Goal: Task Accomplishment & Management: Manage account settings

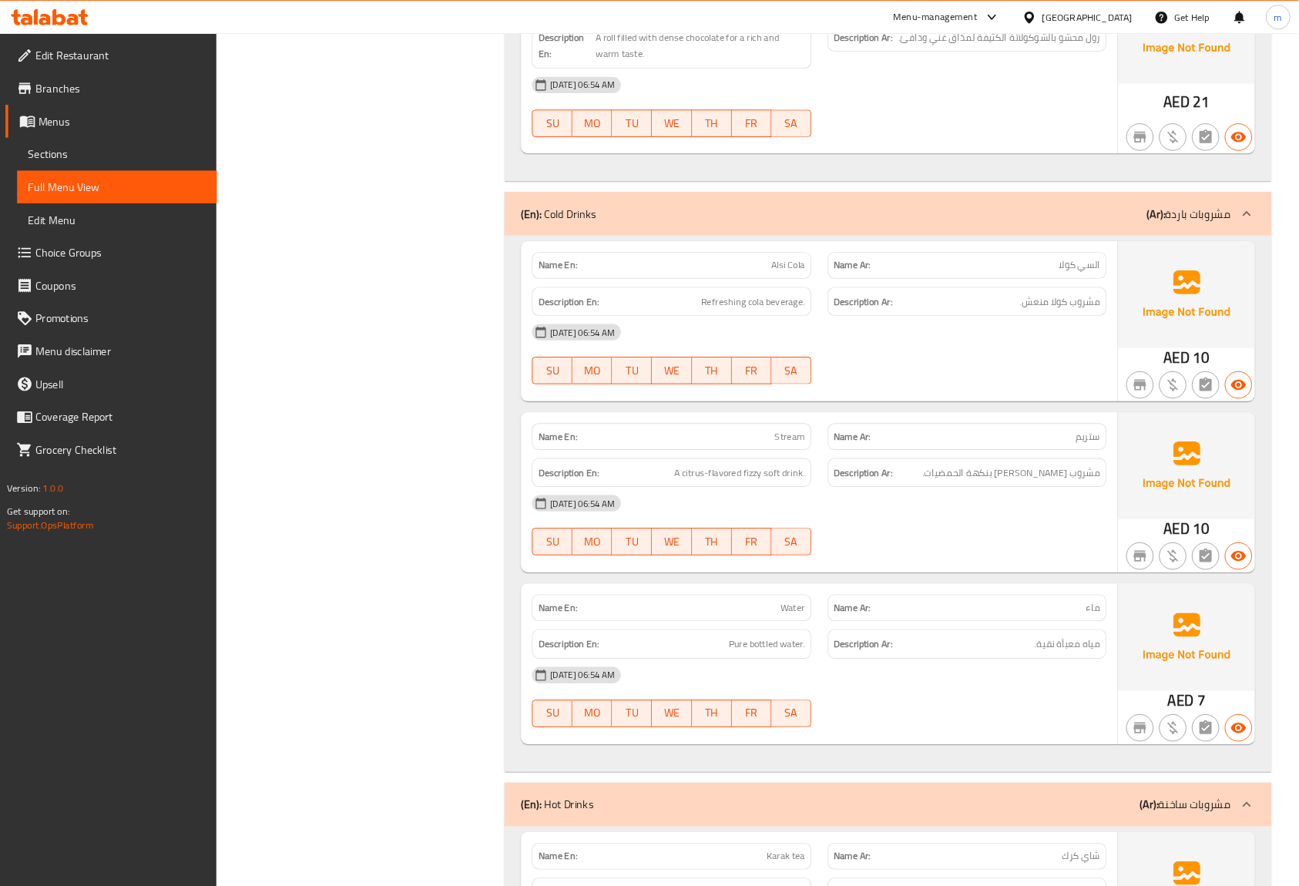
scroll to position [3864, 0]
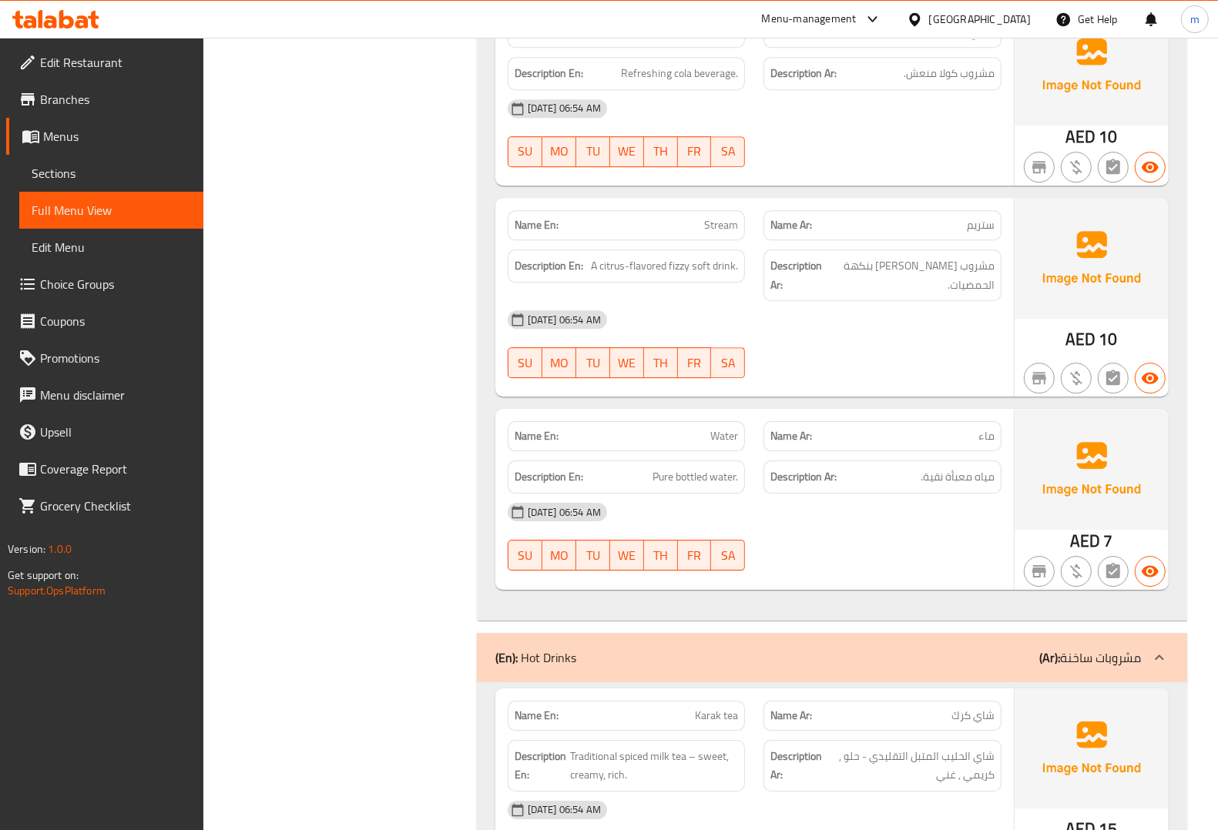
click at [86, 136] on span "Menus" at bounding box center [117, 136] width 148 height 18
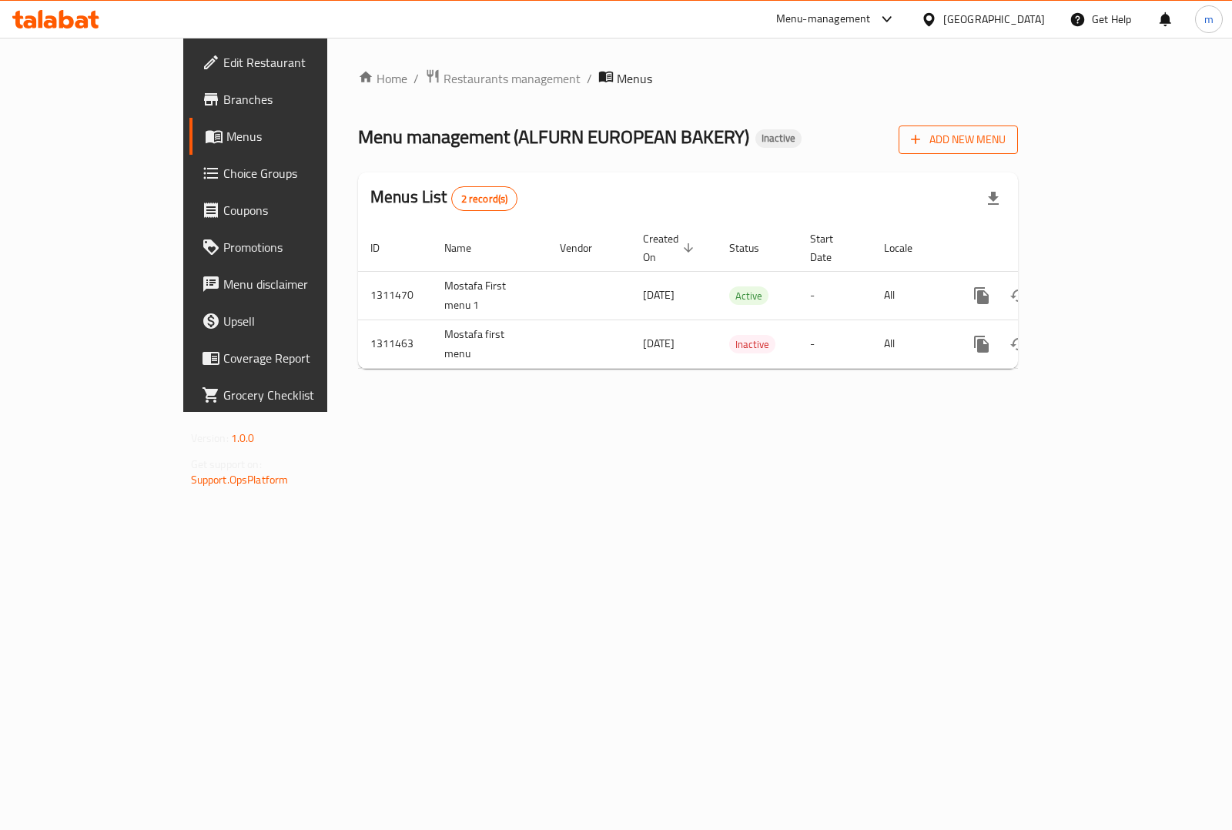
click at [1006, 143] on span "Add New Menu" at bounding box center [958, 139] width 95 height 19
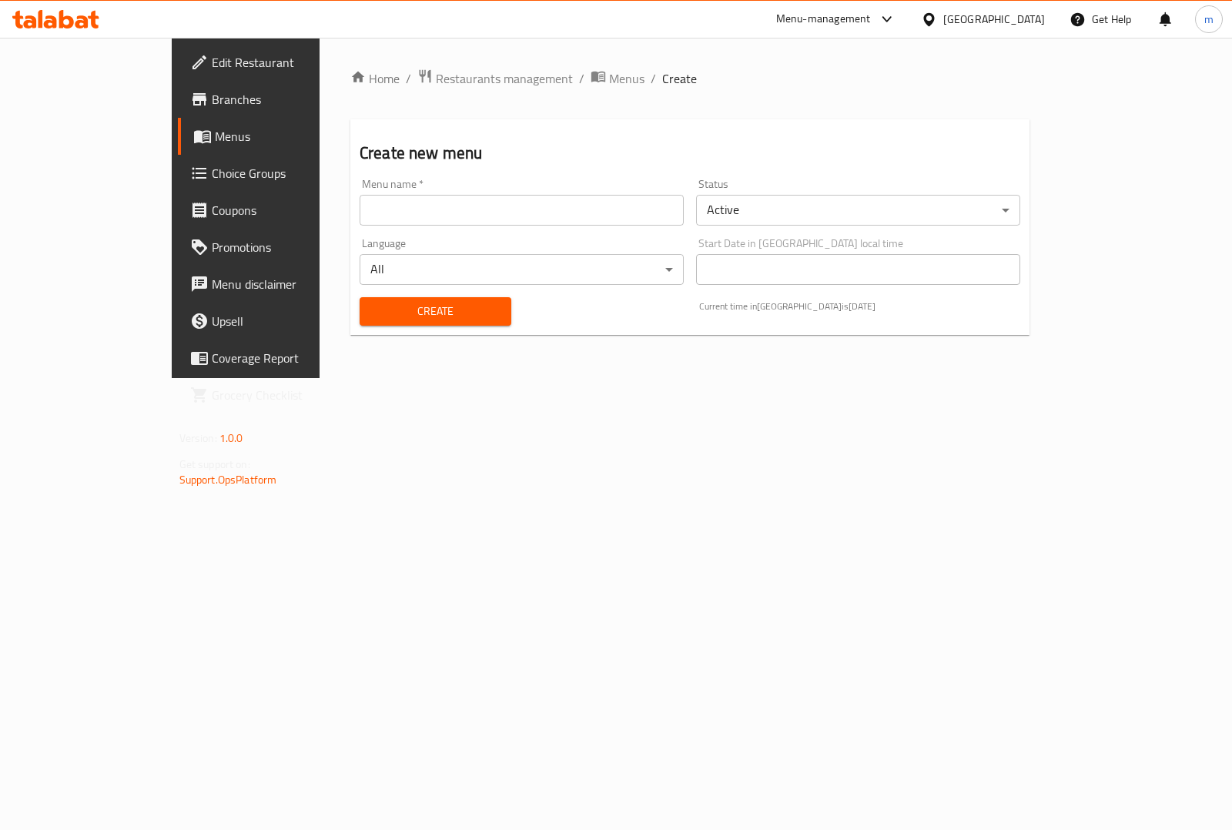
click at [555, 206] on input "text" at bounding box center [522, 210] width 324 height 31
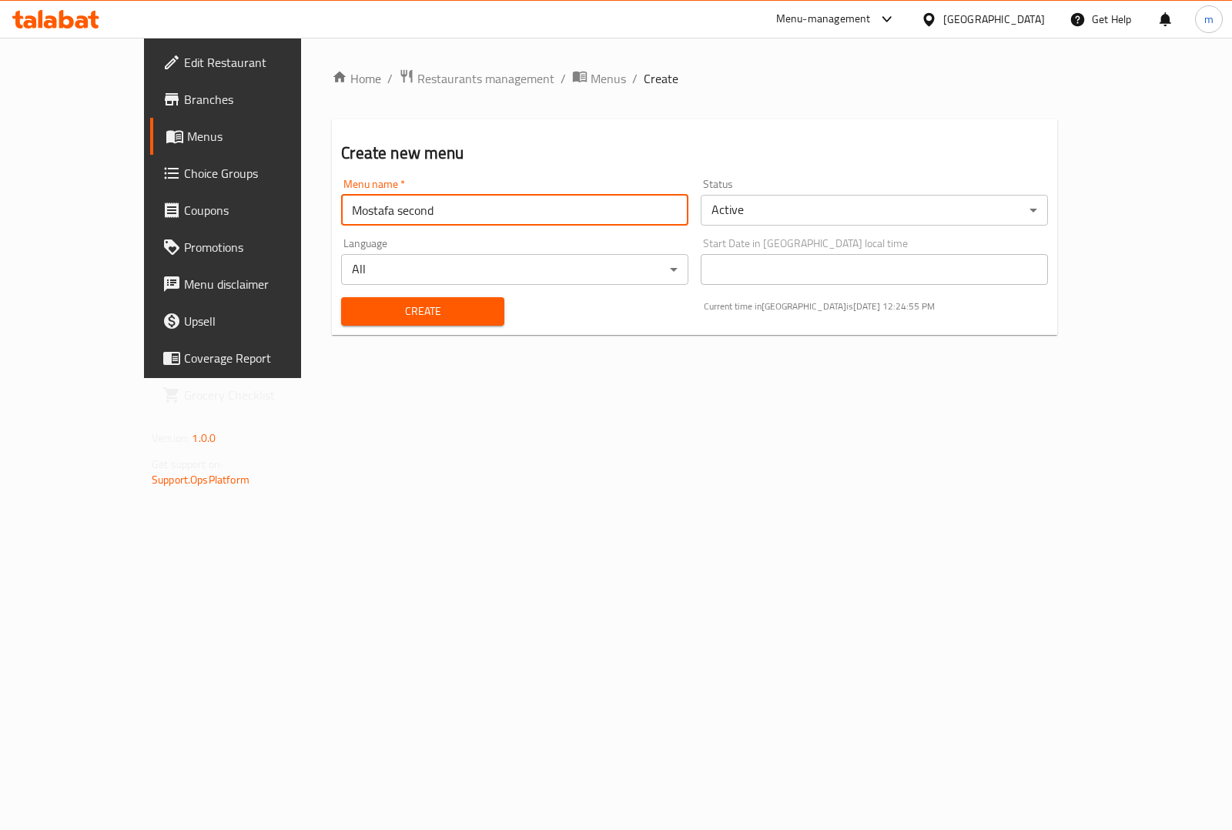
click at [491, 217] on input "Mostafa second" at bounding box center [514, 210] width 347 height 31
type input "Mostafa second menu"
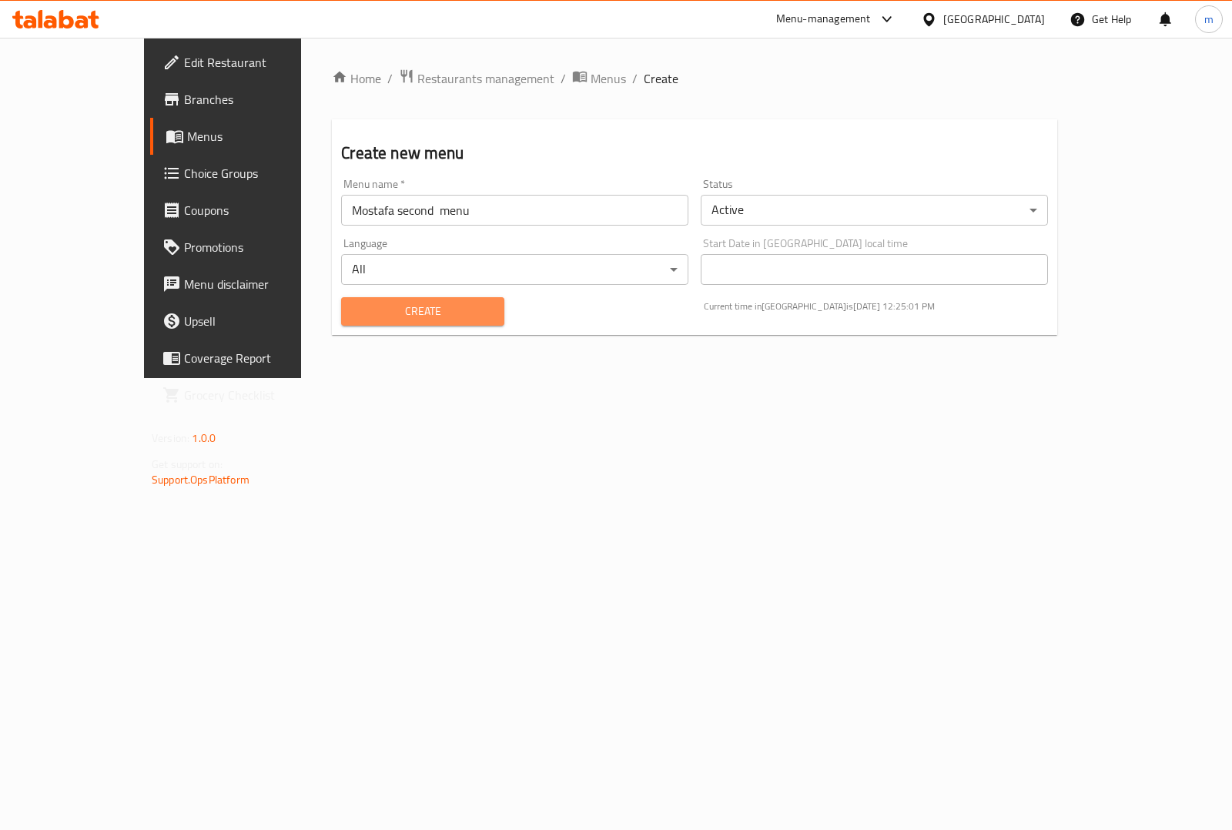
click at [434, 313] on span "Create" at bounding box center [423, 311] width 138 height 19
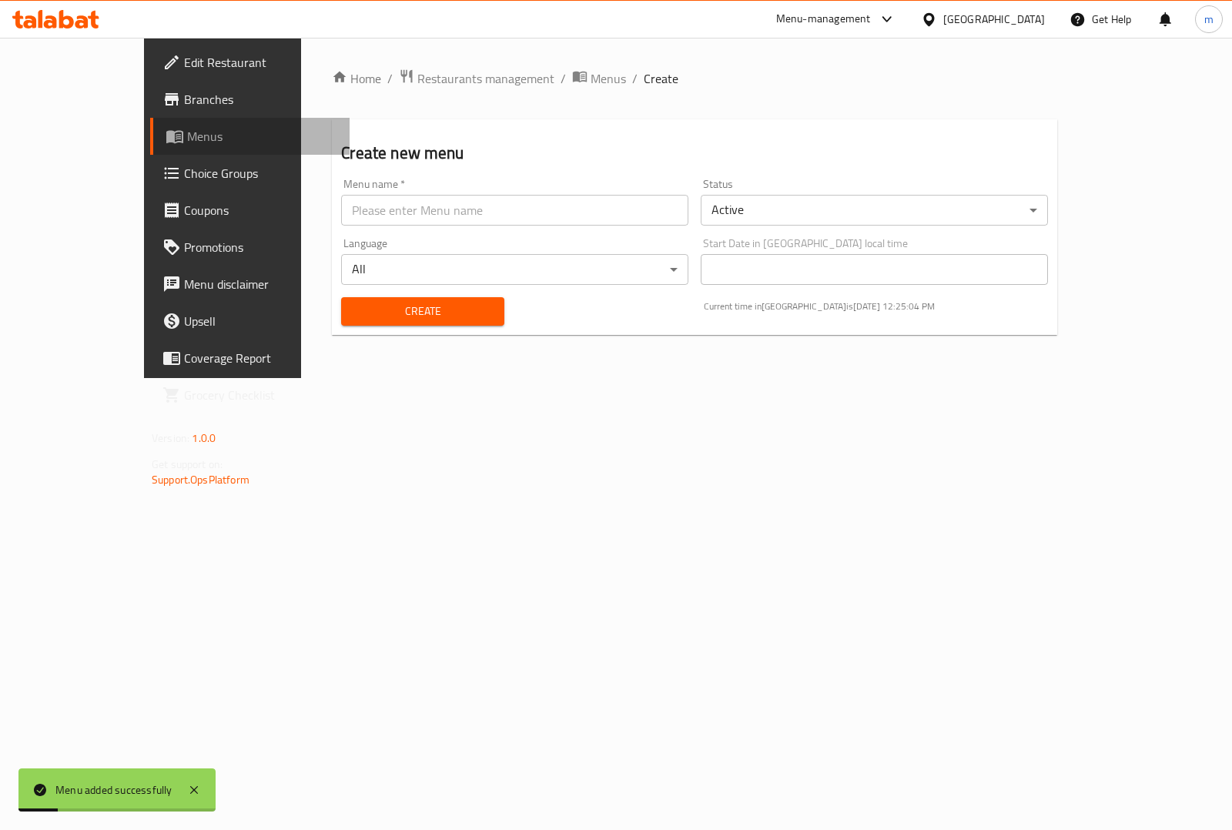
click at [187, 133] on span "Menus" at bounding box center [262, 136] width 150 height 18
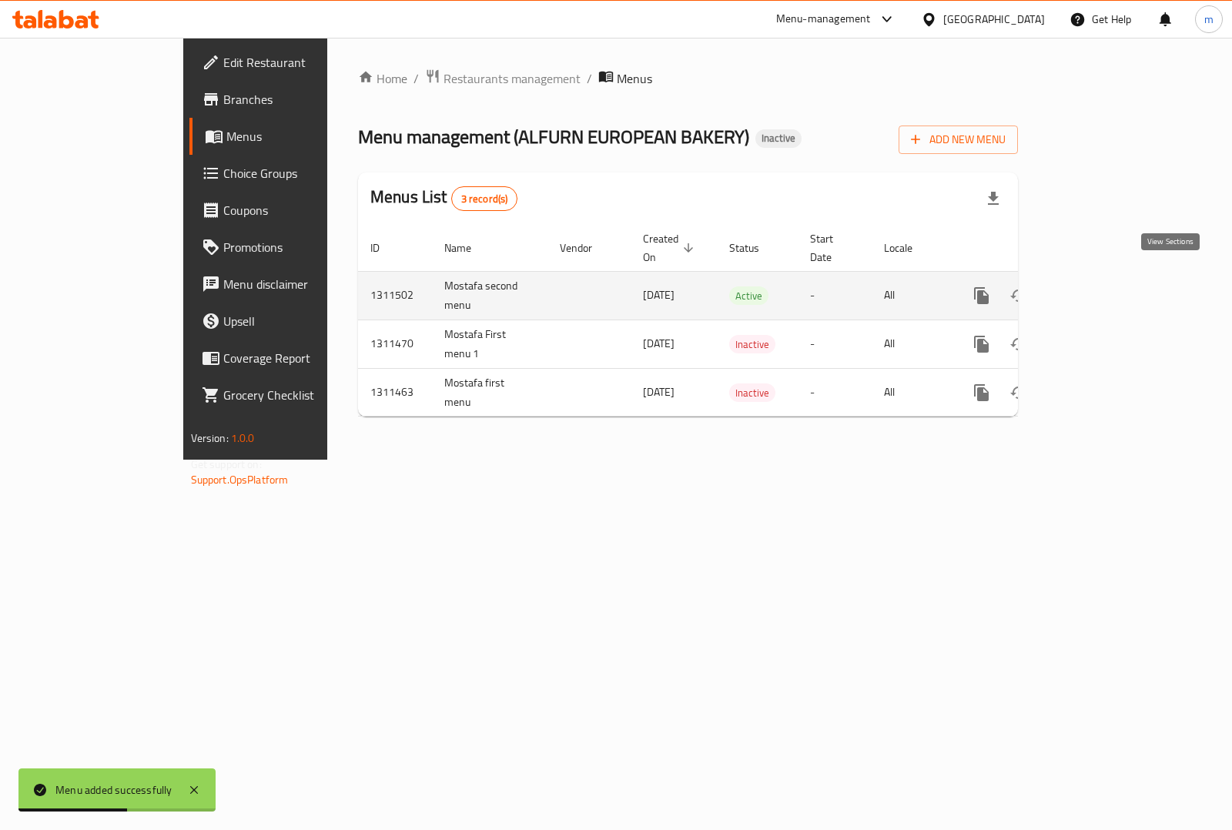
click at [1102, 287] on icon "enhanced table" at bounding box center [1093, 296] width 18 height 18
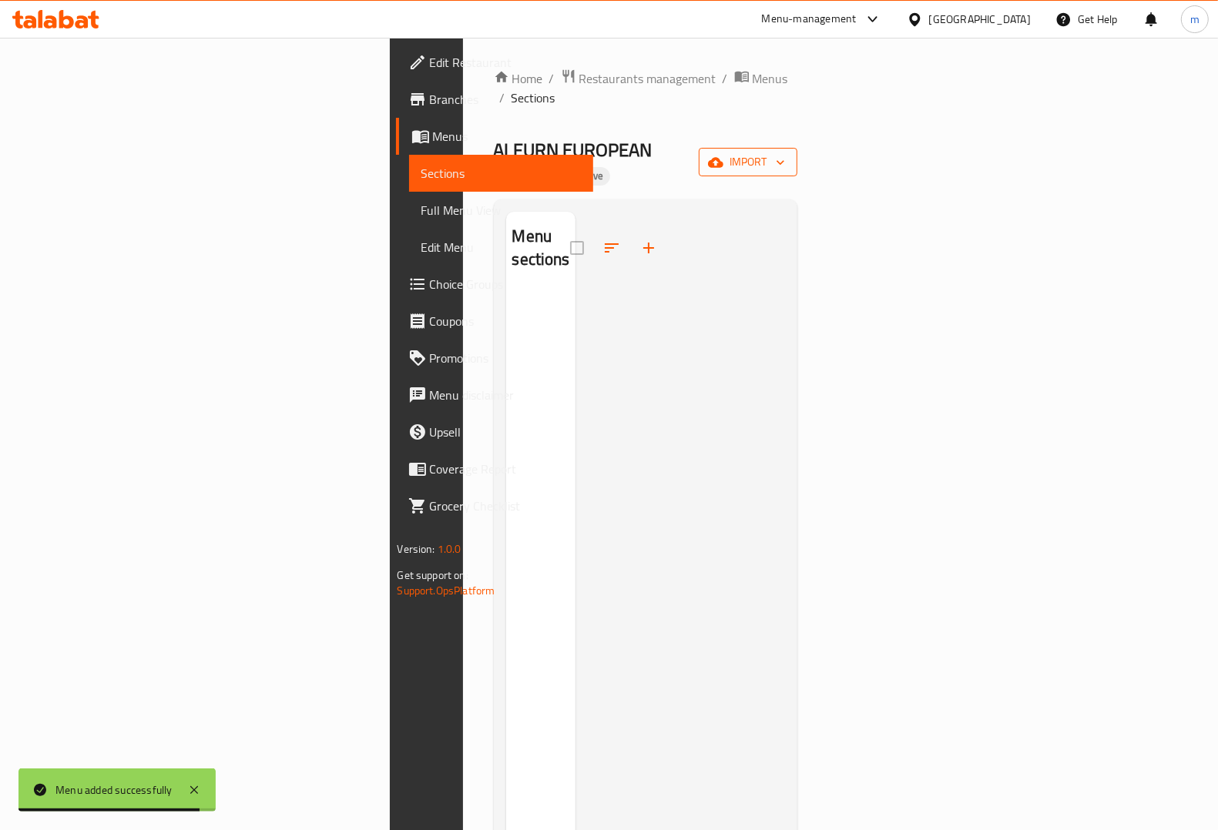
click at [723, 157] on icon "button" at bounding box center [715, 162] width 15 height 10
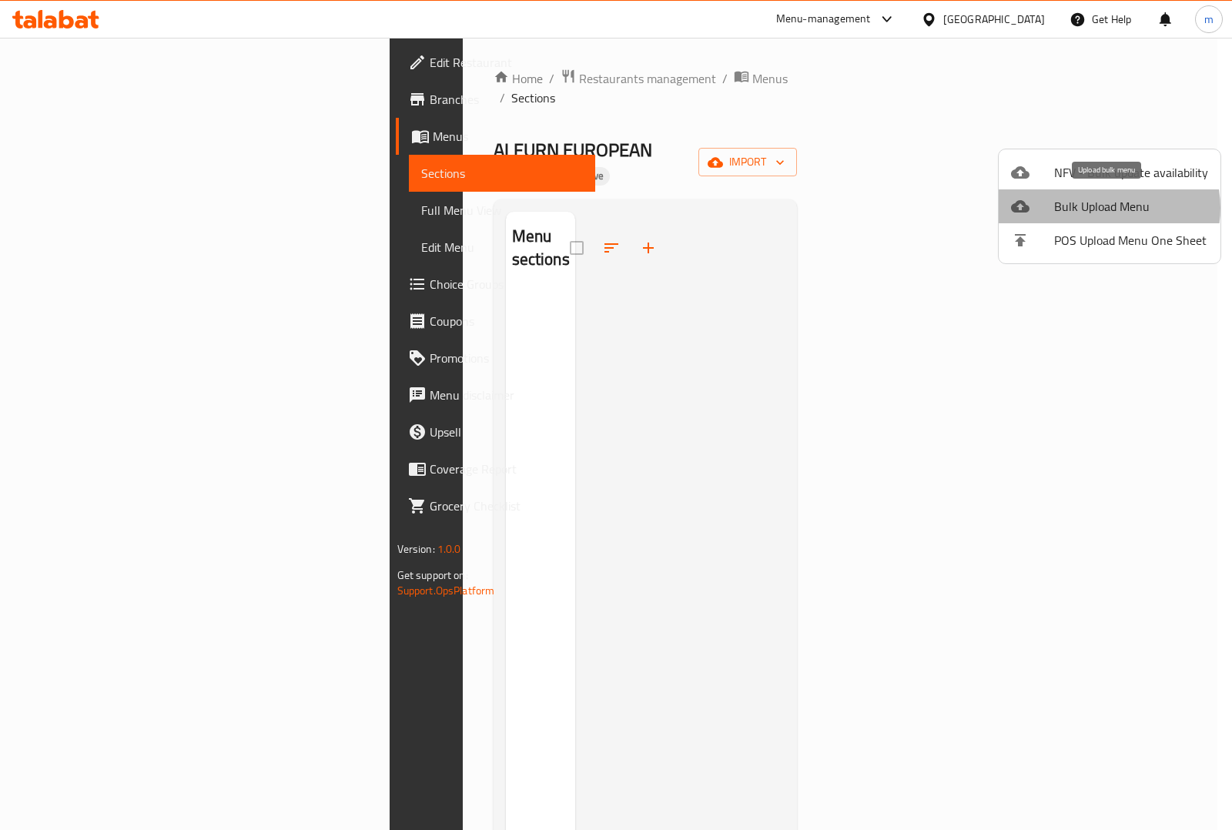
click at [1107, 208] on span "Bulk Upload Menu" at bounding box center [1132, 206] width 154 height 18
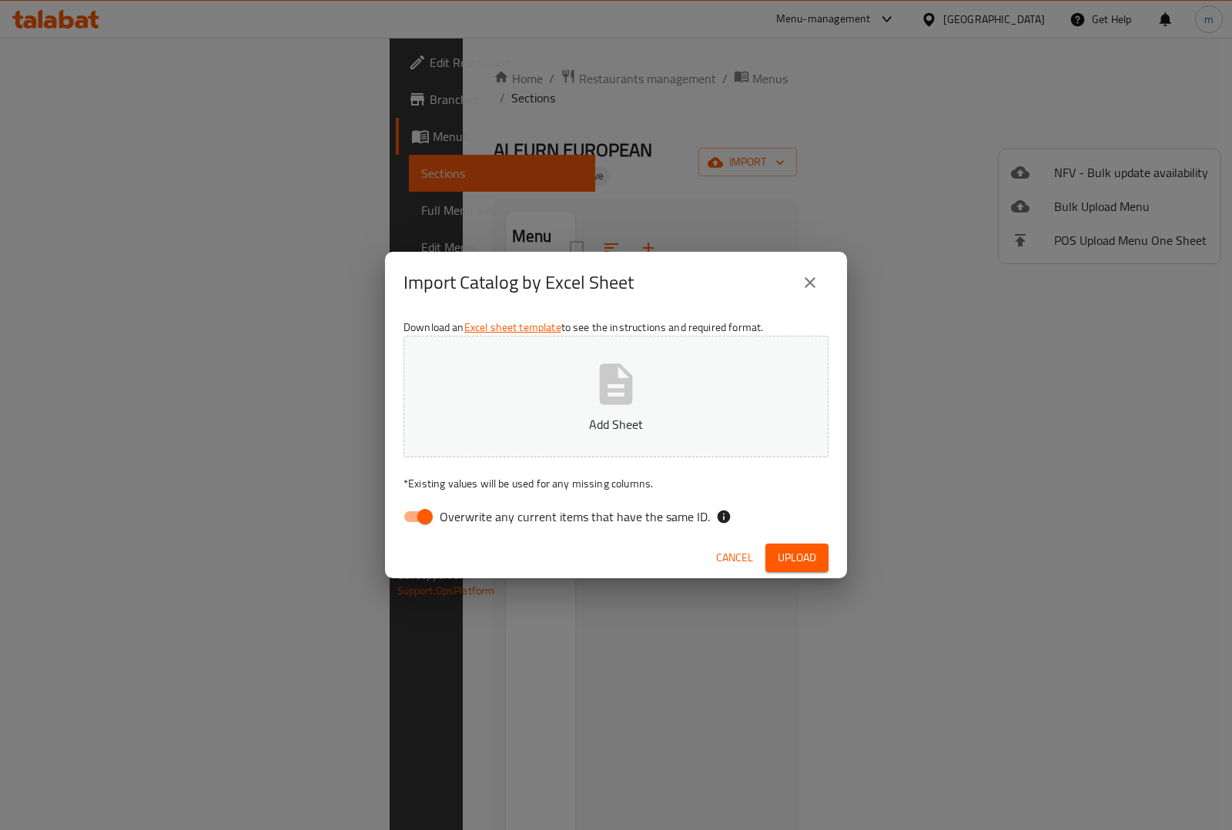
click at [422, 524] on input "Overwrite any current items that have the same ID." at bounding box center [425, 516] width 88 height 29
checkbox input "false"
click at [592, 389] on icon "button" at bounding box center [616, 384] width 49 height 49
click at [790, 544] on button "Upload" at bounding box center [797, 558] width 63 height 29
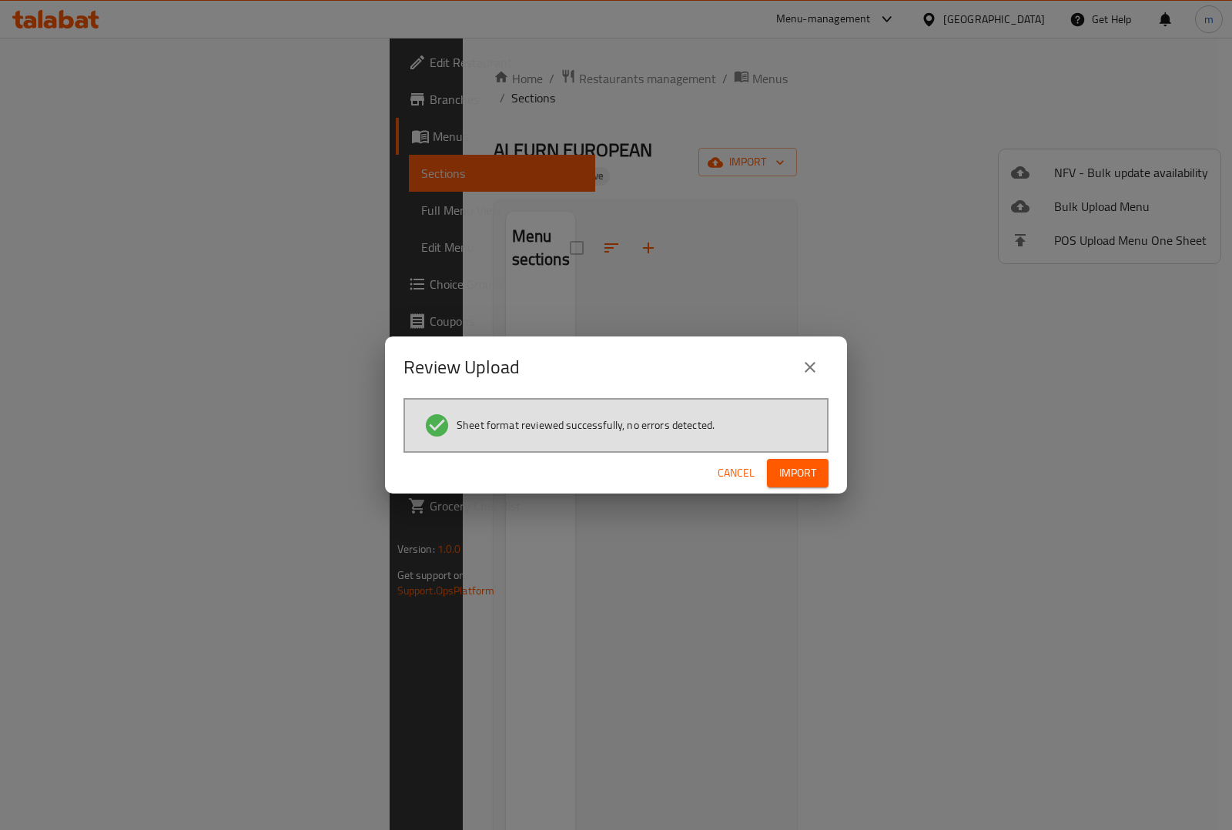
click at [810, 484] on button "Import" at bounding box center [798, 473] width 62 height 29
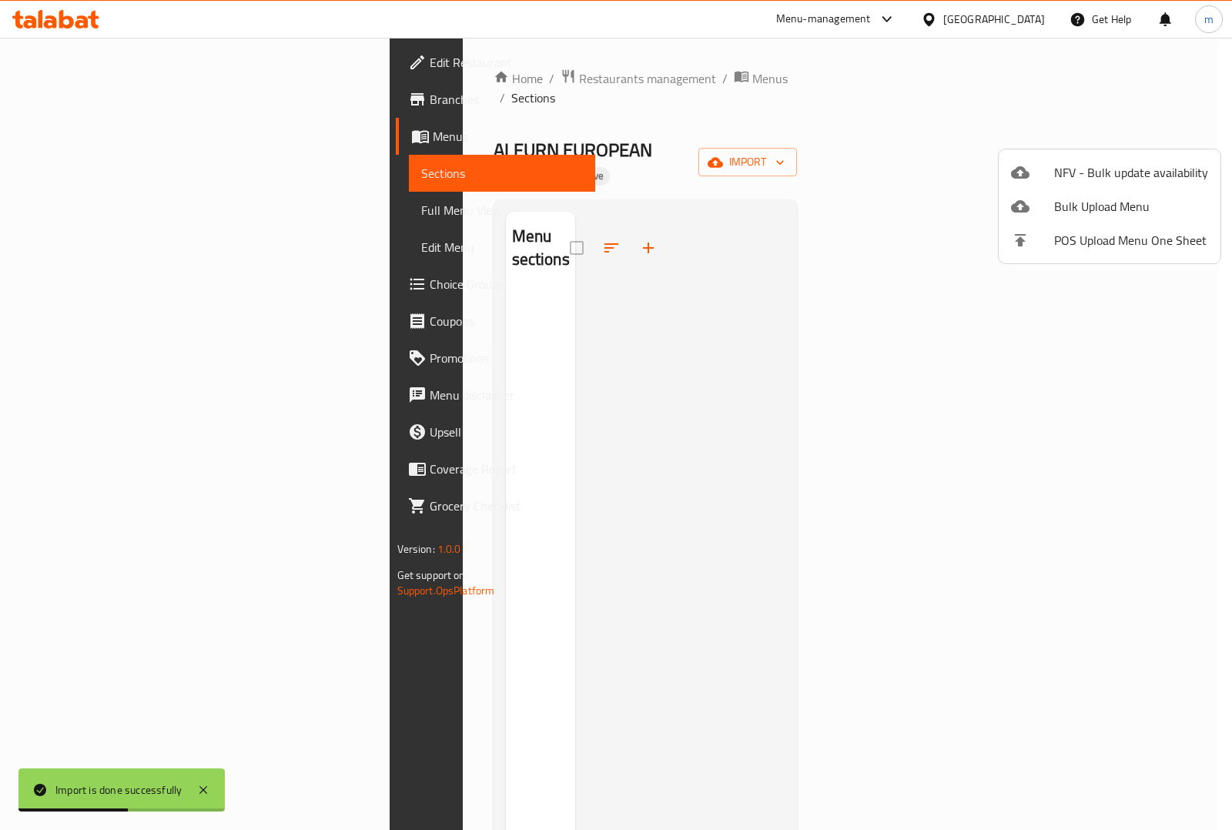
click at [129, 206] on div at bounding box center [616, 415] width 1232 height 830
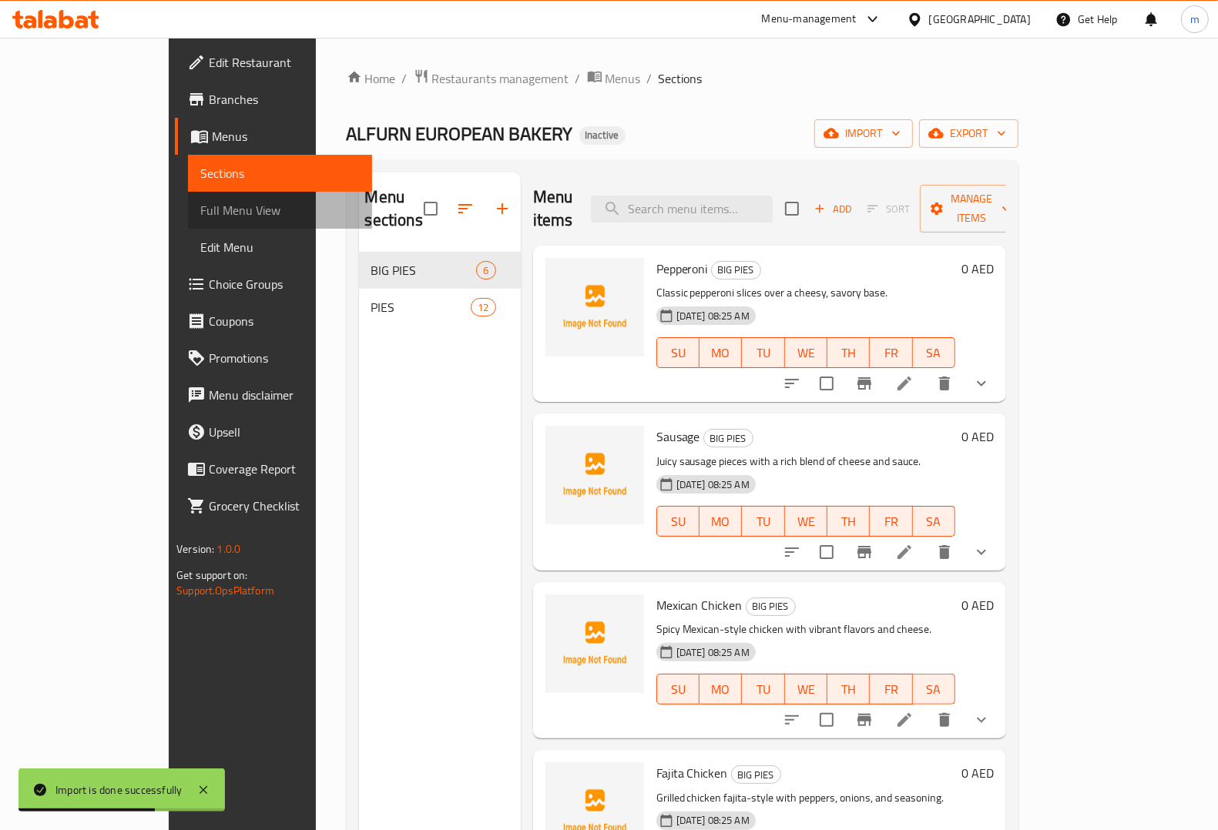
click at [200, 209] on span "Full Menu View" at bounding box center [279, 210] width 159 height 18
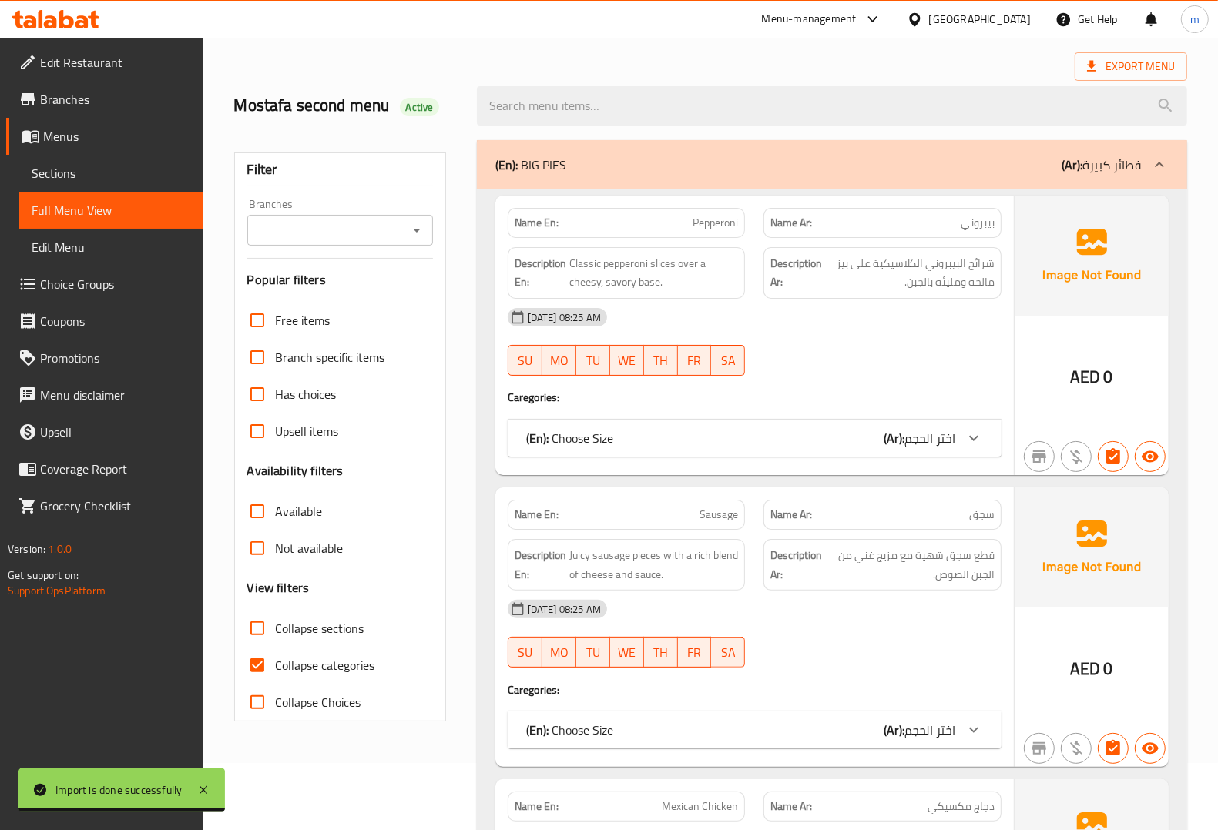
scroll to position [96, 0]
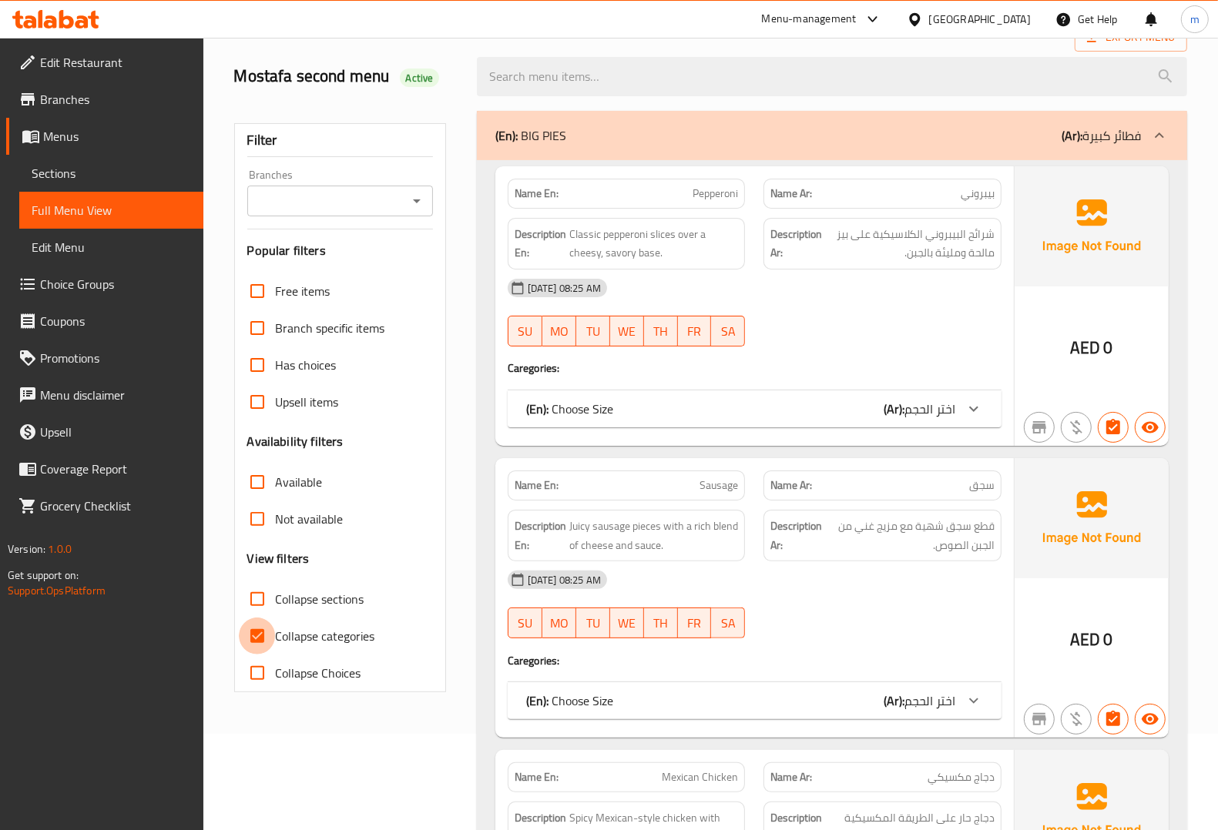
click at [254, 629] on input "Collapse categories" at bounding box center [257, 636] width 37 height 37
checkbox input "false"
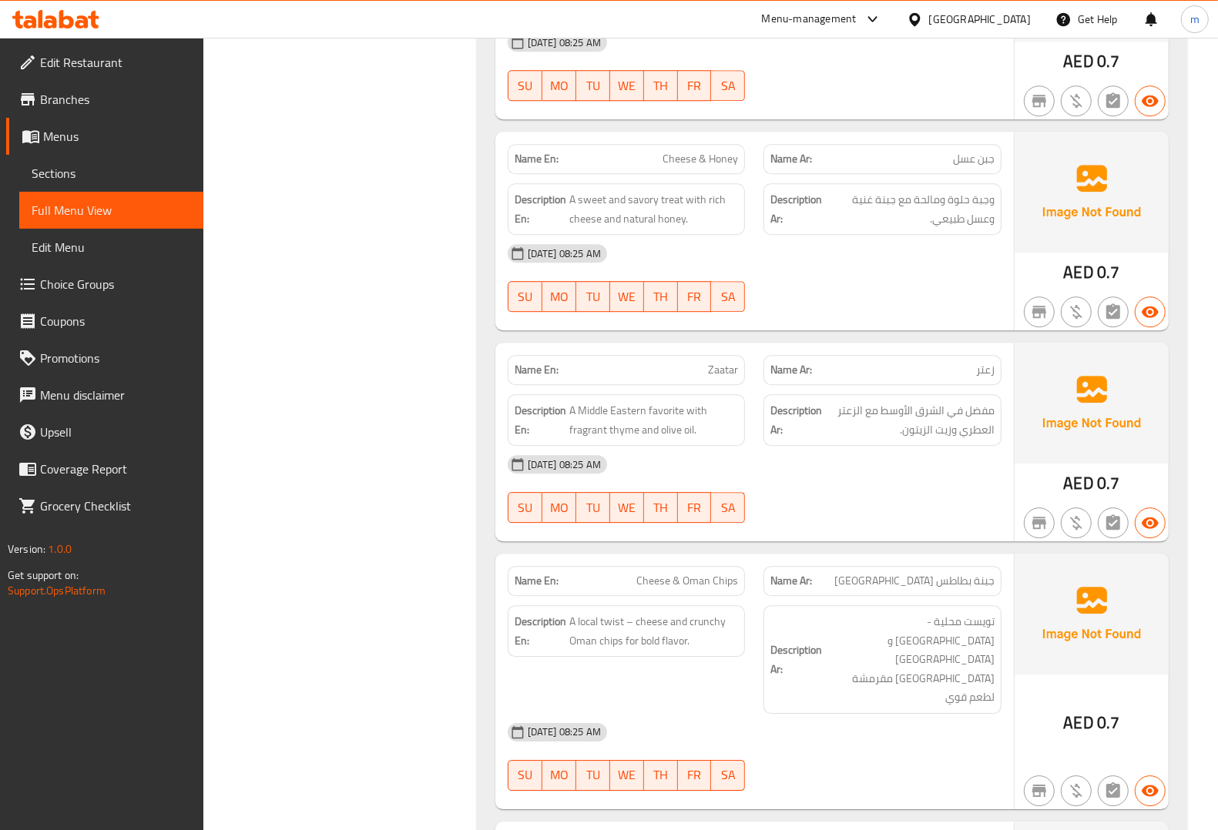
scroll to position [3659, 0]
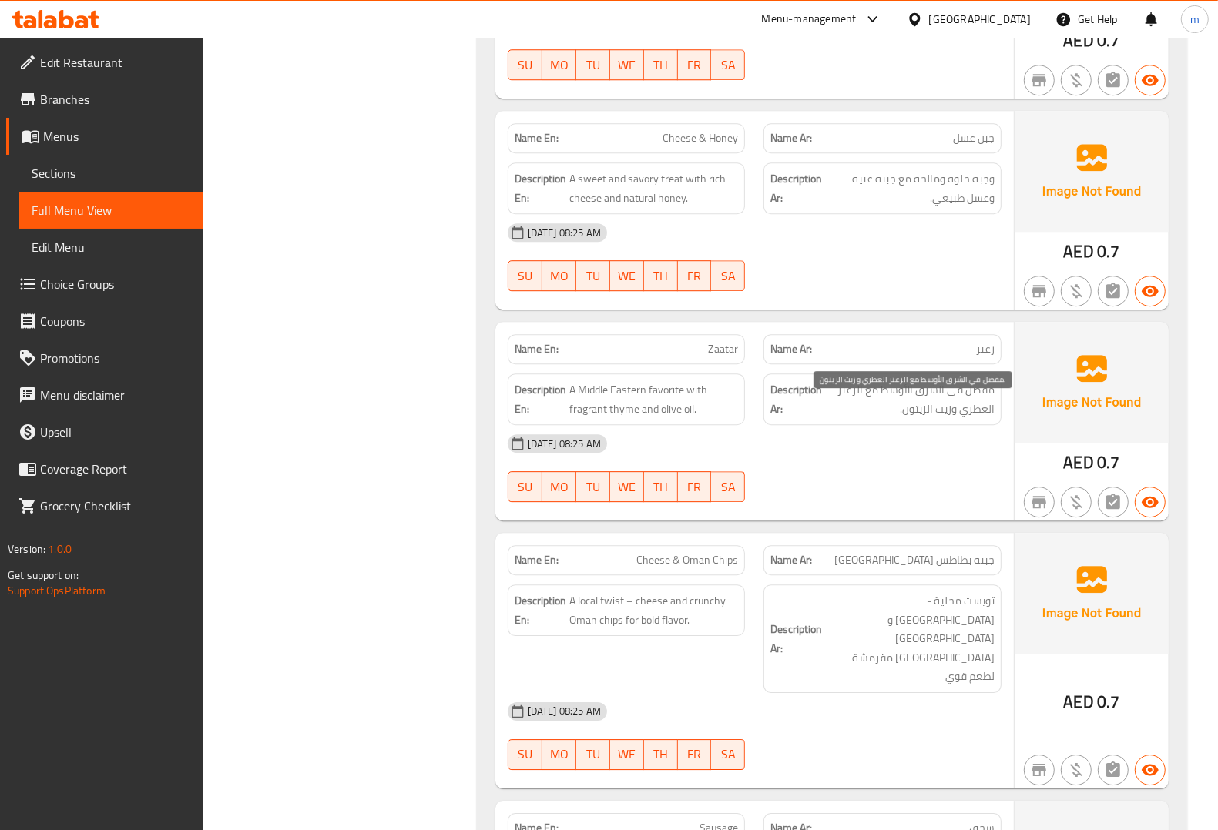
click at [988, 403] on span "مفضل في الشرق الأوسط مع الزعتر العطري وزيت الزيتون." at bounding box center [909, 400] width 169 height 38
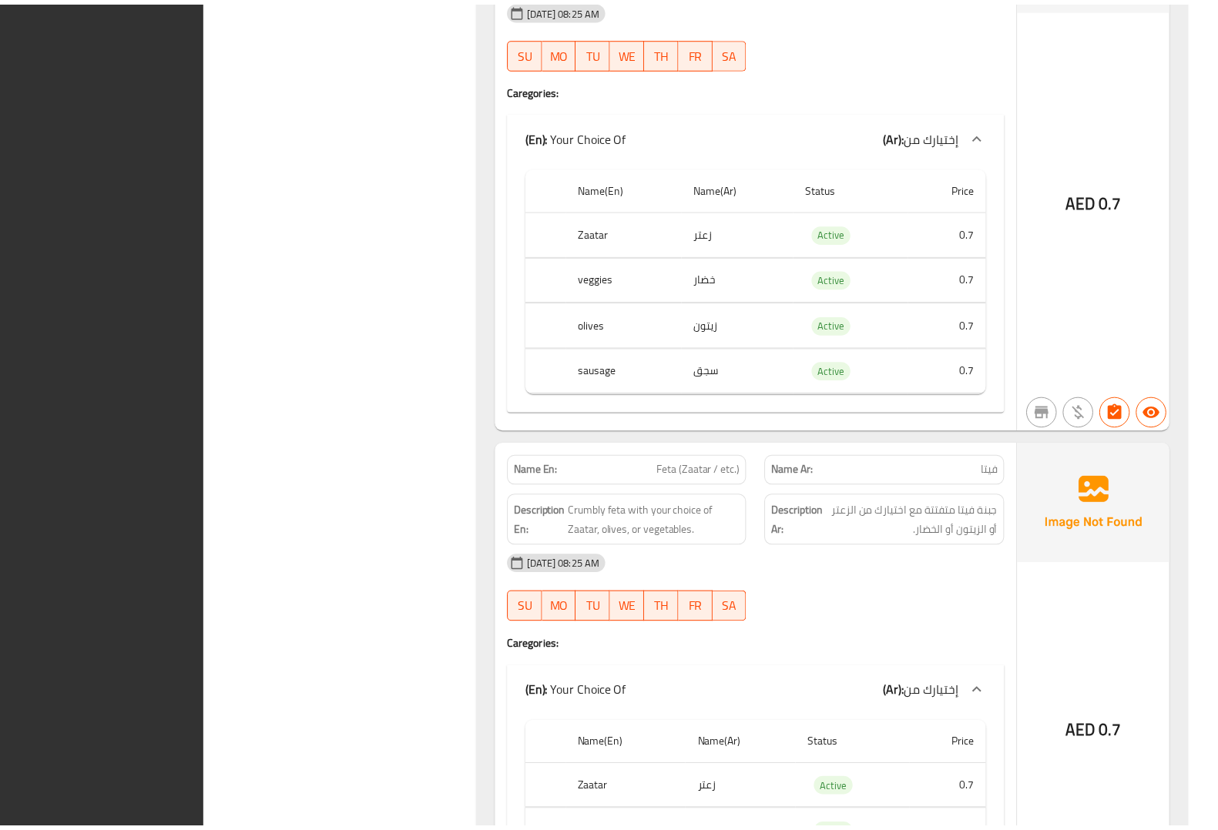
scroll to position [5562, 0]
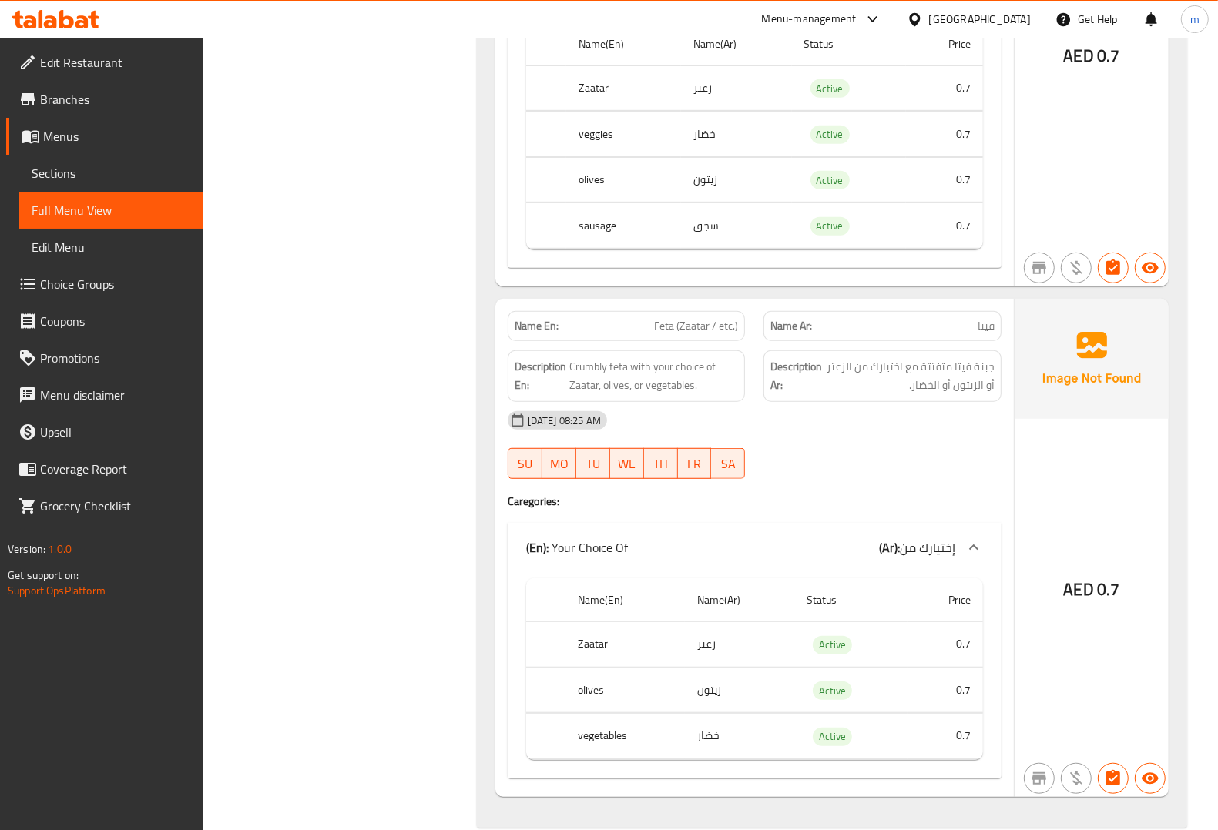
click at [92, 131] on span "Menus" at bounding box center [117, 136] width 148 height 18
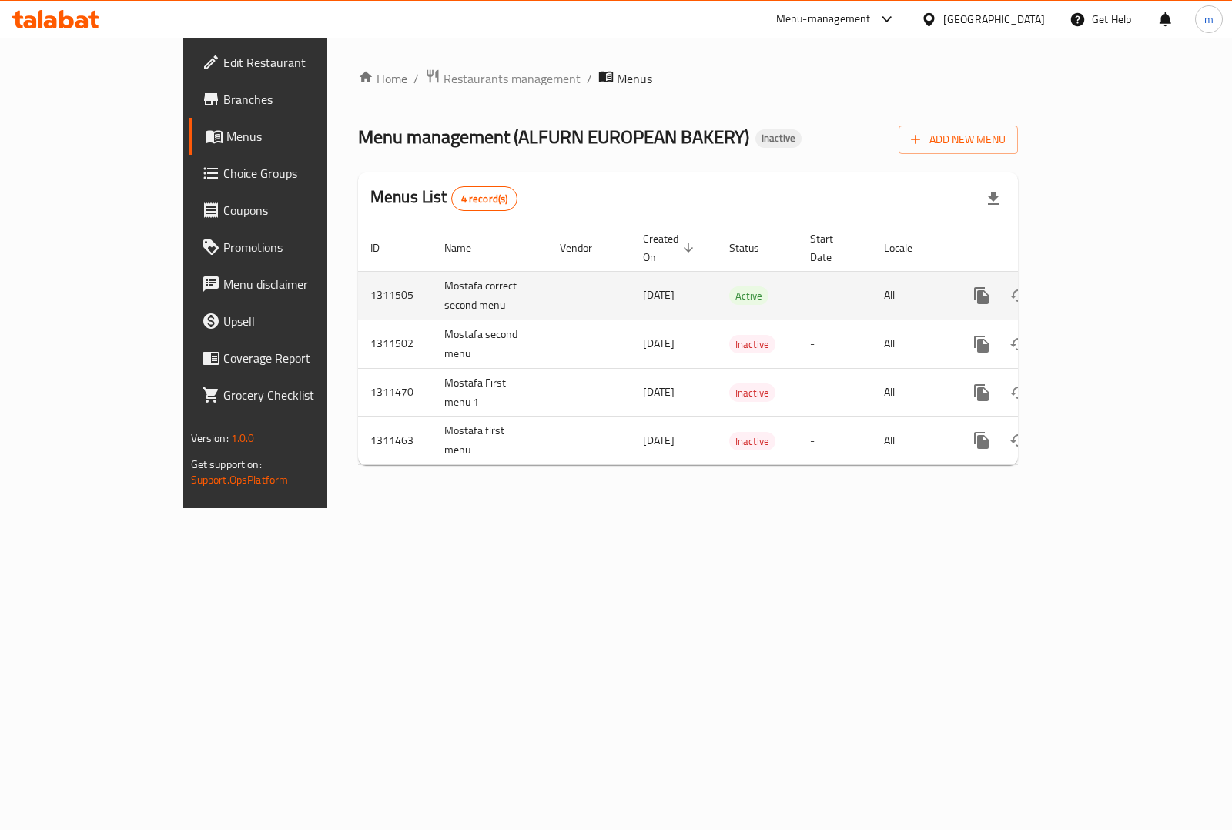
click at [432, 276] on td "Mostafa correct second menu" at bounding box center [490, 295] width 116 height 49
click at [358, 282] on td "1311505" at bounding box center [395, 295] width 74 height 49
click at [432, 290] on td "Mostafa correct second menu" at bounding box center [490, 295] width 116 height 49
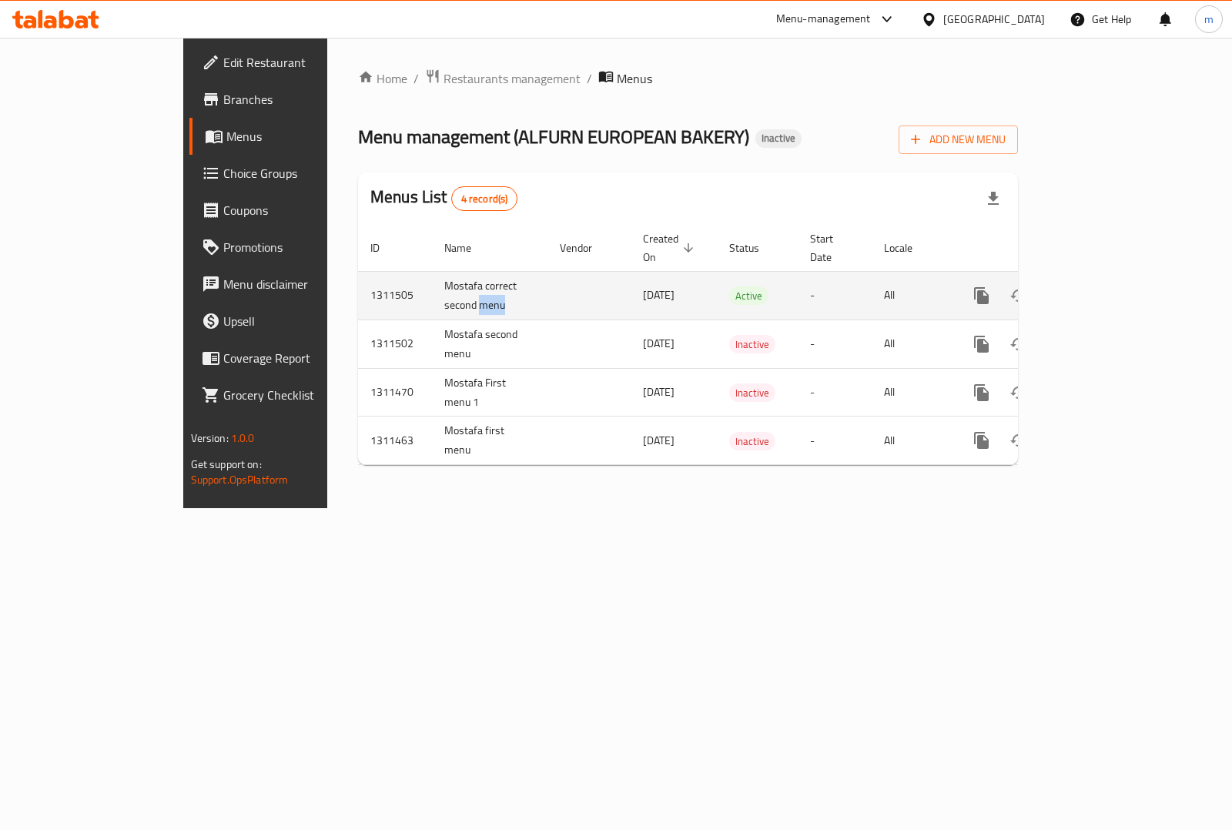
click at [432, 290] on td "Mostafa correct second menu" at bounding box center [490, 295] width 116 height 49
copy td "Mostafa correct second menu"
click at [432, 275] on td "Mostafa correct second menu" at bounding box center [490, 295] width 116 height 49
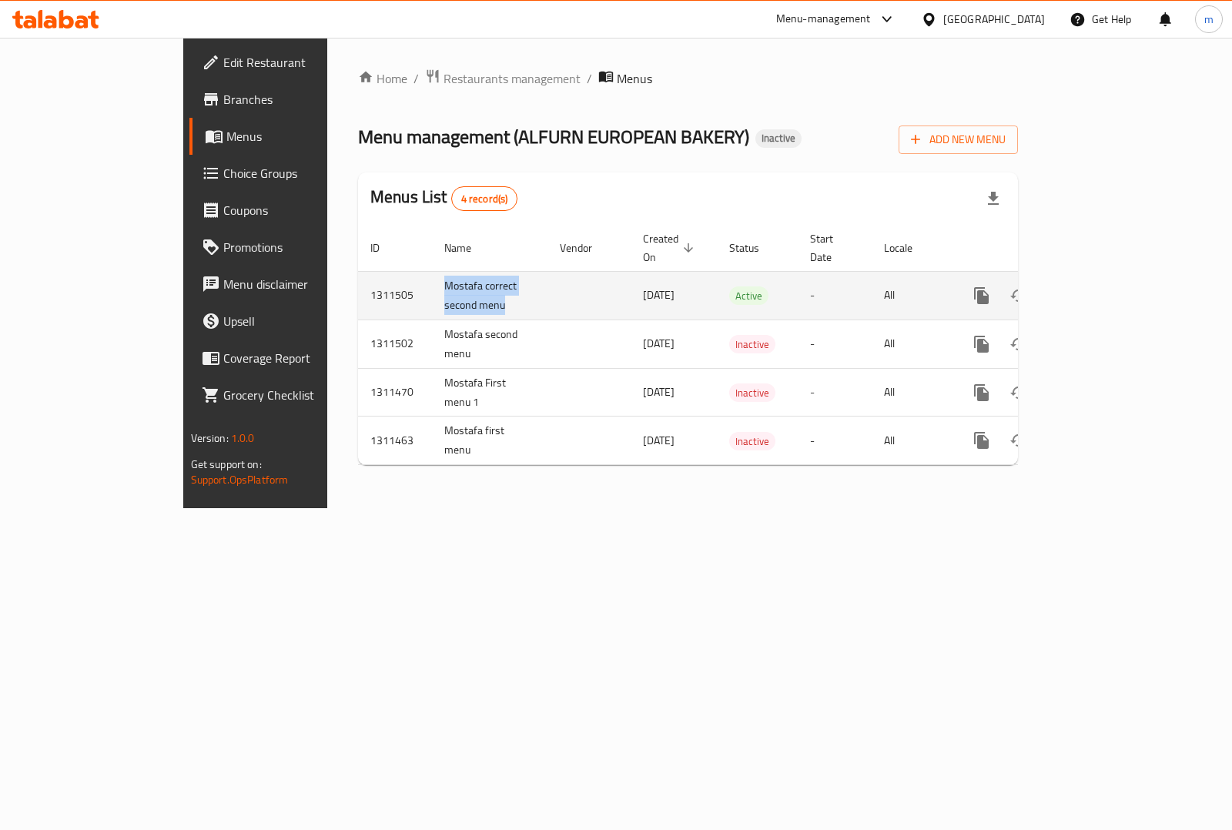
click at [432, 275] on td "Mostafa correct second menu" at bounding box center [490, 295] width 116 height 49
copy td "Mostafa correct second menu"
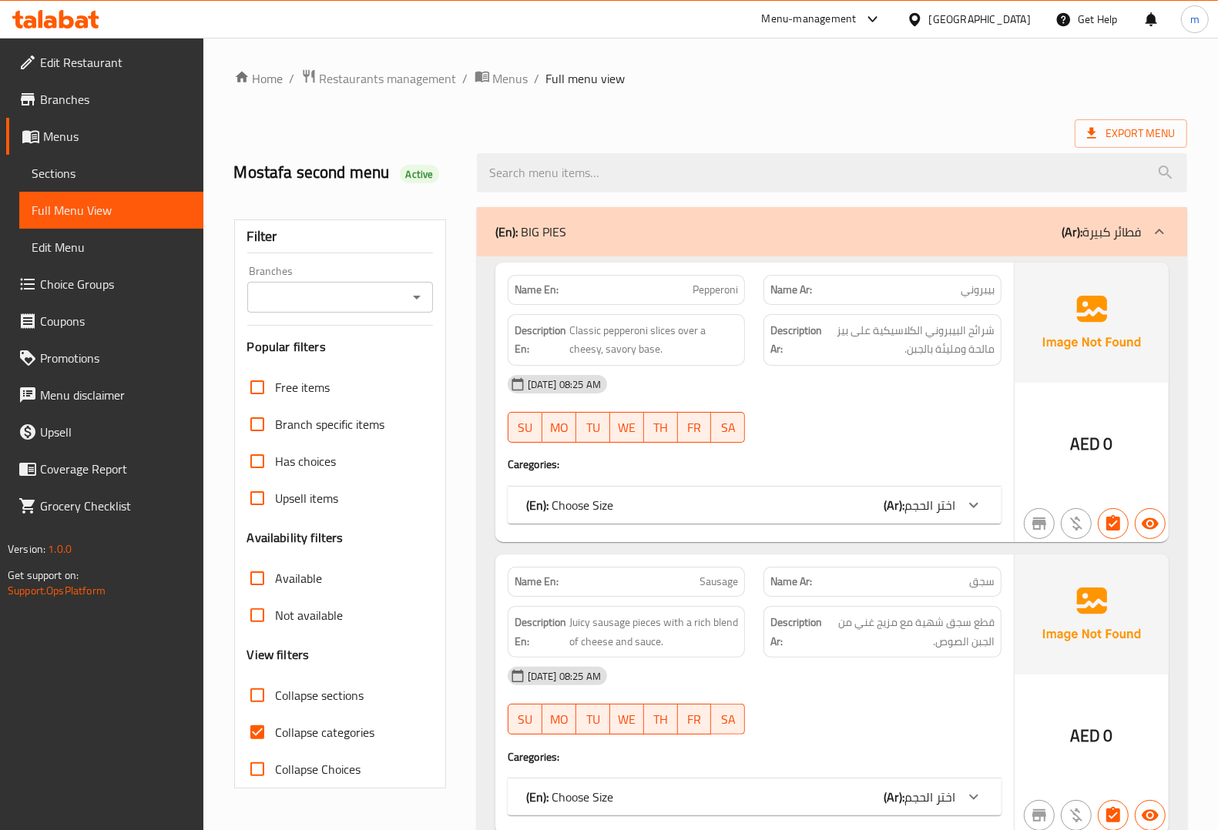
click at [81, 176] on span "Sections" at bounding box center [111, 173] width 159 height 18
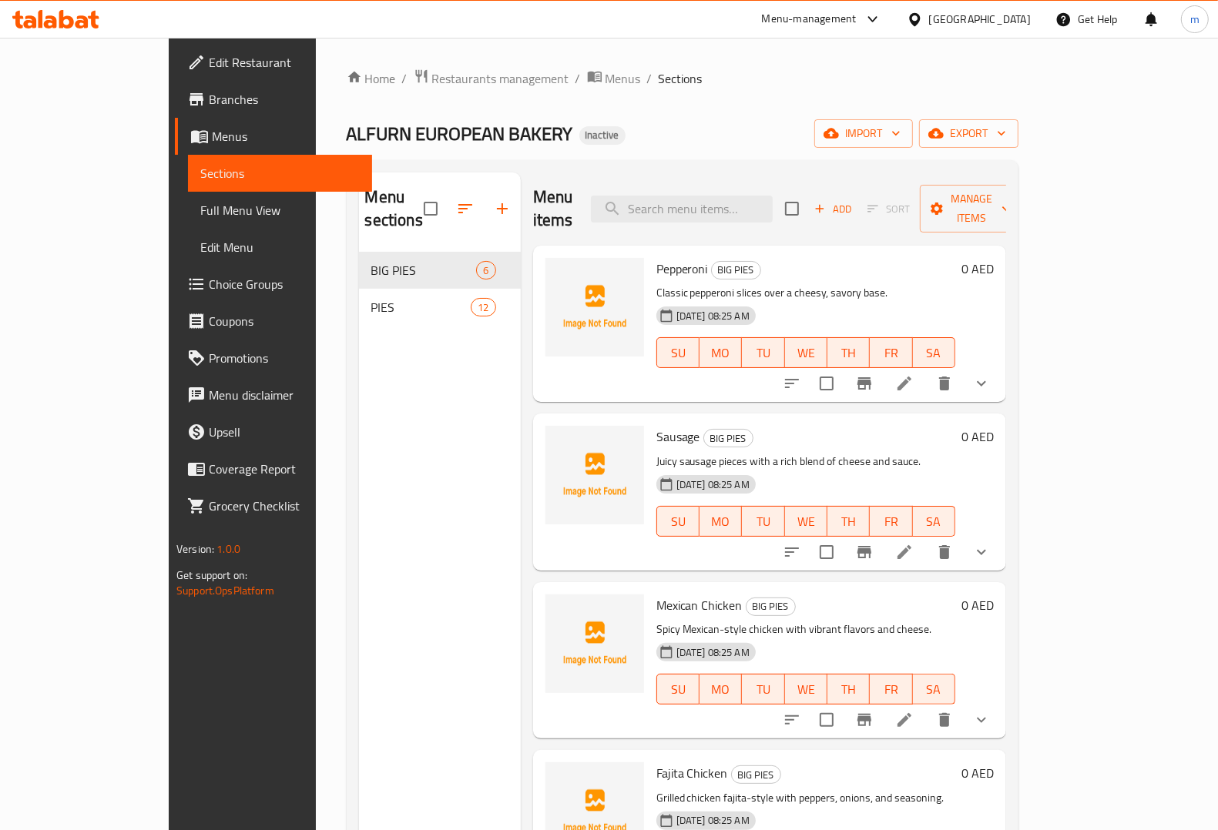
scroll to position [216, 0]
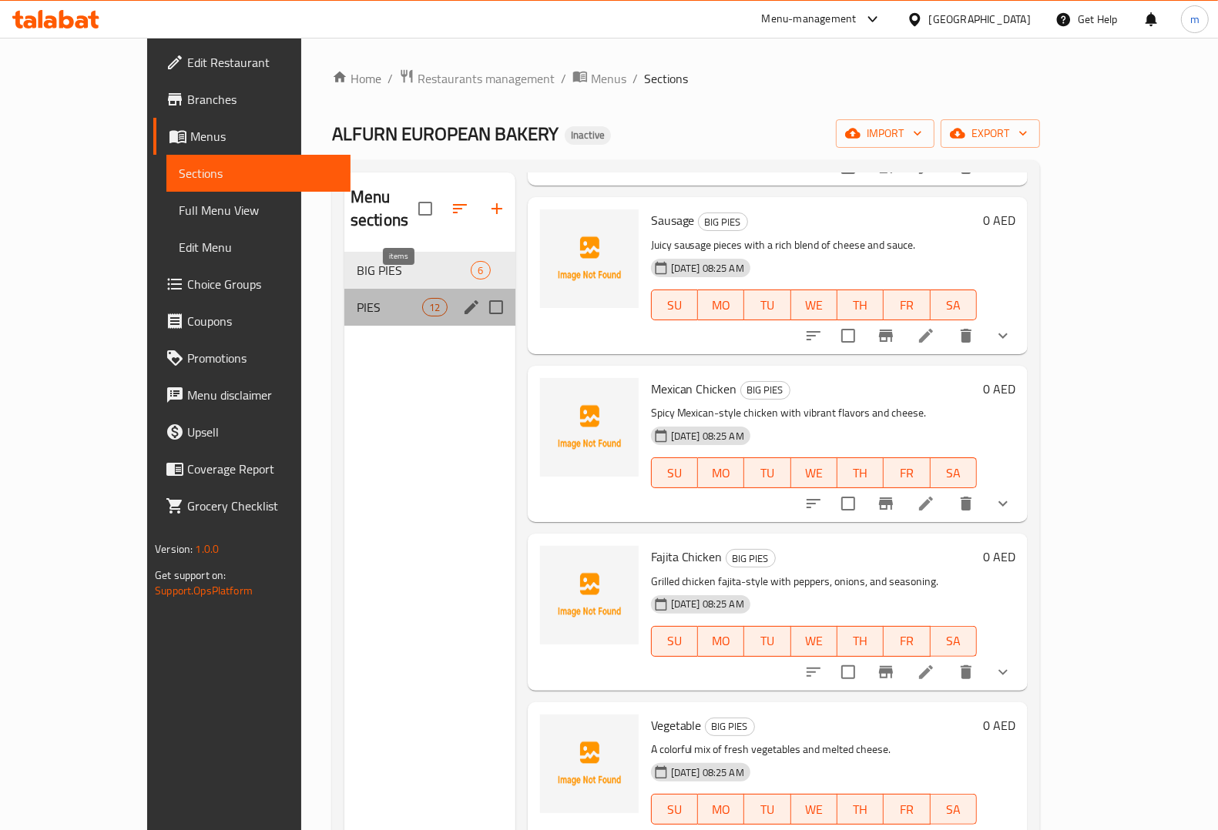
click at [423, 300] on span "12" at bounding box center [434, 307] width 23 height 15
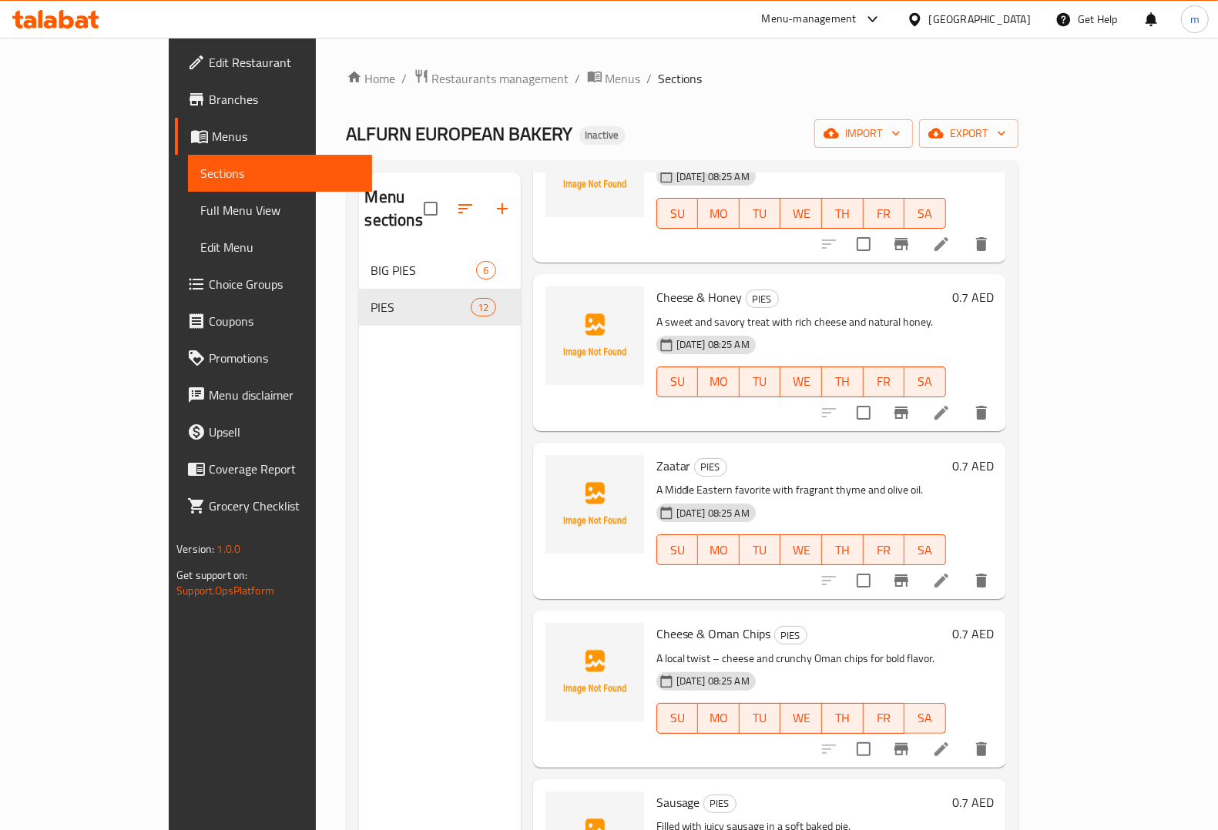
scroll to position [313, 0]
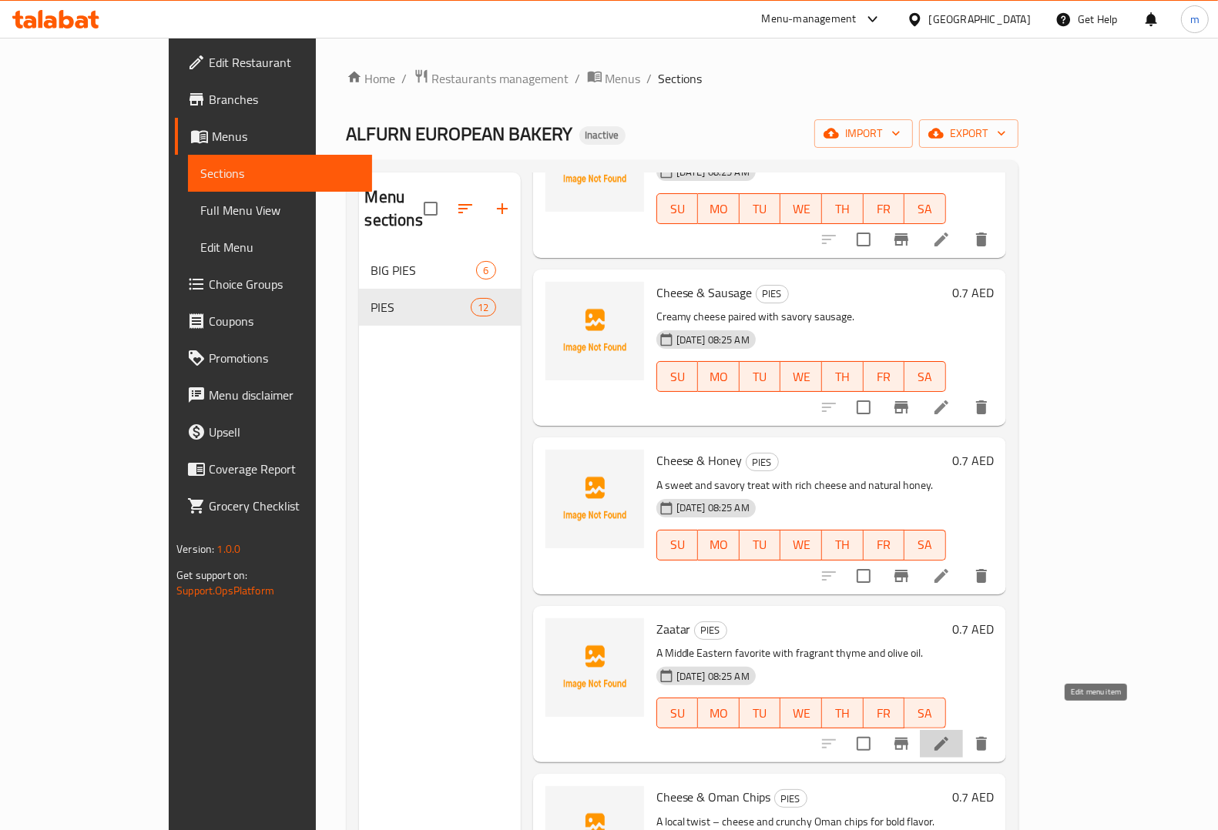
click at [951, 735] on icon at bounding box center [941, 744] width 18 height 18
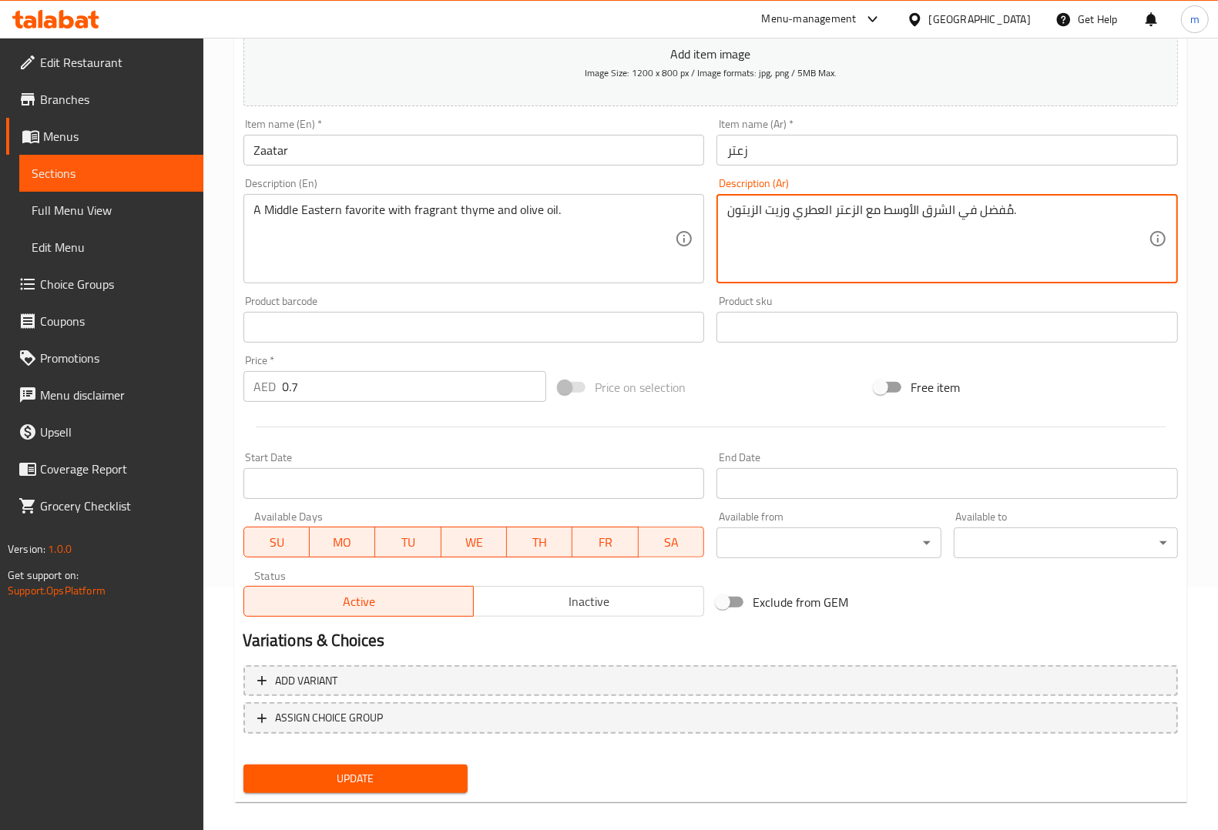
scroll to position [255, 0]
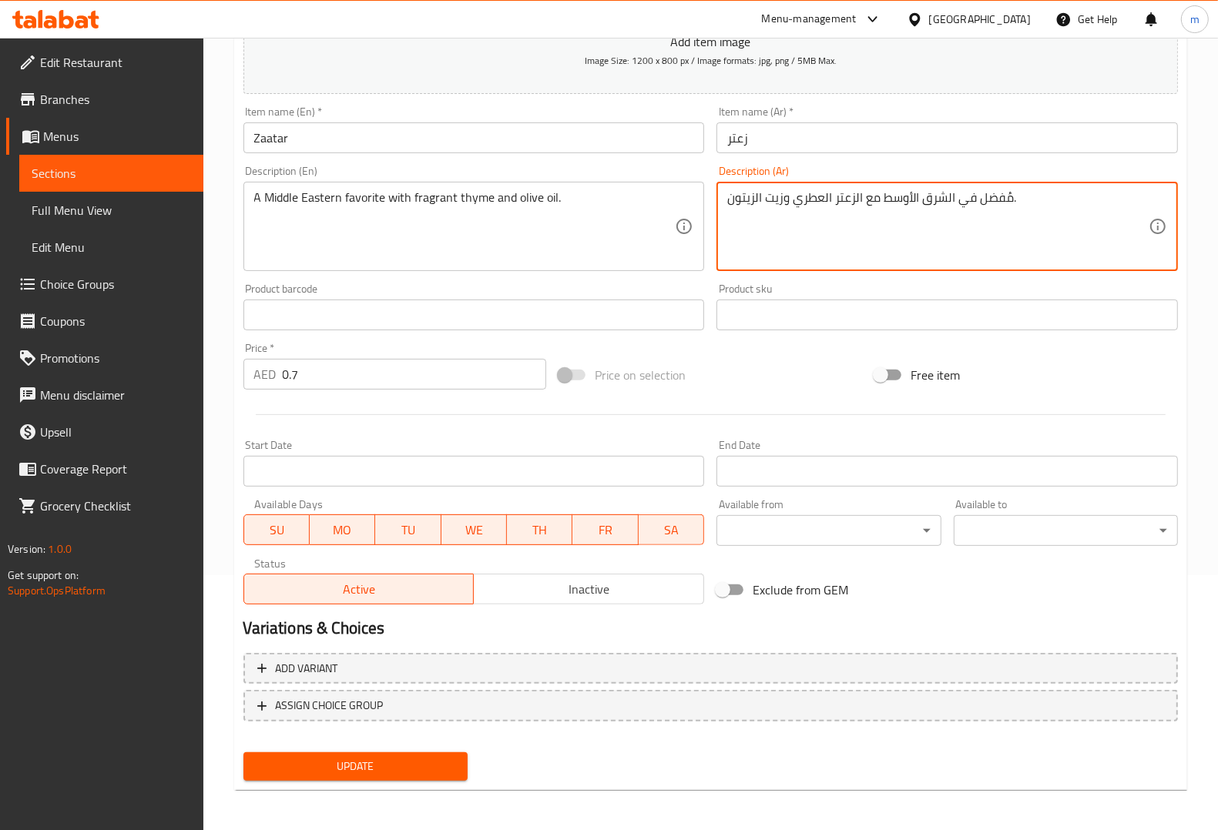
type textarea "مُفضل في الشرق الأوسط مع الزعتر العطري وزيت الزيتون."
click at [452, 775] on button "Update" at bounding box center [355, 767] width 224 height 29
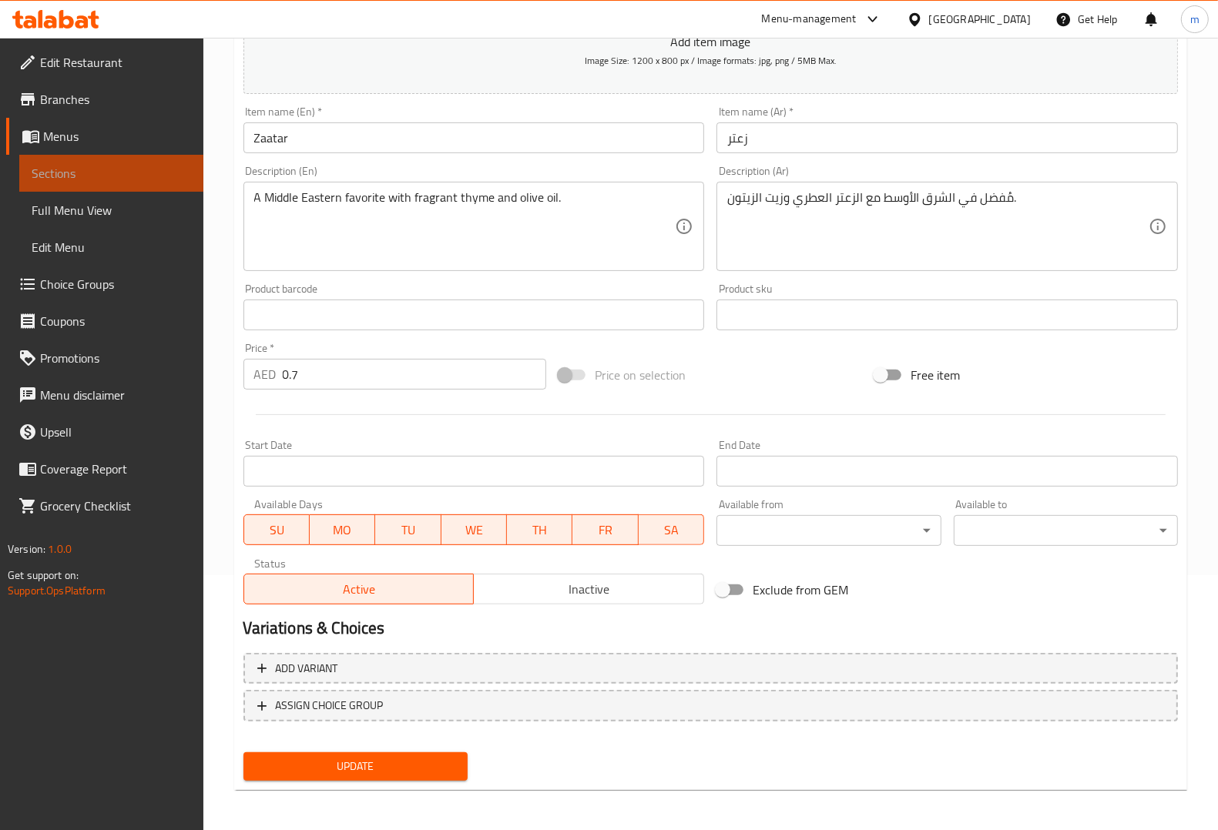
click at [163, 174] on span "Sections" at bounding box center [111, 173] width 159 height 18
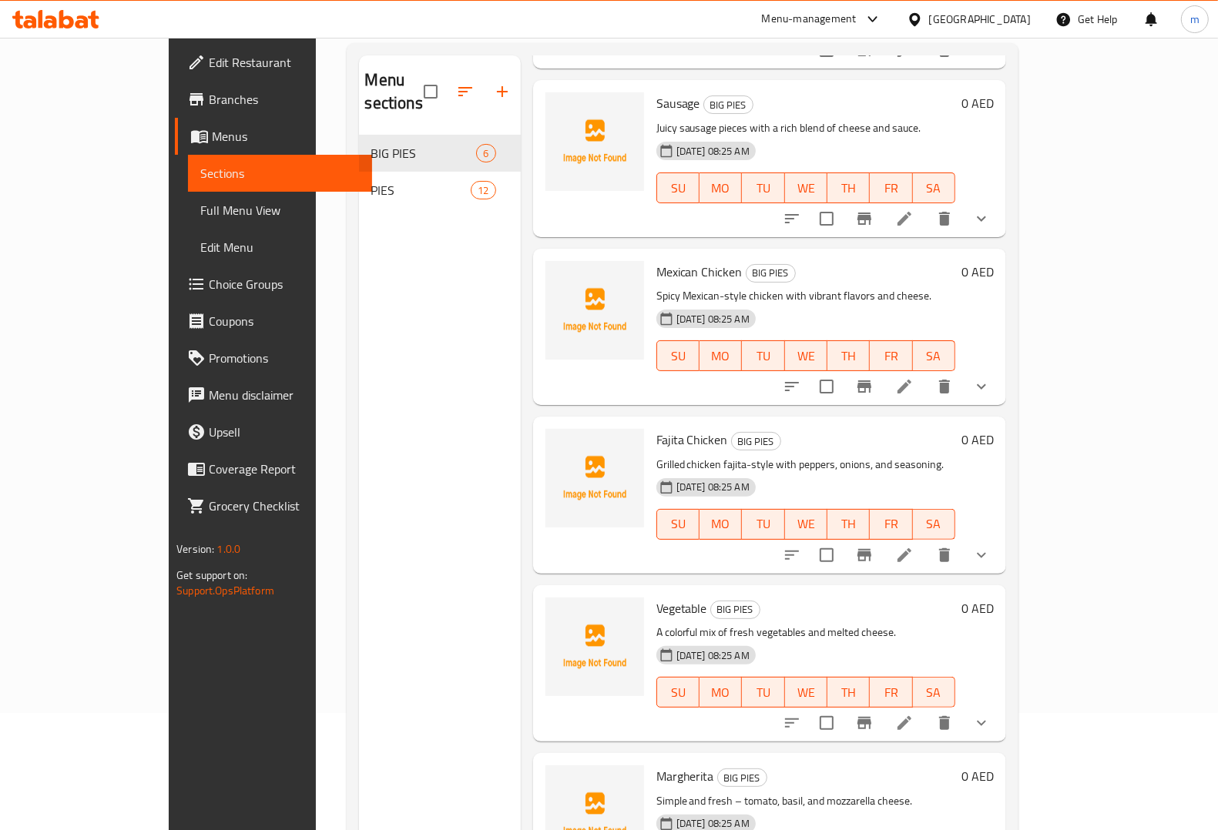
scroll to position [24, 0]
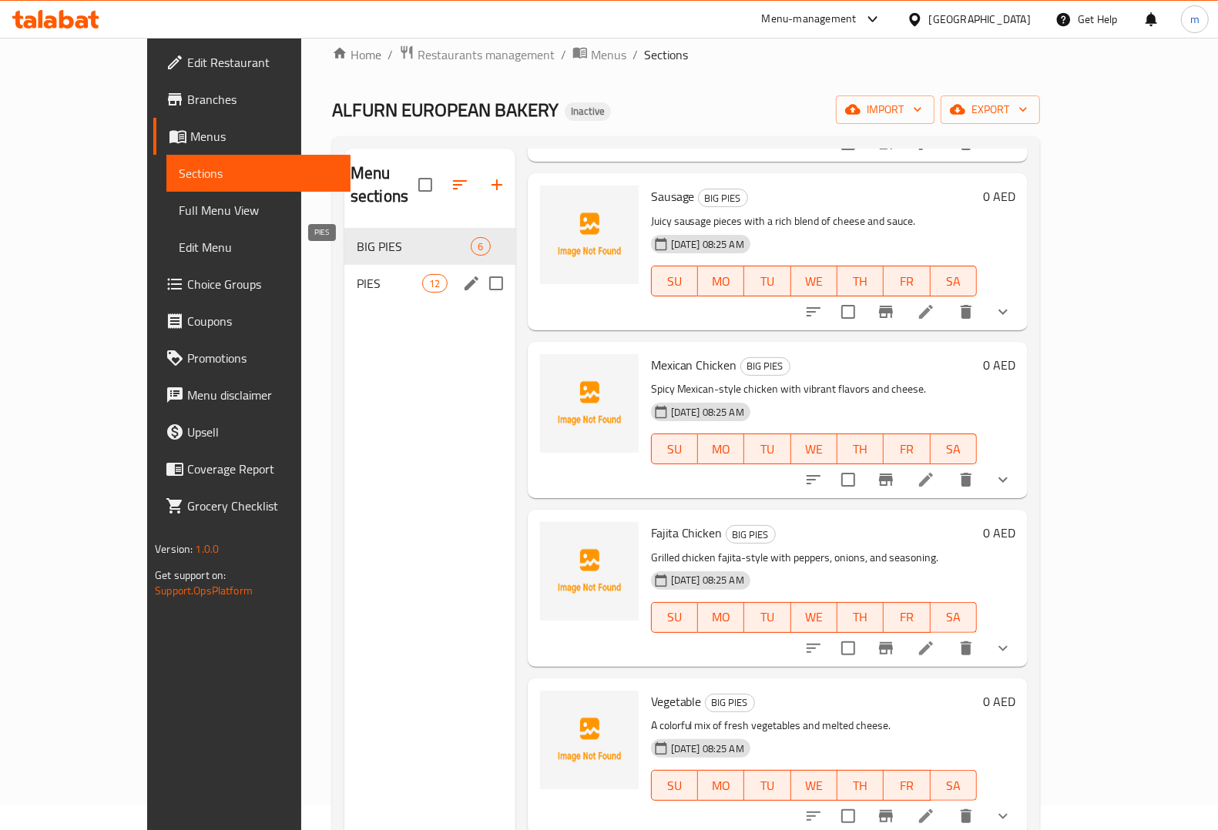
click at [366, 274] on span "PIES" at bounding box center [389, 283] width 65 height 18
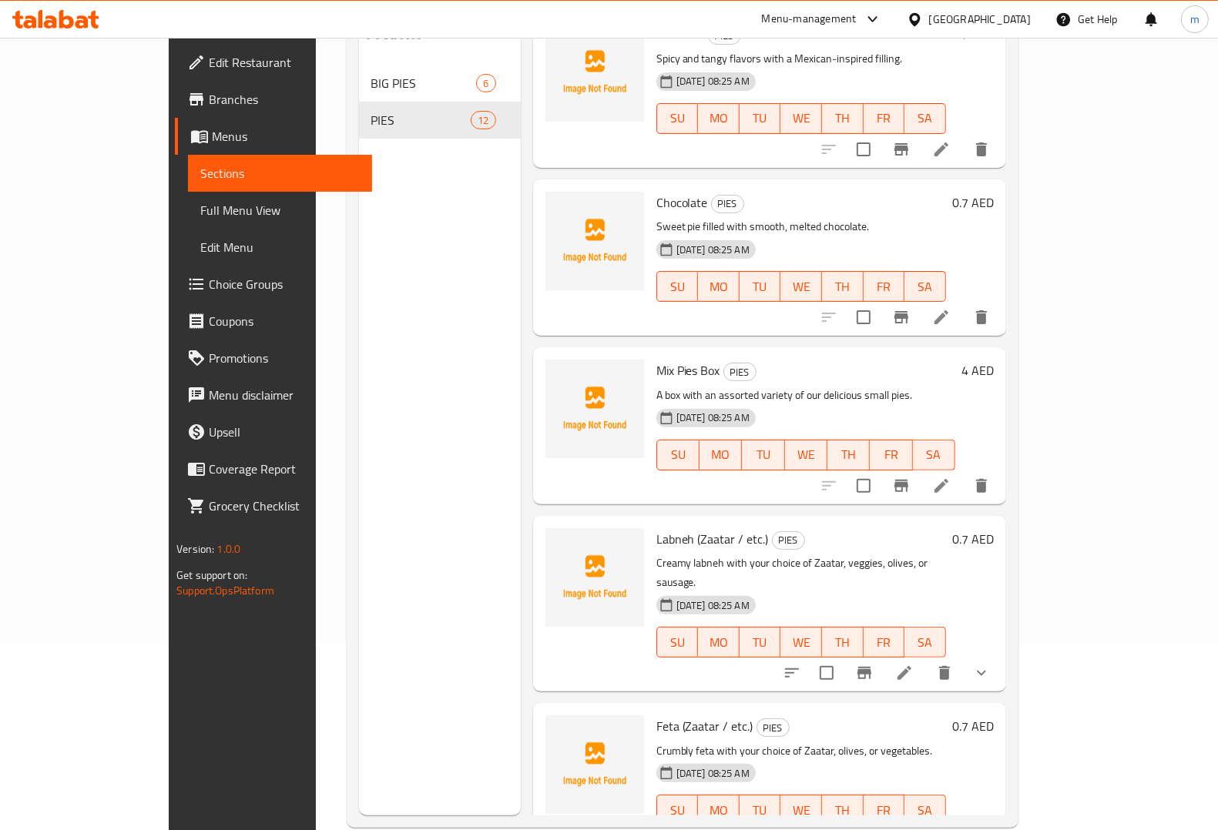
scroll to position [216, 0]
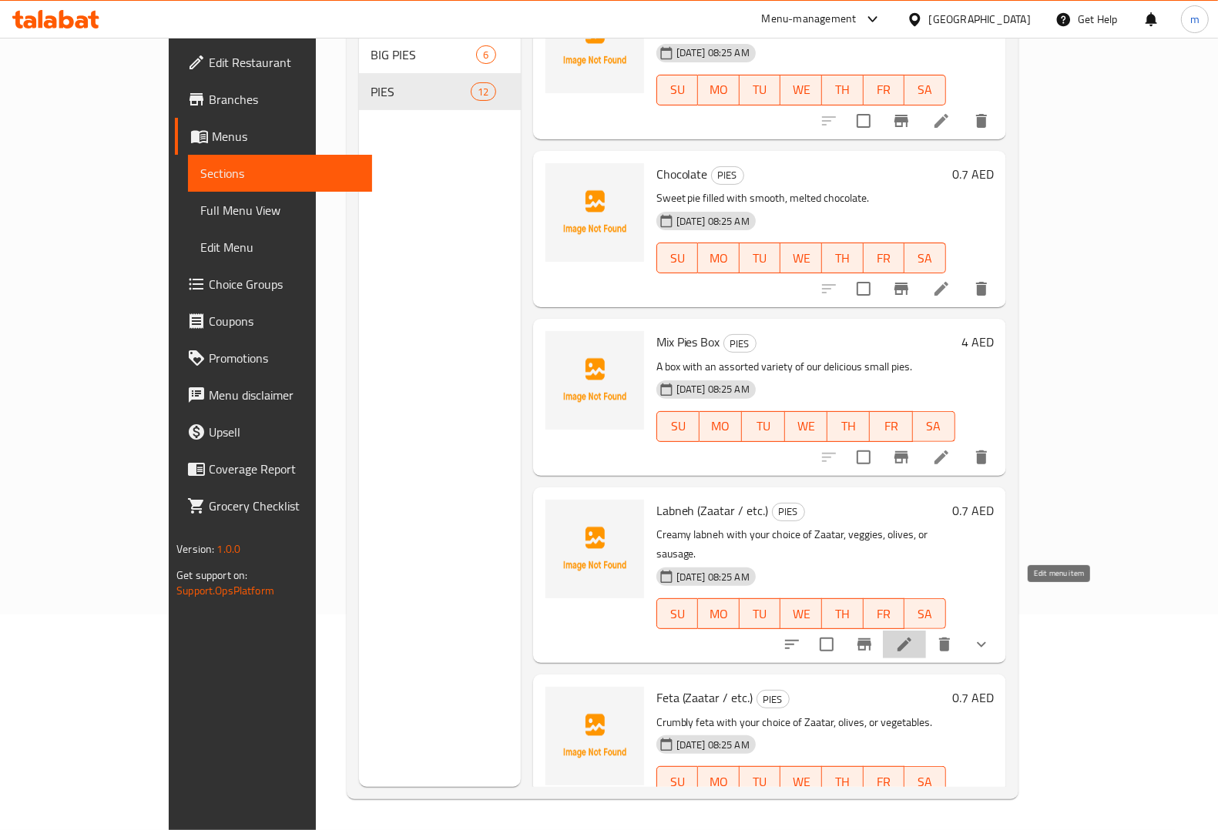
click at [914, 636] on icon at bounding box center [904, 645] width 18 height 18
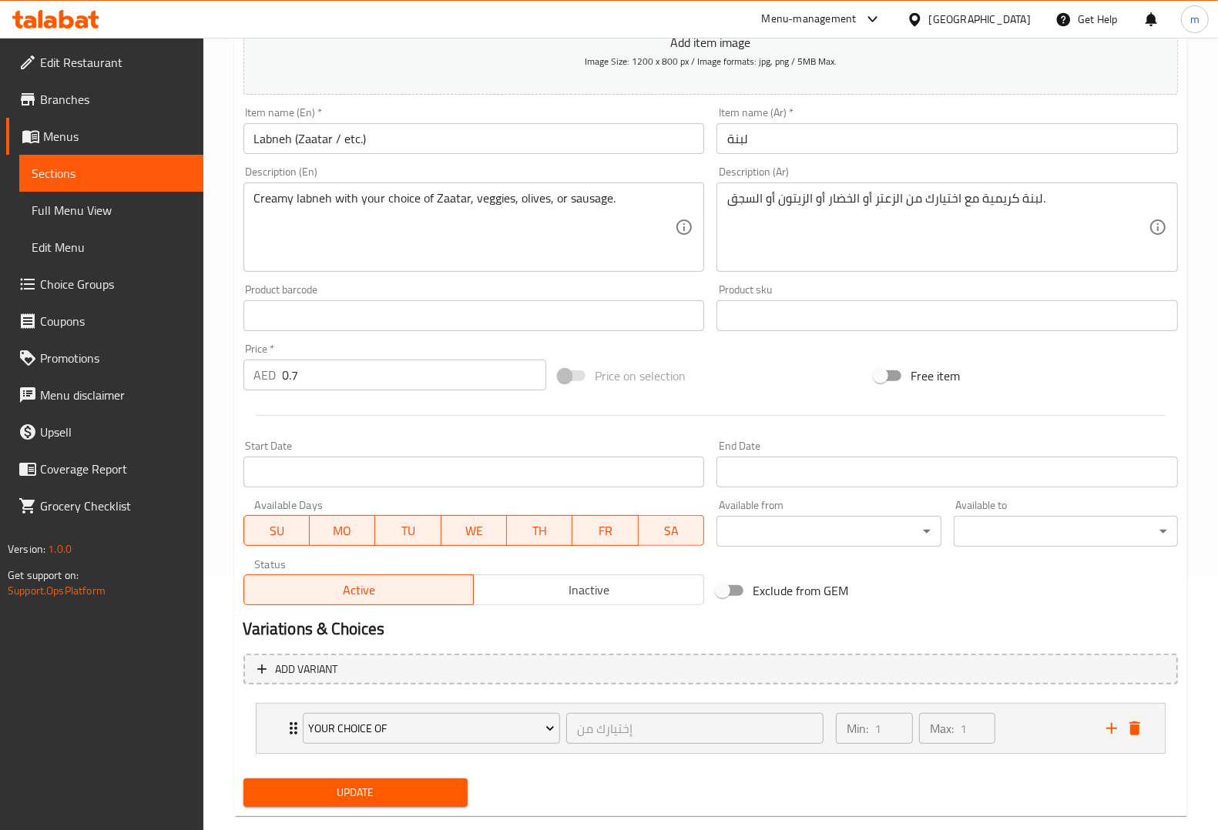
scroll to position [282, 0]
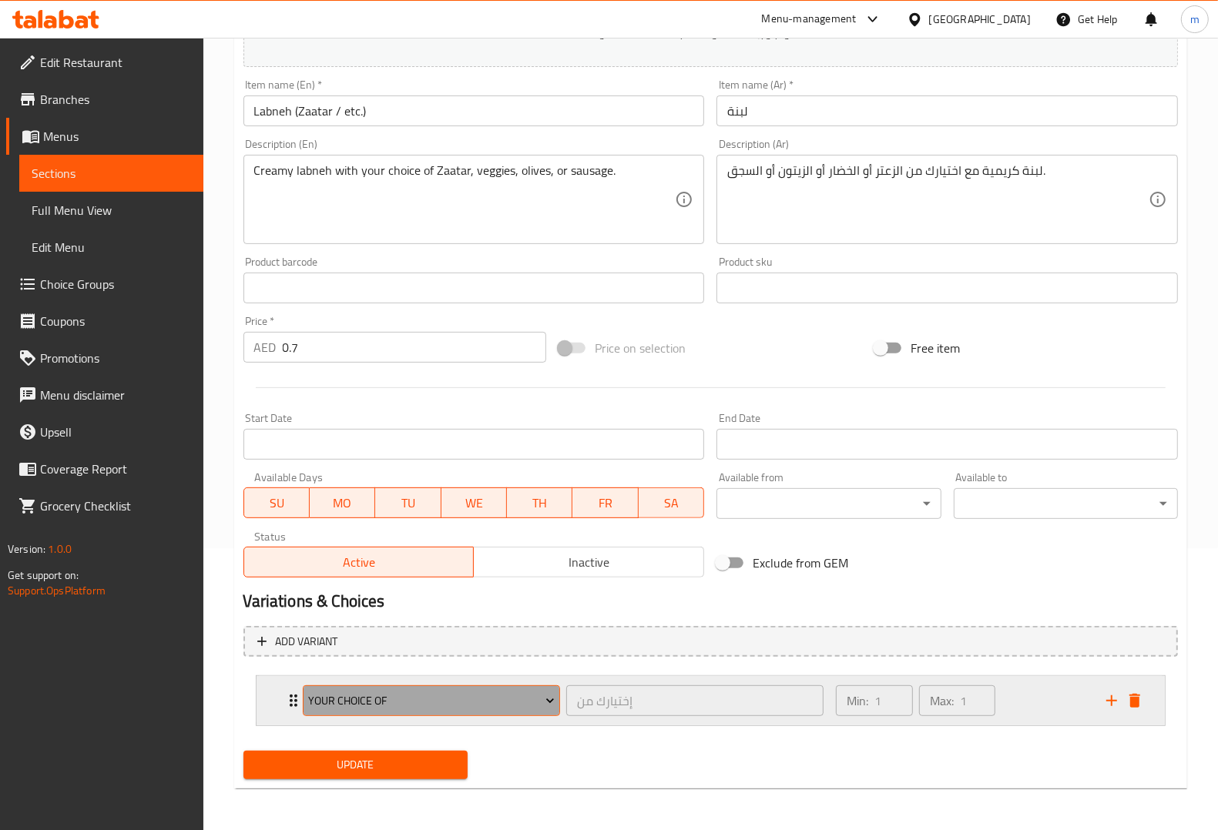
click at [528, 693] on span "Your Choice Of" at bounding box center [431, 701] width 246 height 19
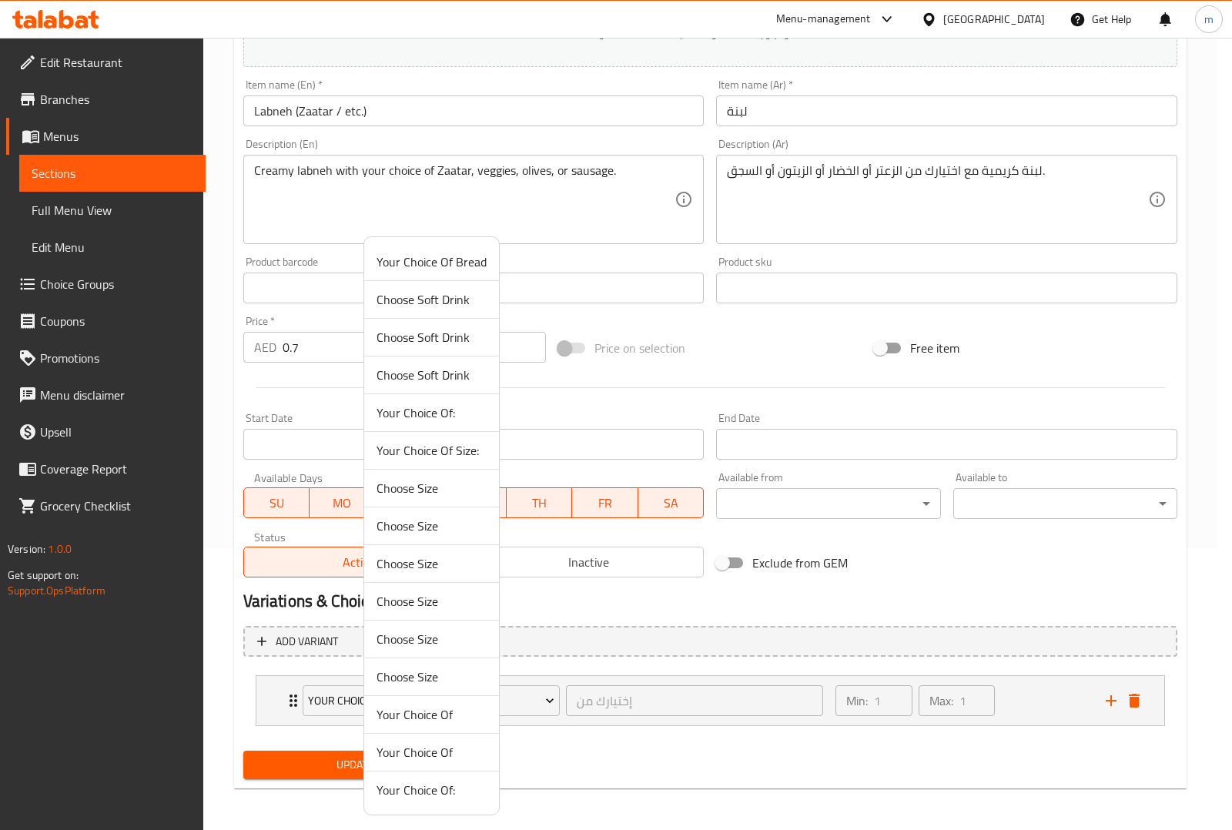
click at [132, 176] on div at bounding box center [616, 415] width 1232 height 830
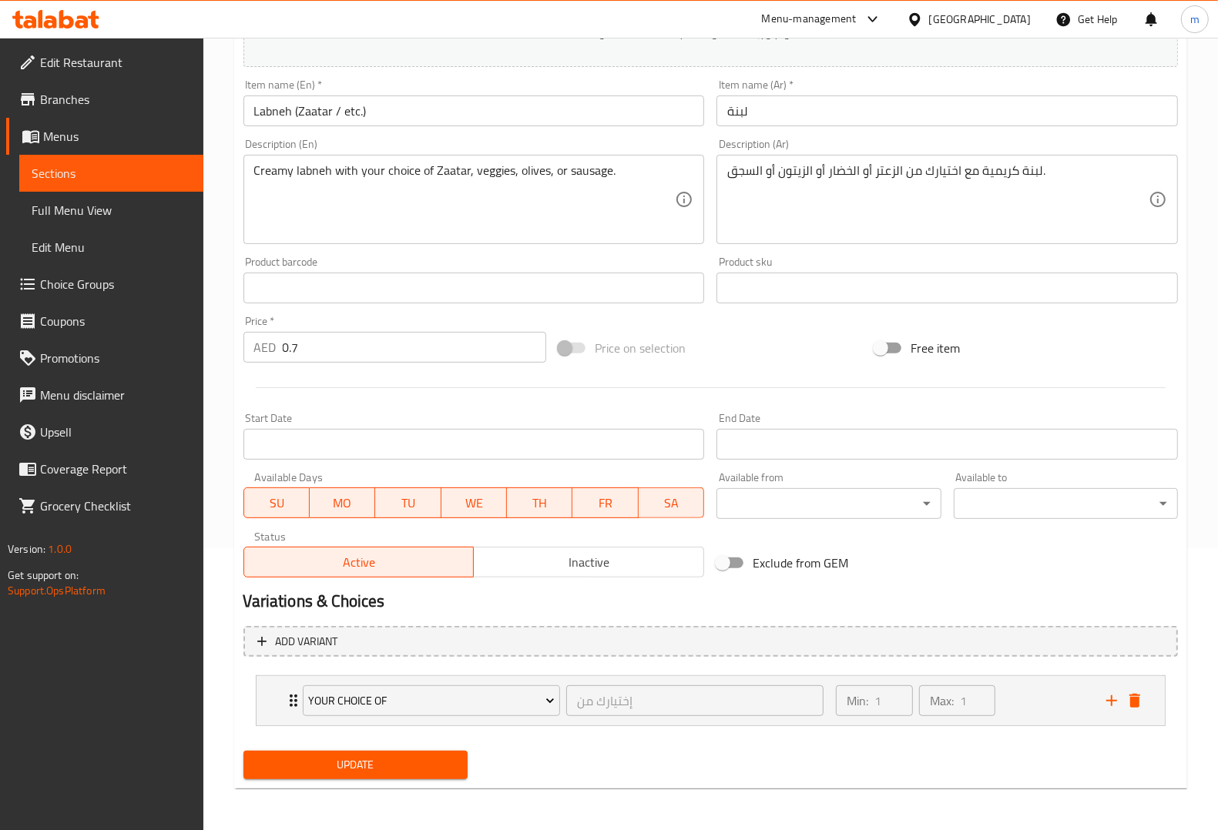
click at [137, 166] on span "Sections" at bounding box center [111, 173] width 159 height 18
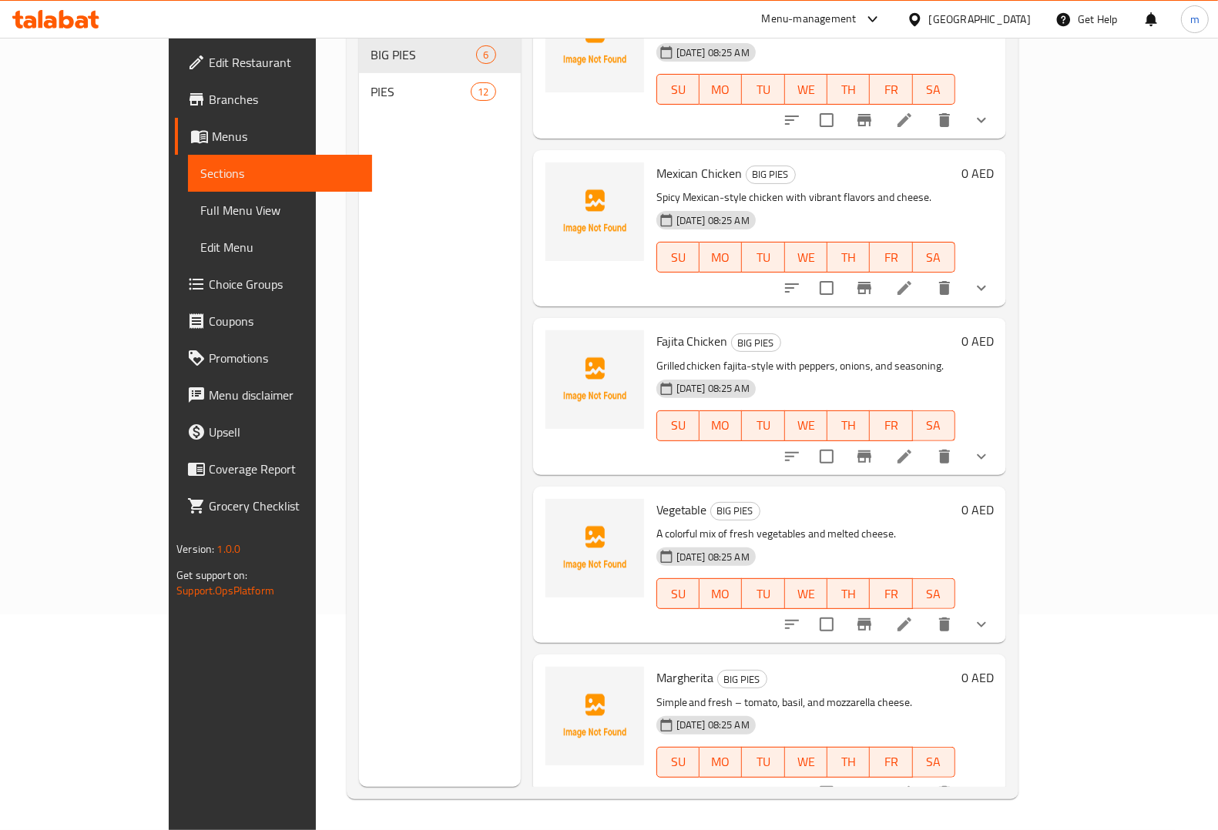
scroll to position [24, 0]
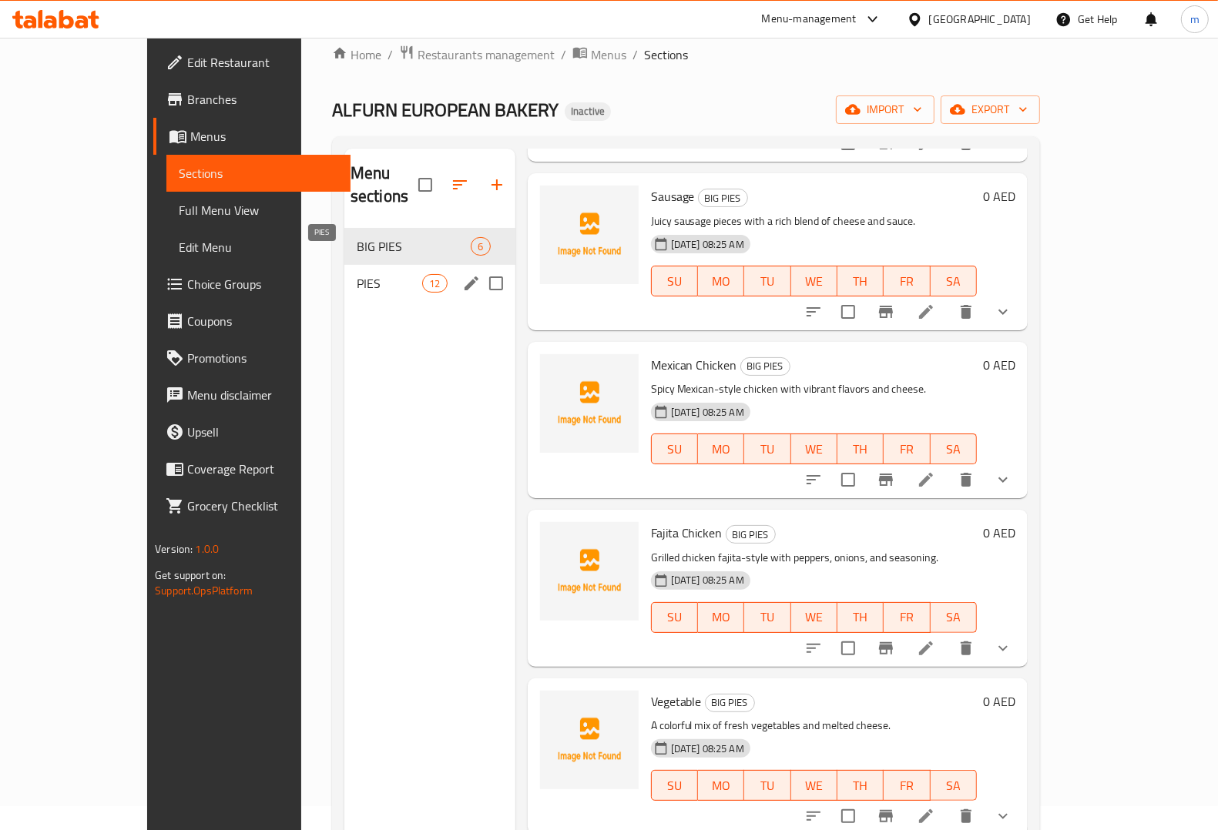
click at [357, 274] on span "PIES" at bounding box center [389, 283] width 65 height 18
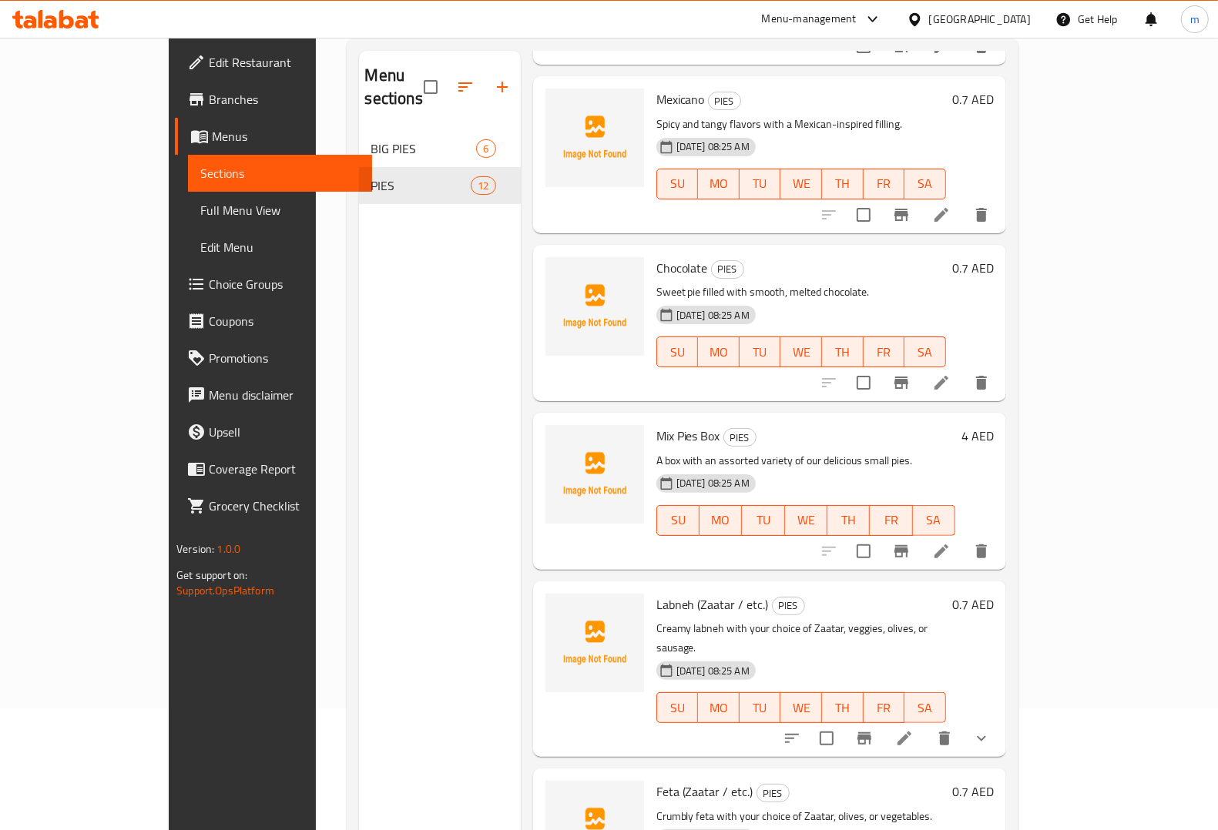
scroll to position [216, 0]
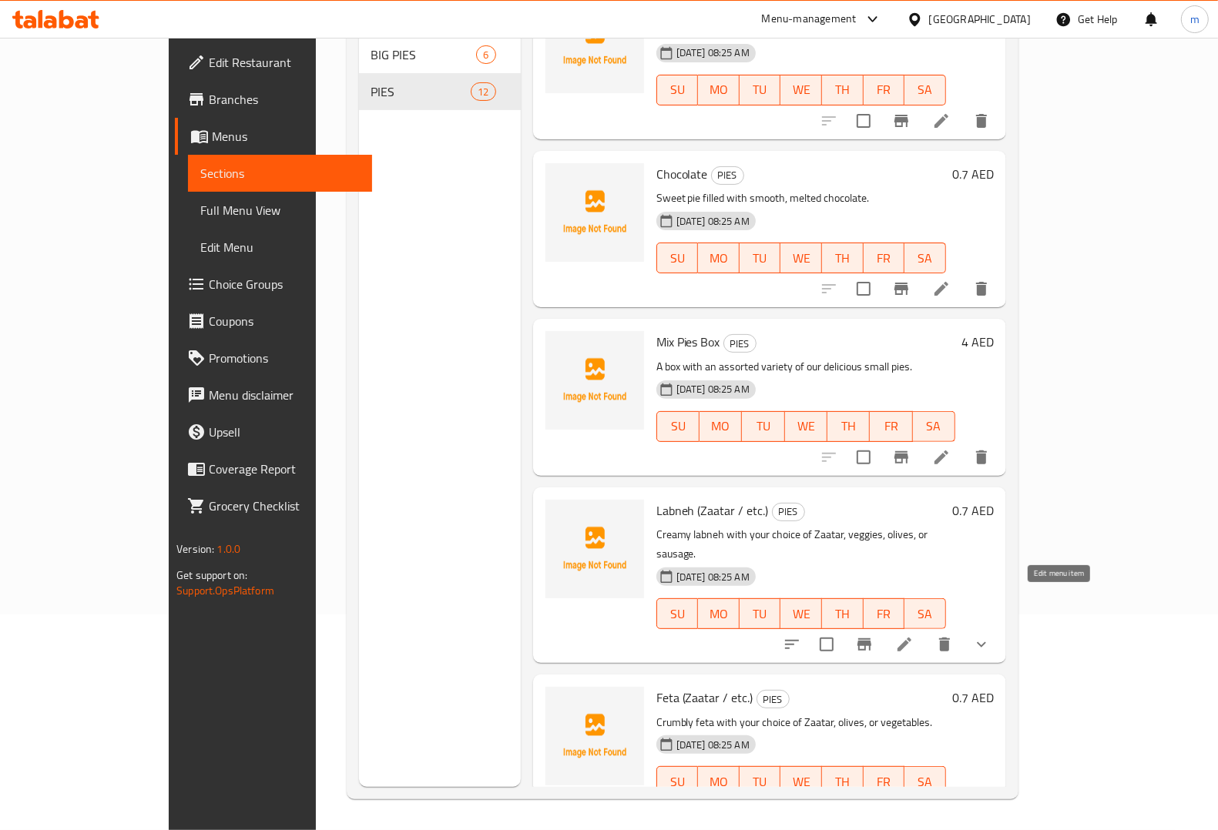
click at [914, 636] on icon at bounding box center [904, 645] width 18 height 18
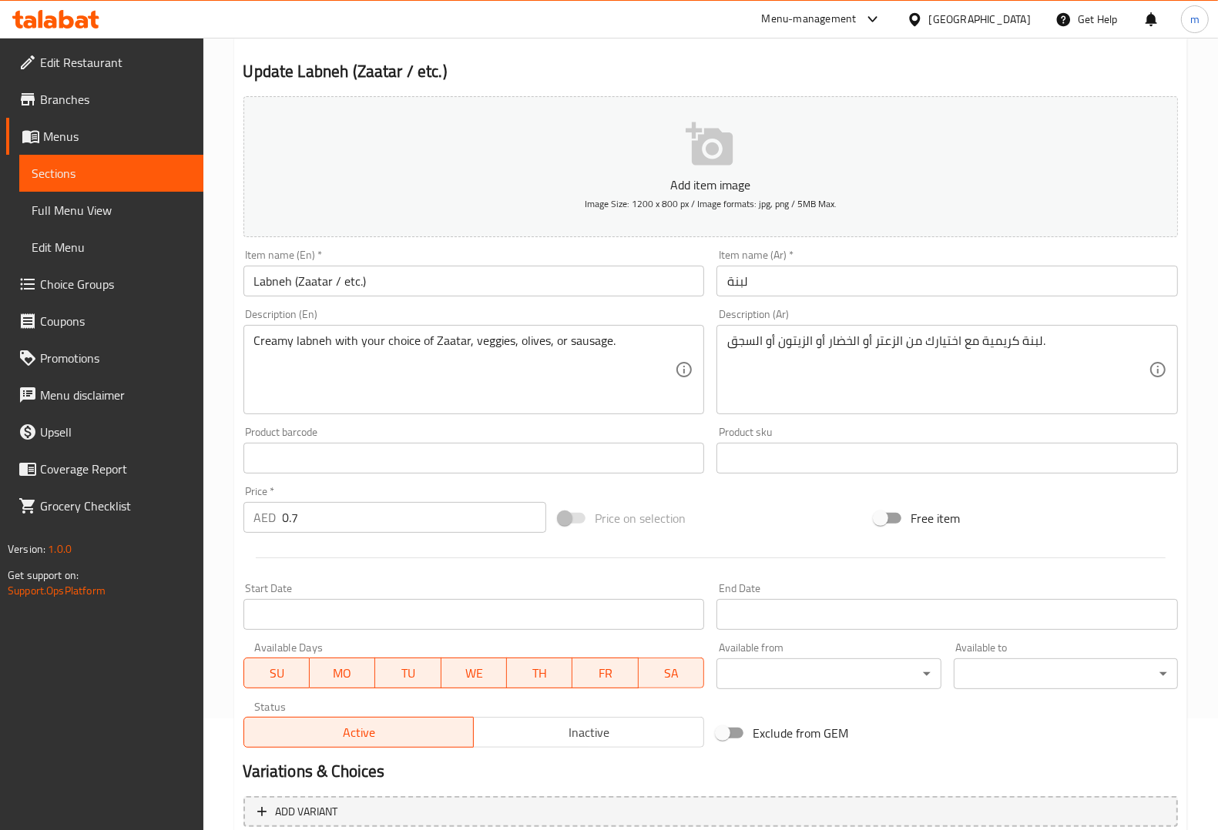
scroll to position [282, 0]
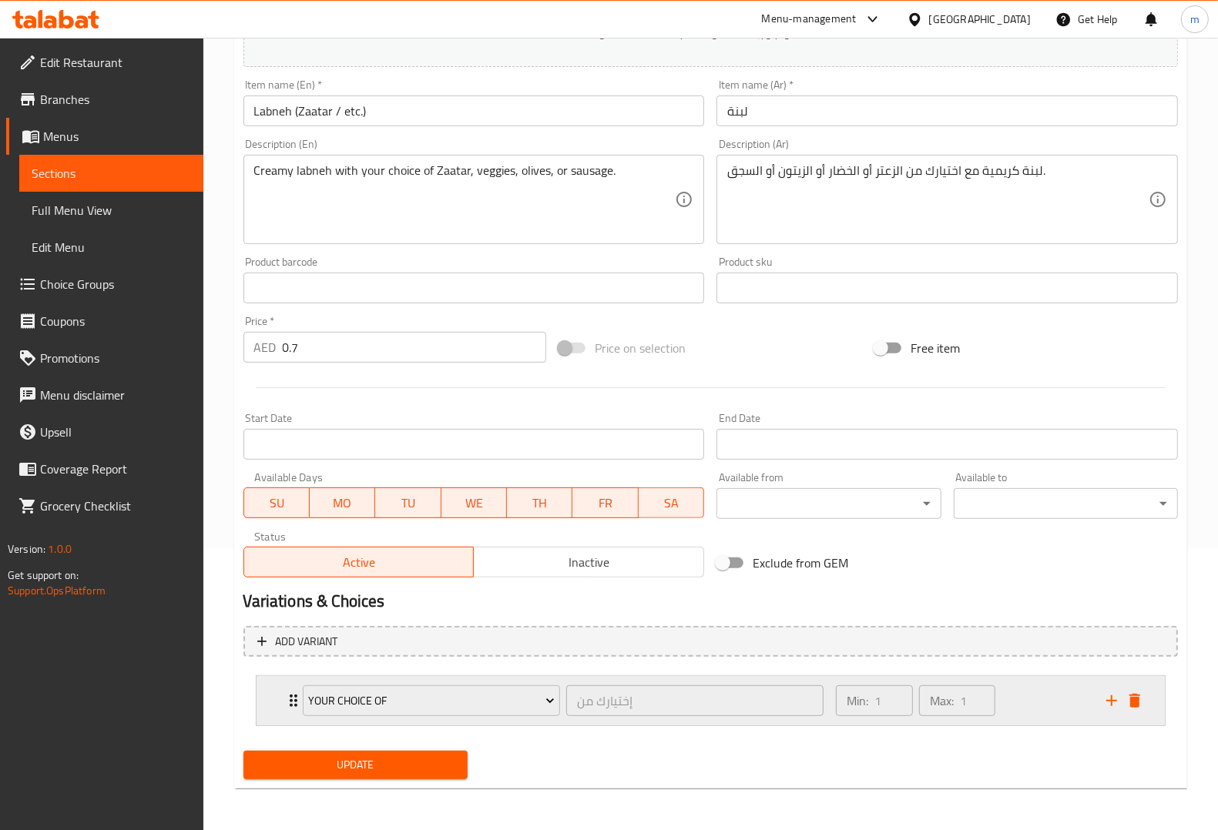
click at [272, 703] on div "Your Choice Of إختيارك من ​ Min: 1 ​ Max: 1 ​" at bounding box center [711, 700] width 908 height 49
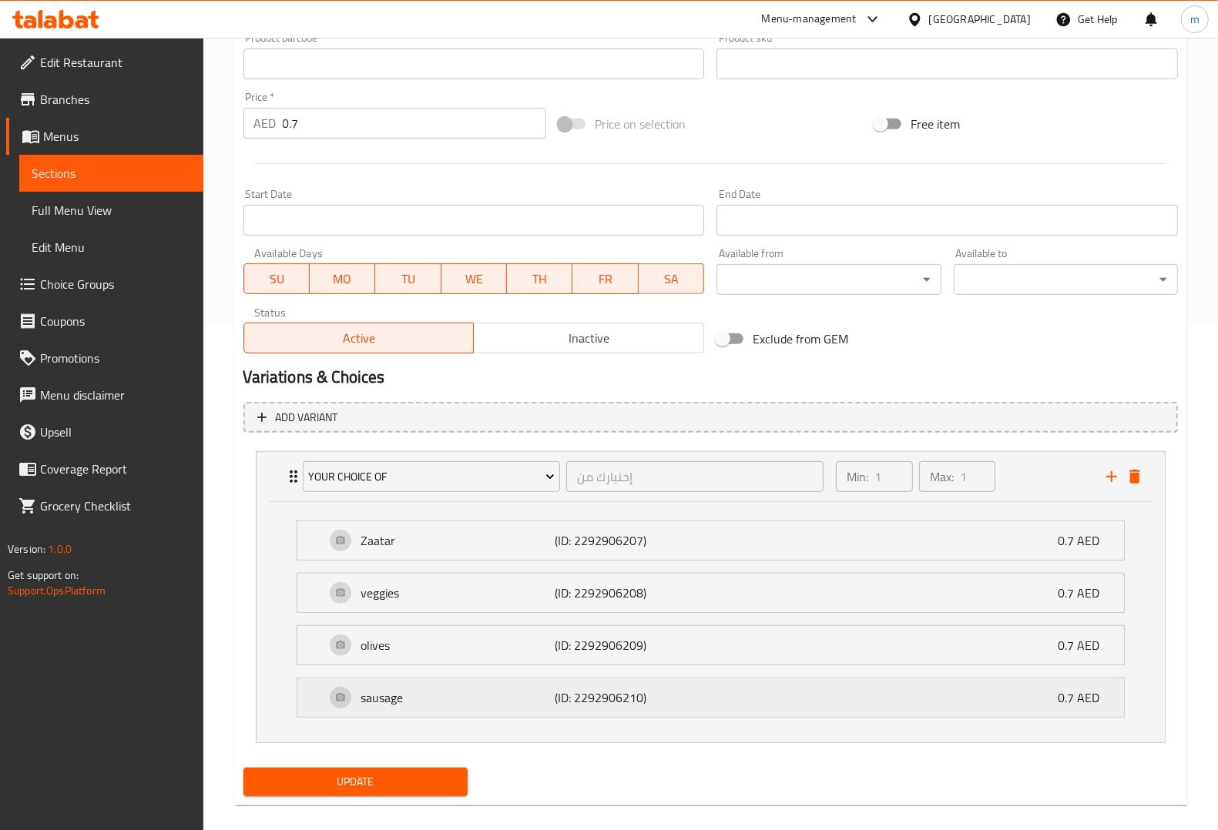
scroll to position [525, 0]
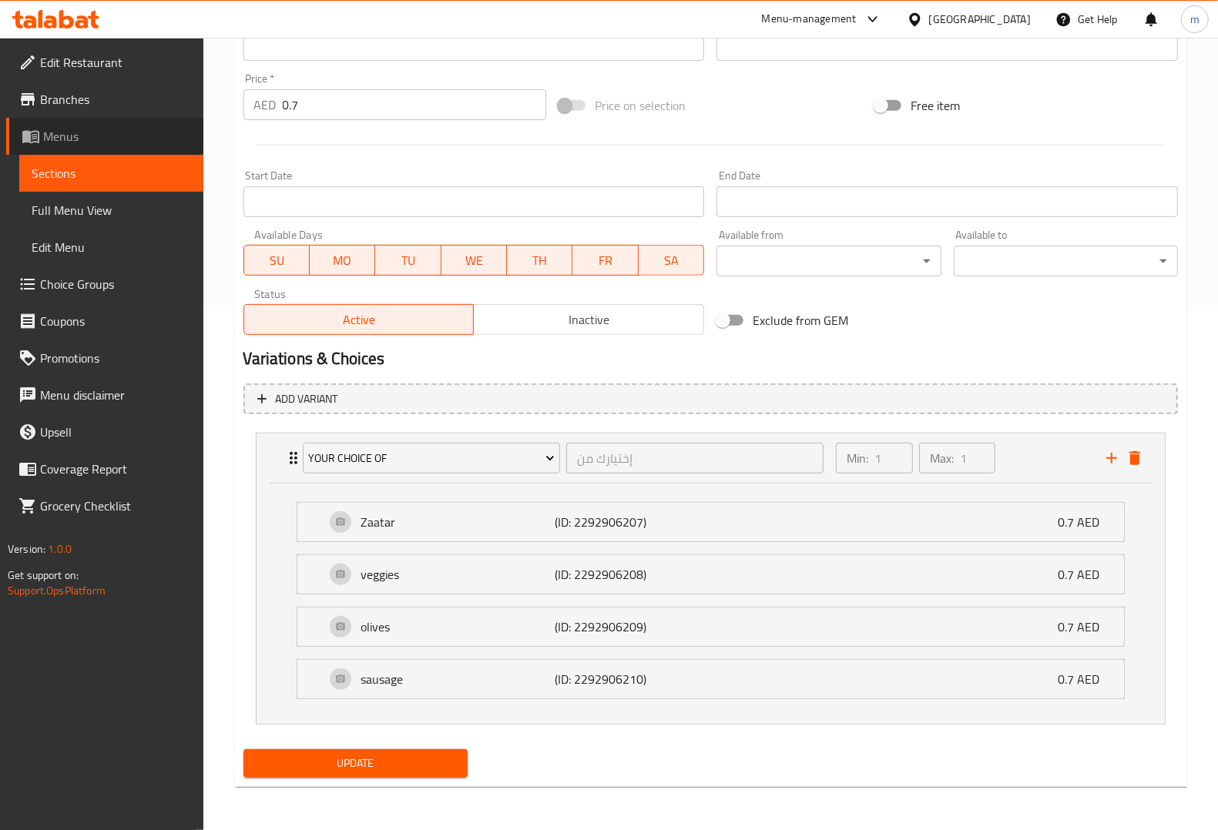
click at [64, 131] on span "Menus" at bounding box center [117, 136] width 148 height 18
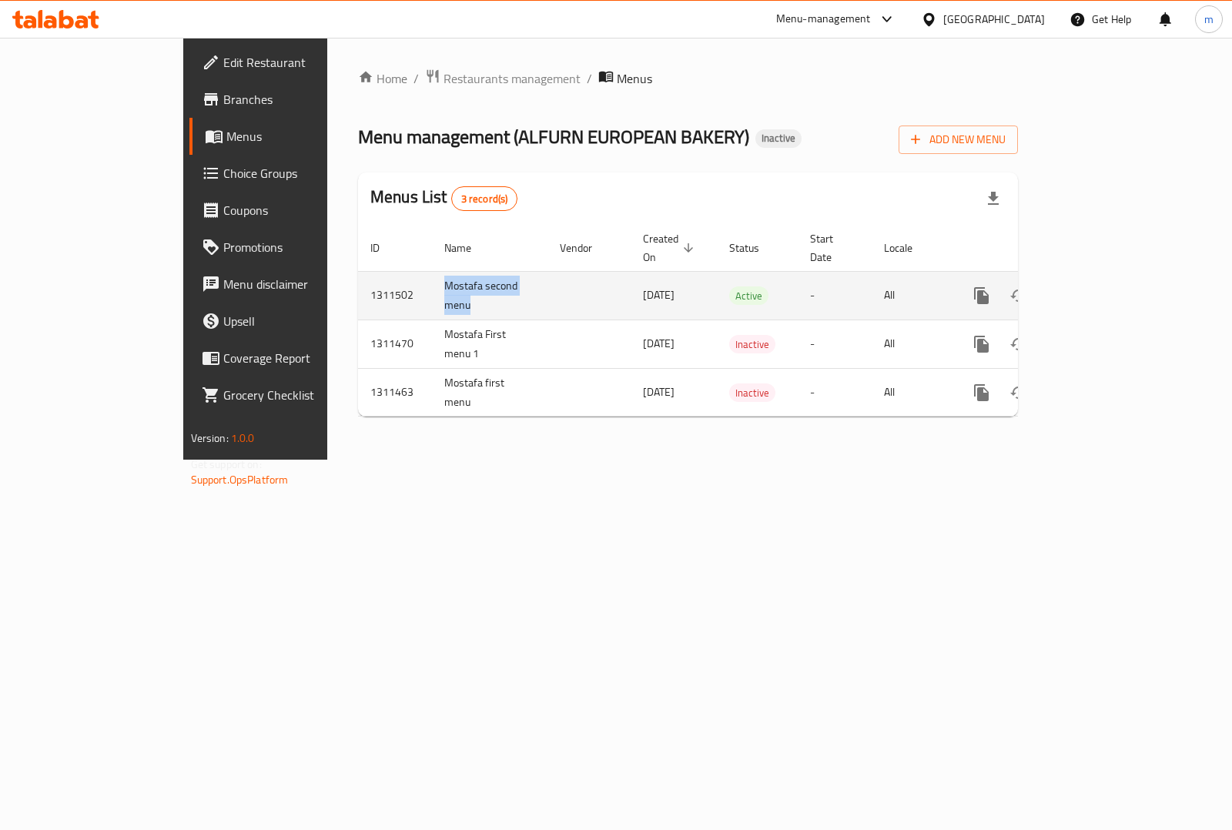
drag, startPoint x: 352, startPoint y: 293, endPoint x: 316, endPoint y: 263, distance: 46.6
click at [432, 271] on td "Mostafa second menu" at bounding box center [490, 295] width 116 height 49
copy td "Mostafa second menu"
click at [1061, 289] on icon "enhanced table" at bounding box center [1056, 296] width 11 height 14
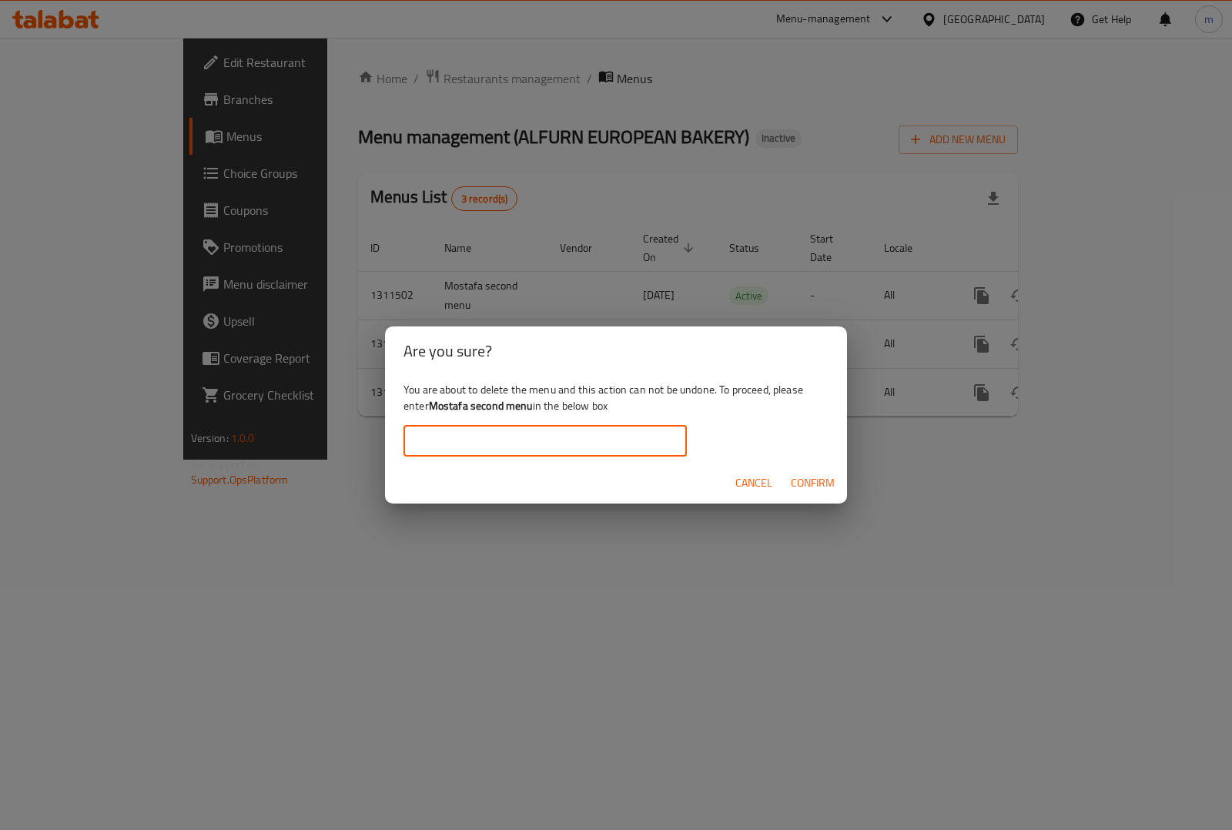
paste input "Mostafa second menu"
type input "Mostafa second menu"
click at [806, 478] on span "Confirm" at bounding box center [813, 483] width 44 height 19
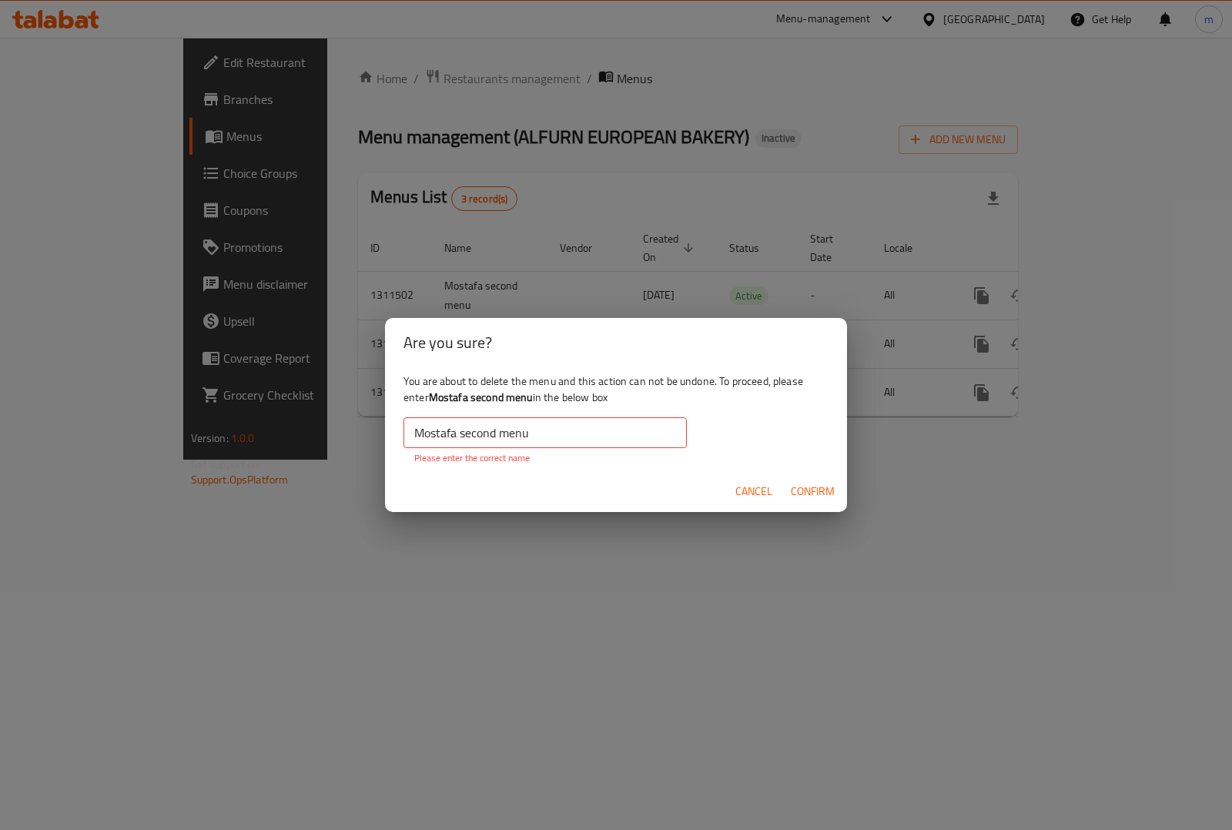
click at [417, 430] on input "Mostafa second menu" at bounding box center [545, 433] width 283 height 31
click at [815, 491] on span "Confirm" at bounding box center [813, 491] width 44 height 19
click at [699, 100] on div "Are you sure? You are about to delete the menu and this action can not be undon…" at bounding box center [616, 415] width 1232 height 830
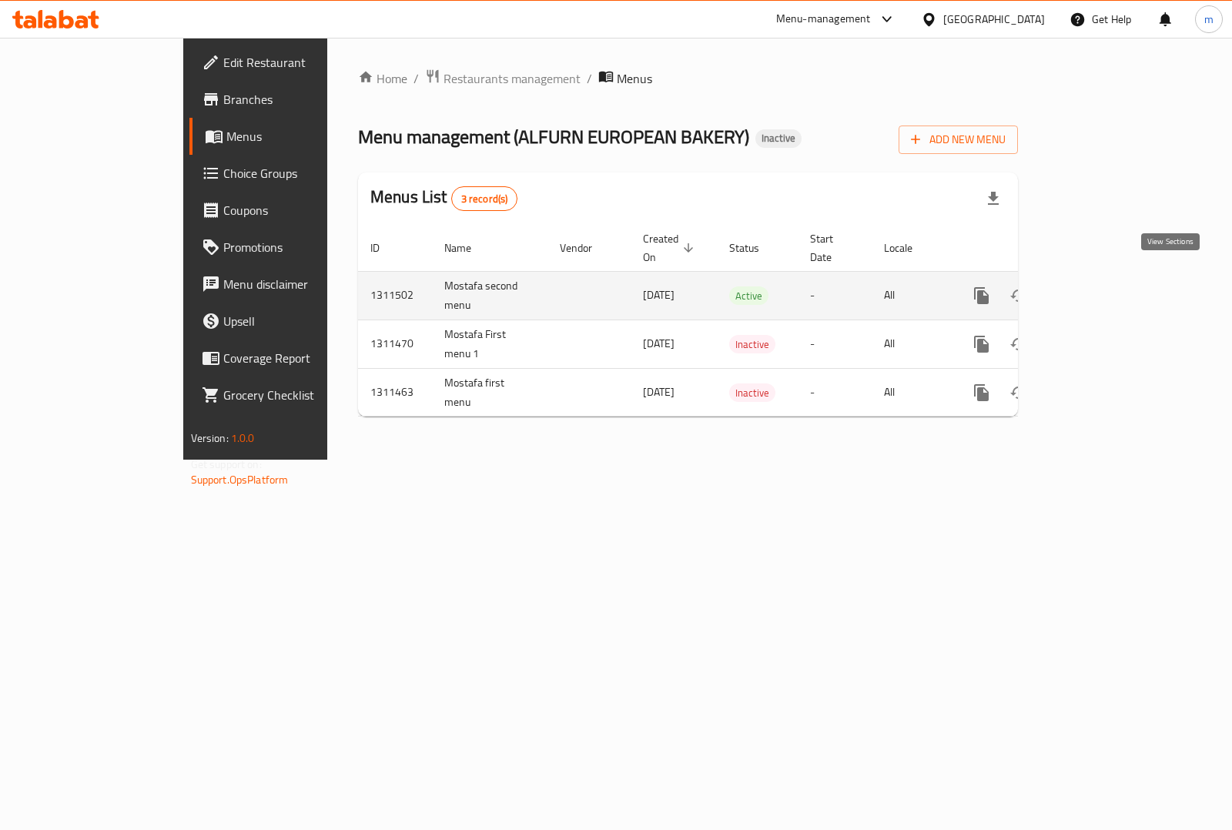
click at [1102, 287] on icon "enhanced table" at bounding box center [1093, 296] width 18 height 18
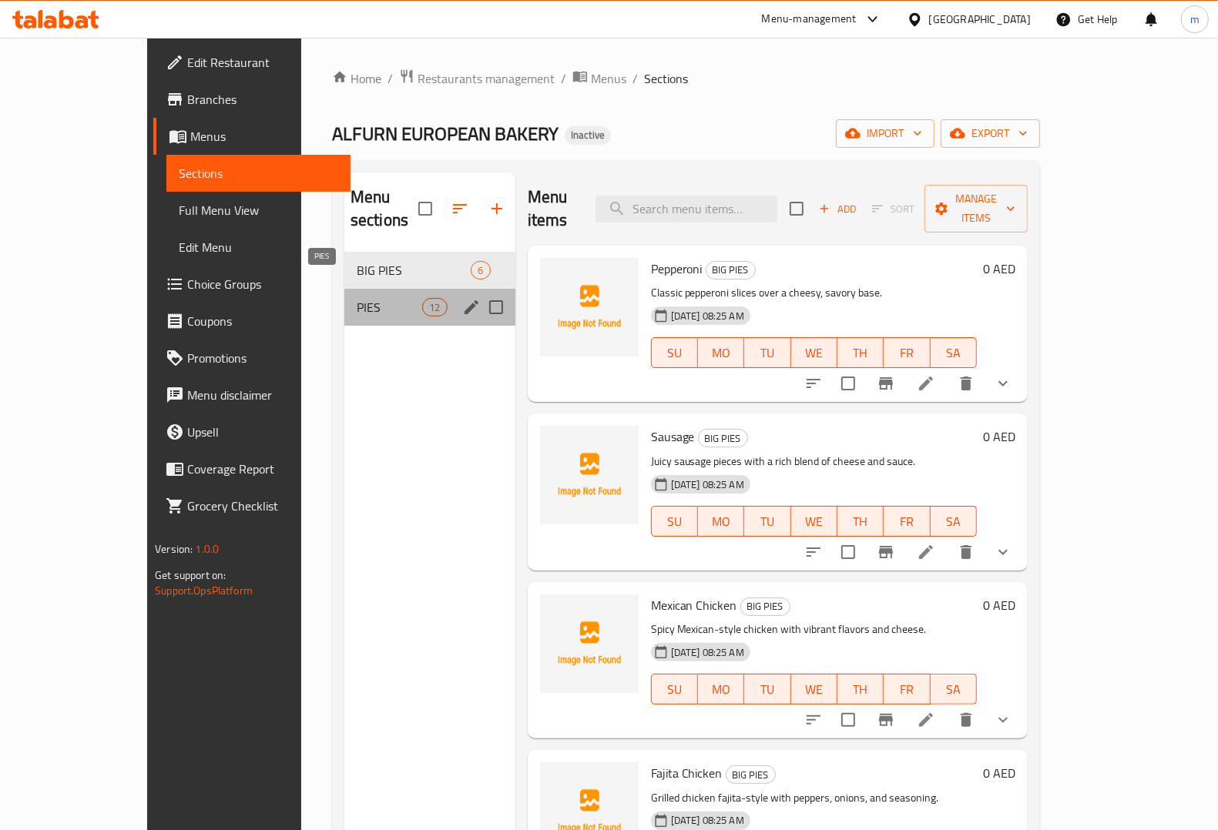
click at [357, 298] on span "PIES" at bounding box center [389, 307] width 65 height 18
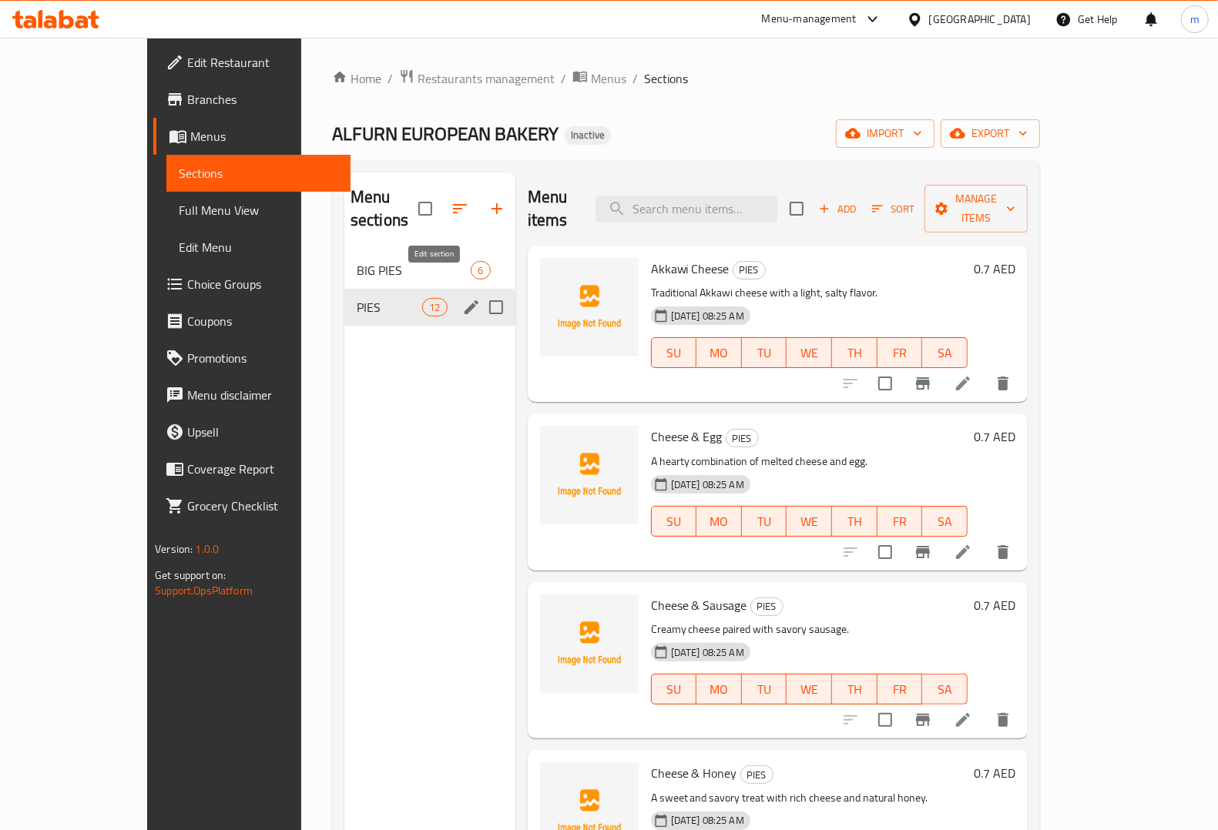
click at [464, 300] on icon "edit" at bounding box center [471, 307] width 14 height 14
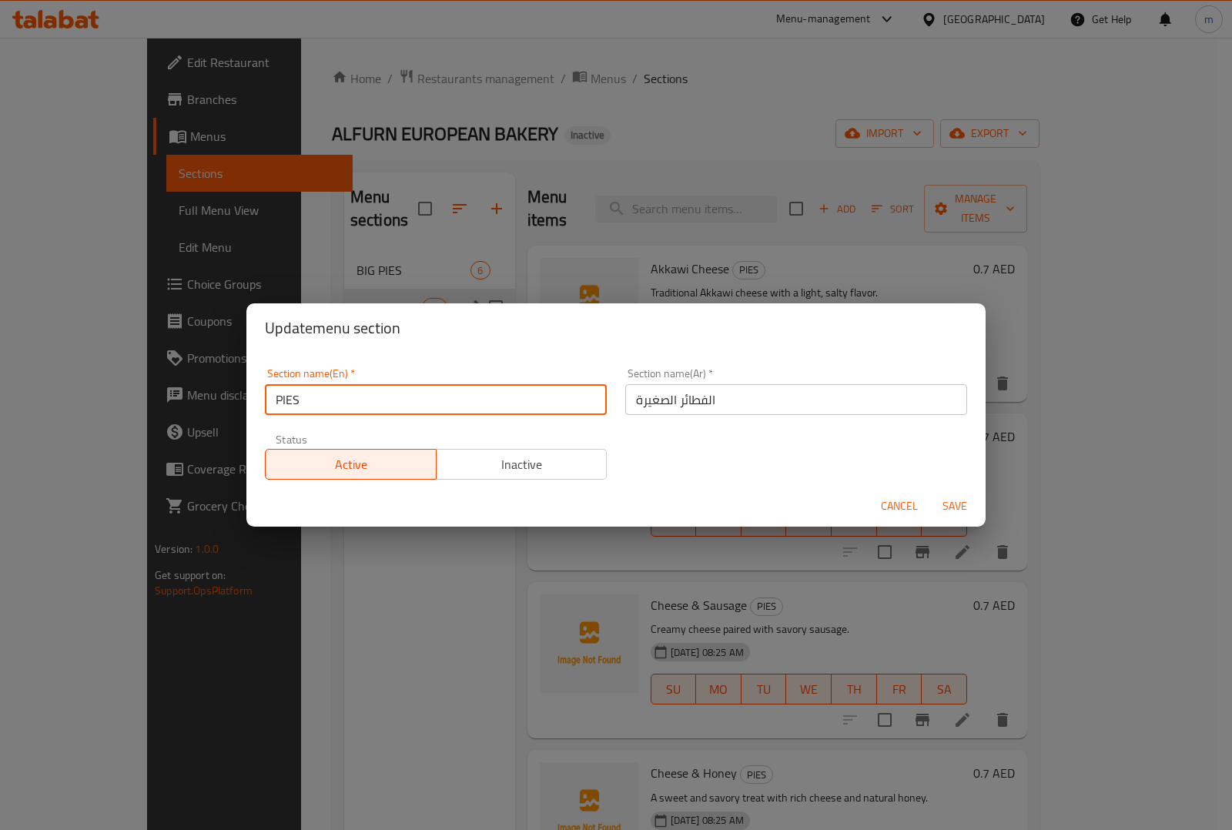
click at [341, 402] on input "PIES" at bounding box center [436, 399] width 342 height 31
type input "SMALL PIES"
click at [957, 506] on span "Save" at bounding box center [955, 506] width 37 height 19
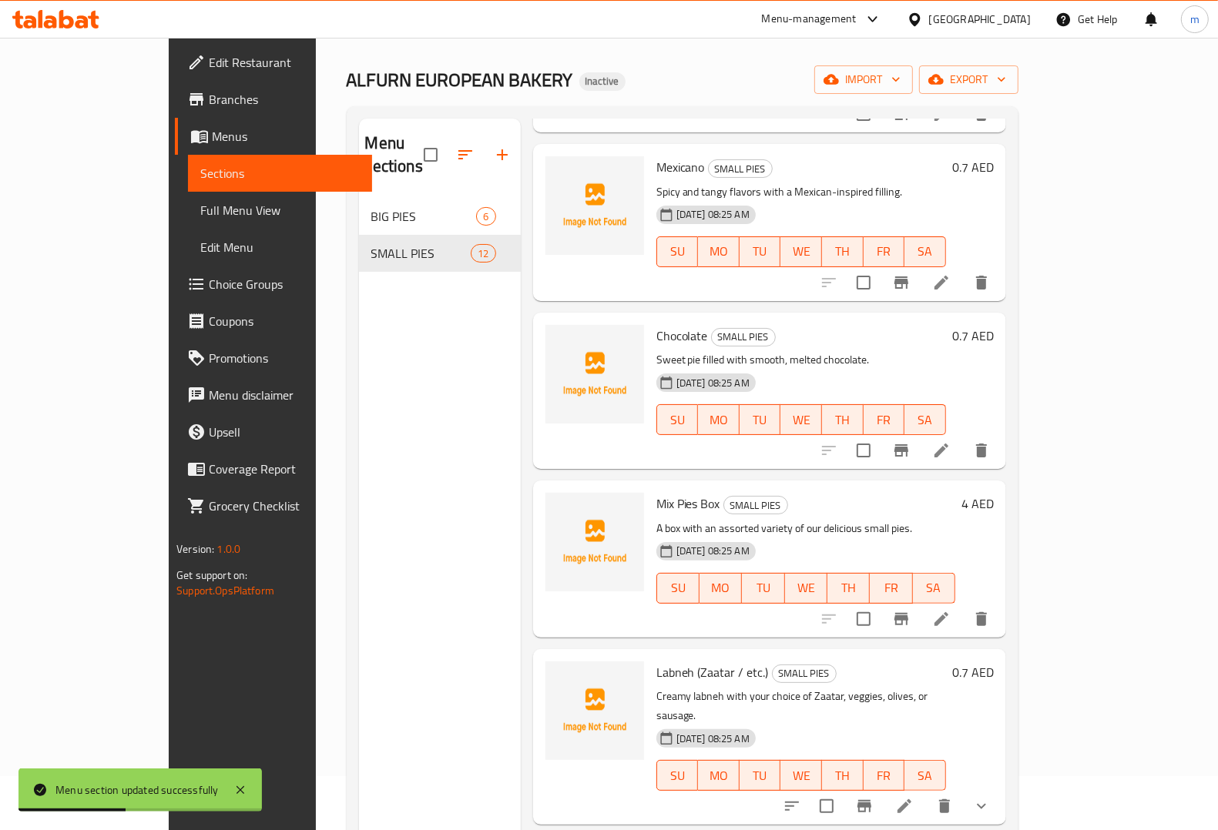
scroll to position [96, 0]
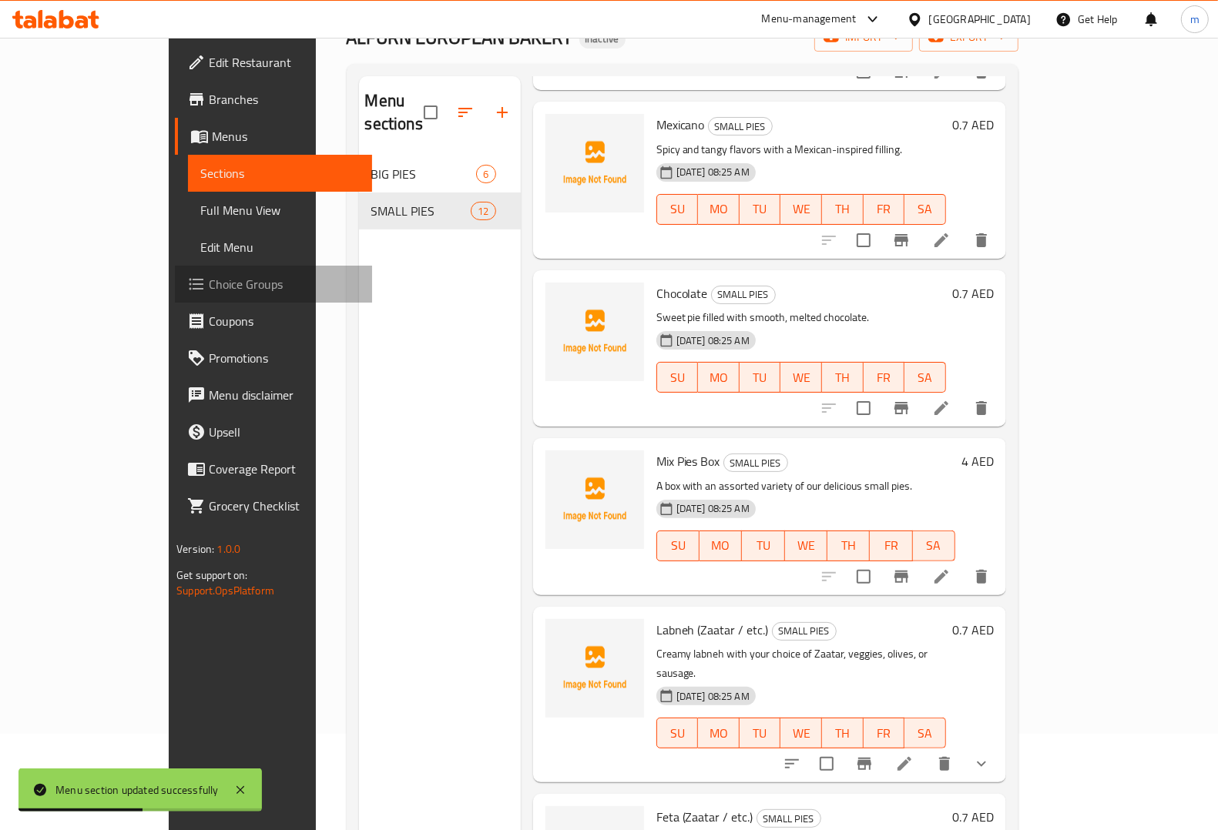
click at [209, 279] on span "Choice Groups" at bounding box center [284, 284] width 151 height 18
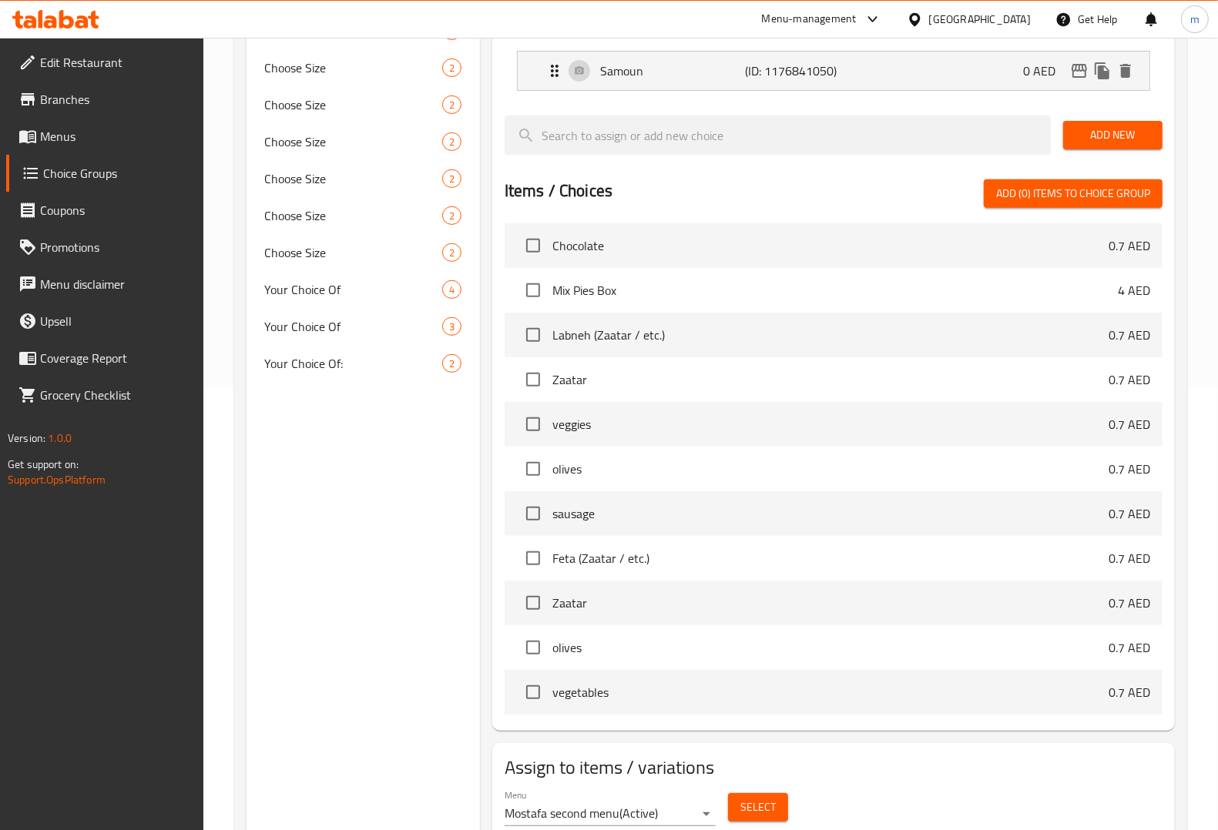
scroll to position [501, 0]
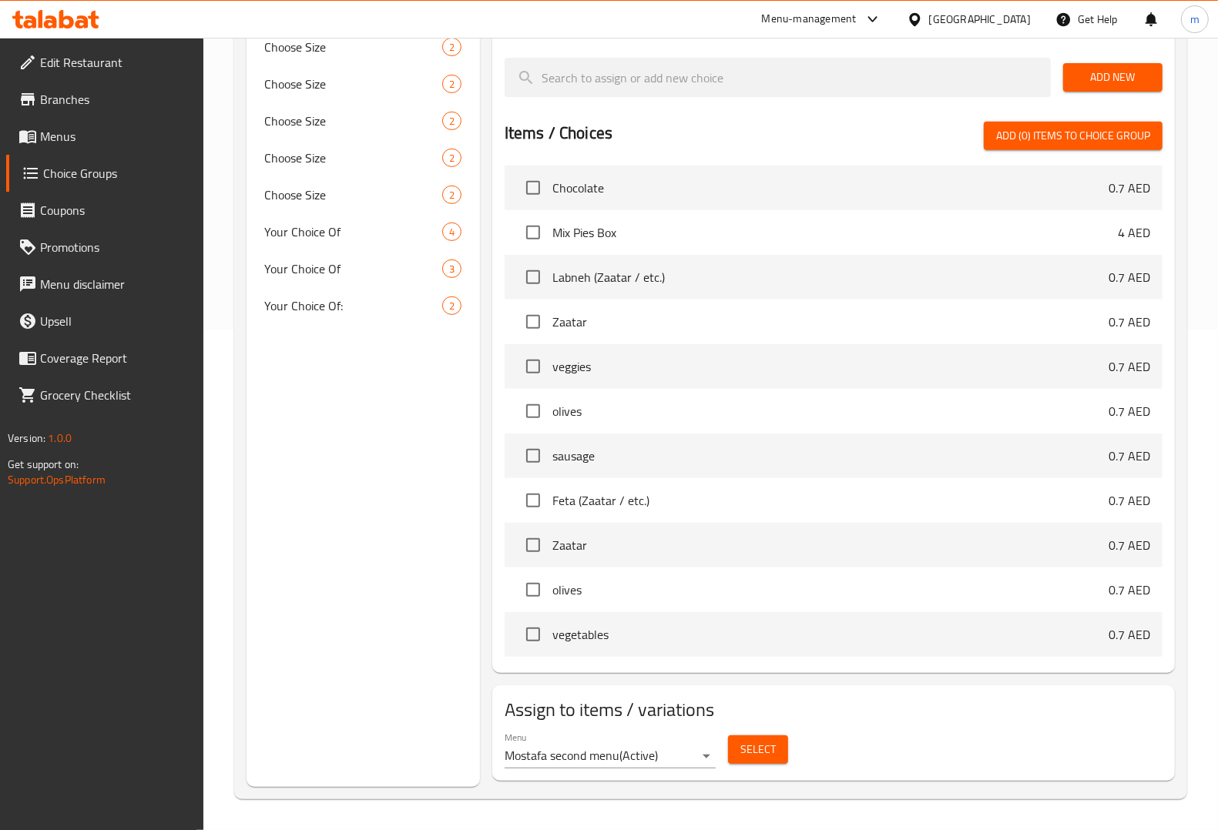
click at [1092, 638] on span "vegetables" at bounding box center [830, 634] width 556 height 18
click at [1117, 629] on p "0.7 AED" at bounding box center [1129, 634] width 42 height 18
click at [533, 630] on input "checkbox" at bounding box center [533, 635] width 32 height 32
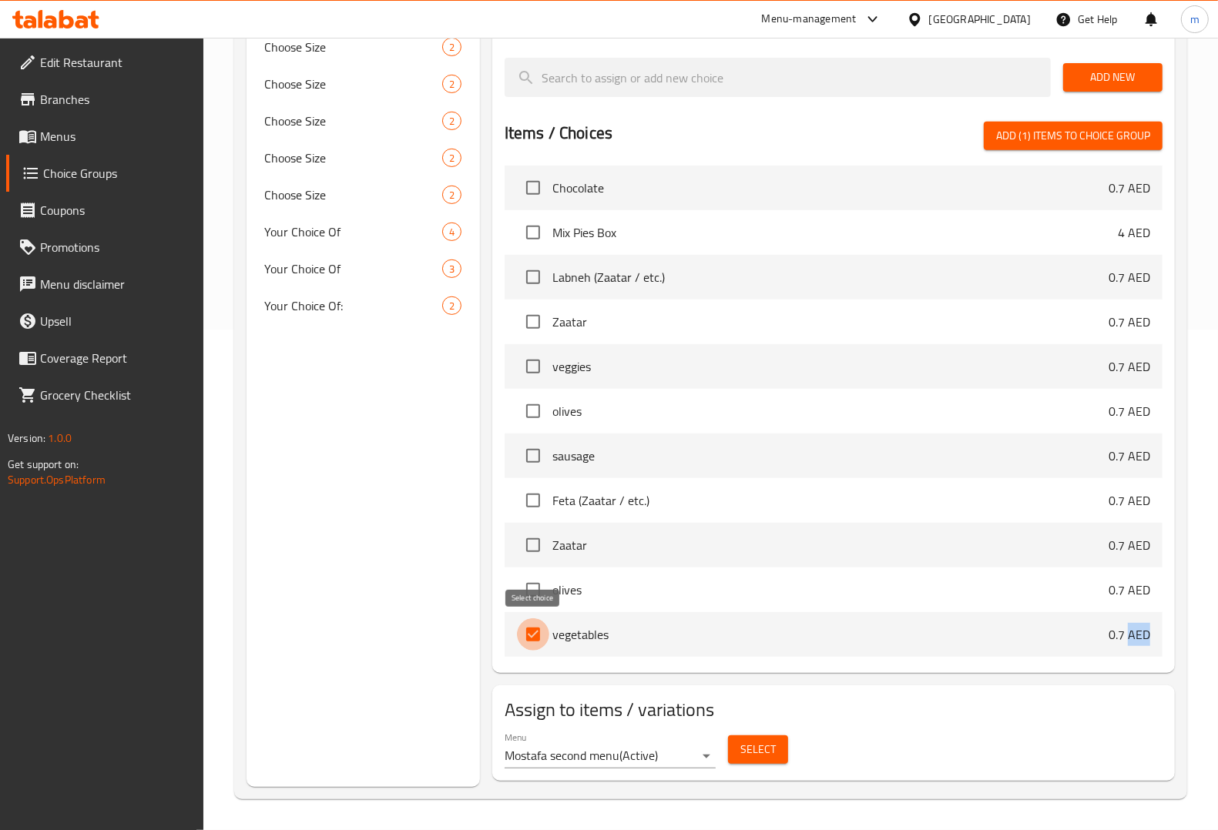
click at [538, 634] on input "checkbox" at bounding box center [533, 635] width 32 height 32
checkbox input "false"
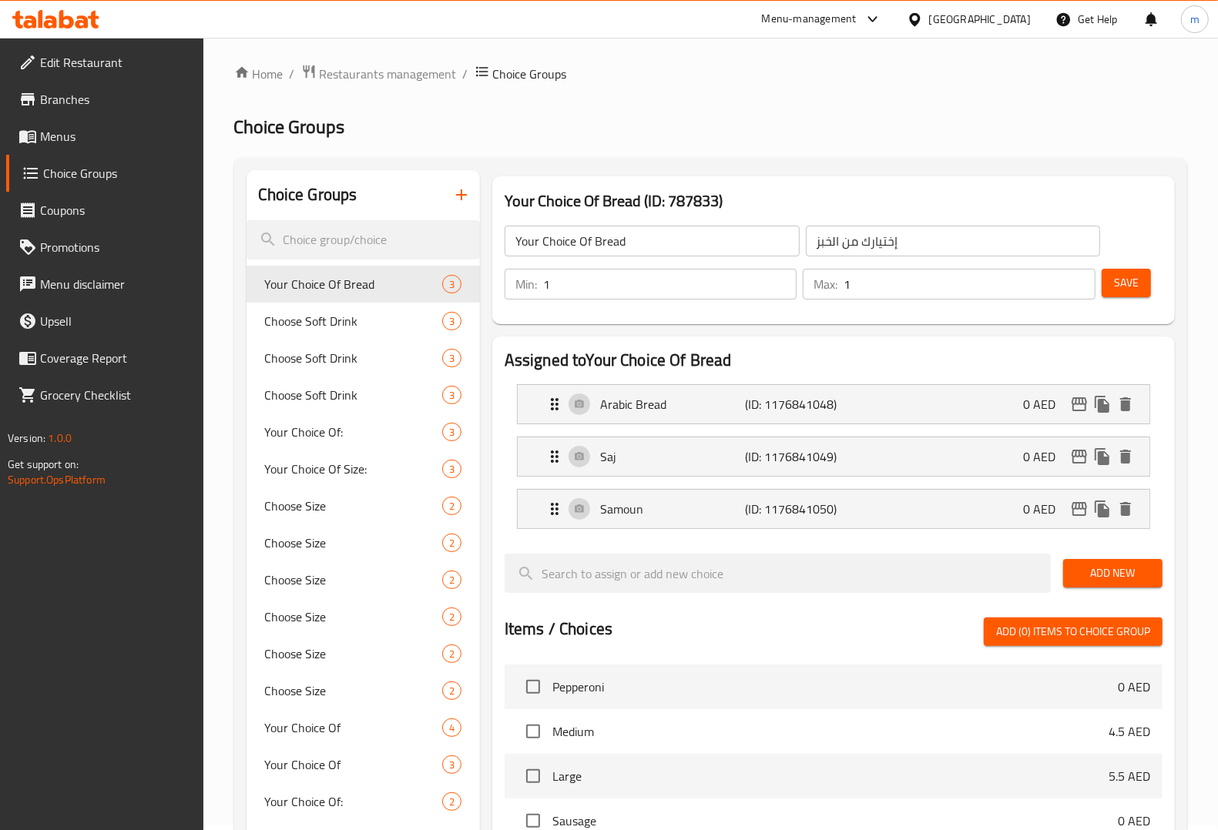
scroll to position [0, 0]
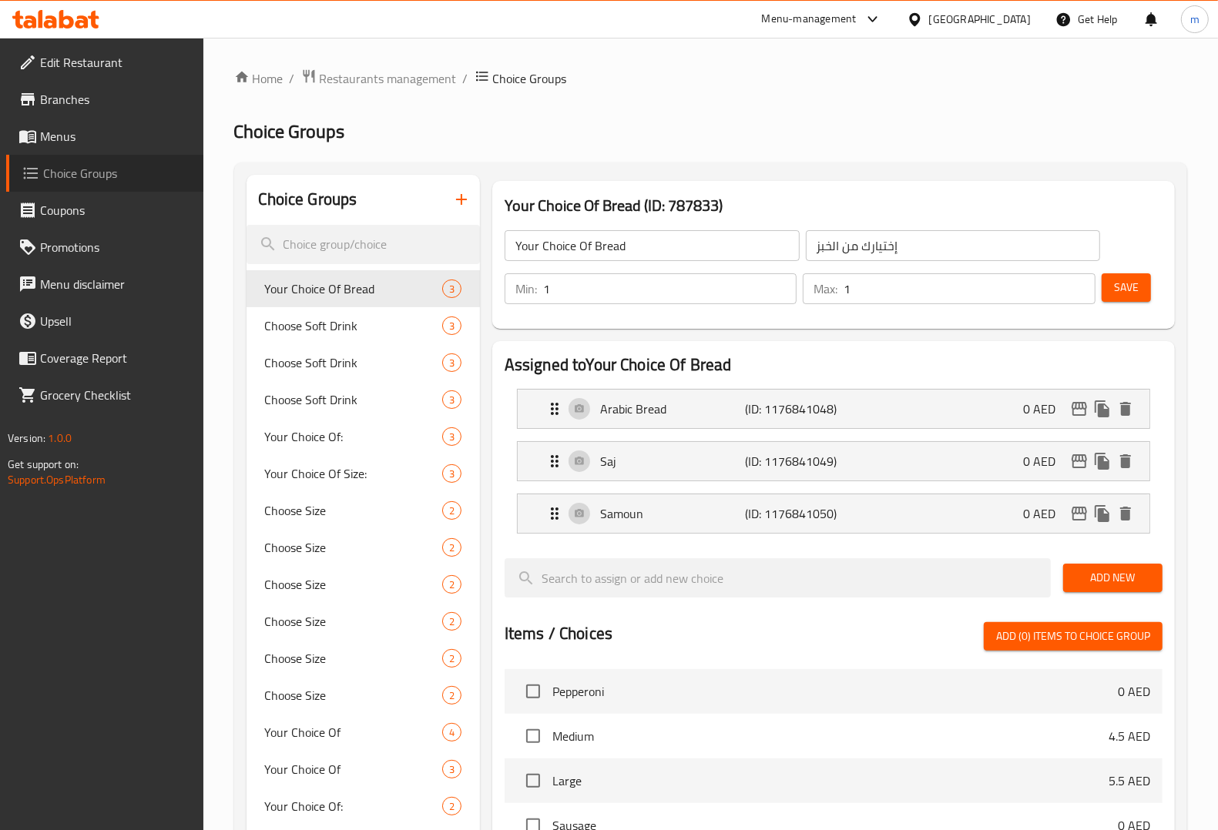
click at [89, 167] on span "Choice Groups" at bounding box center [117, 173] width 148 height 18
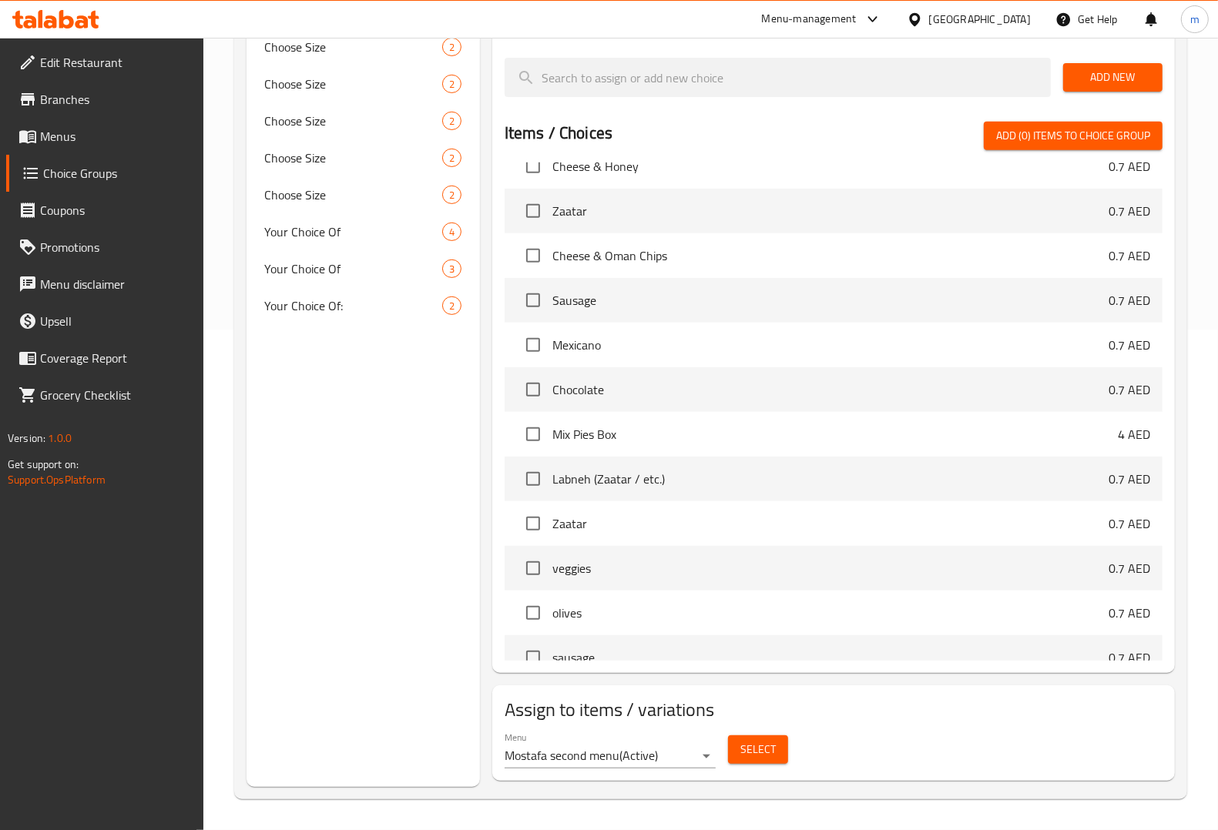
scroll to position [1165, 0]
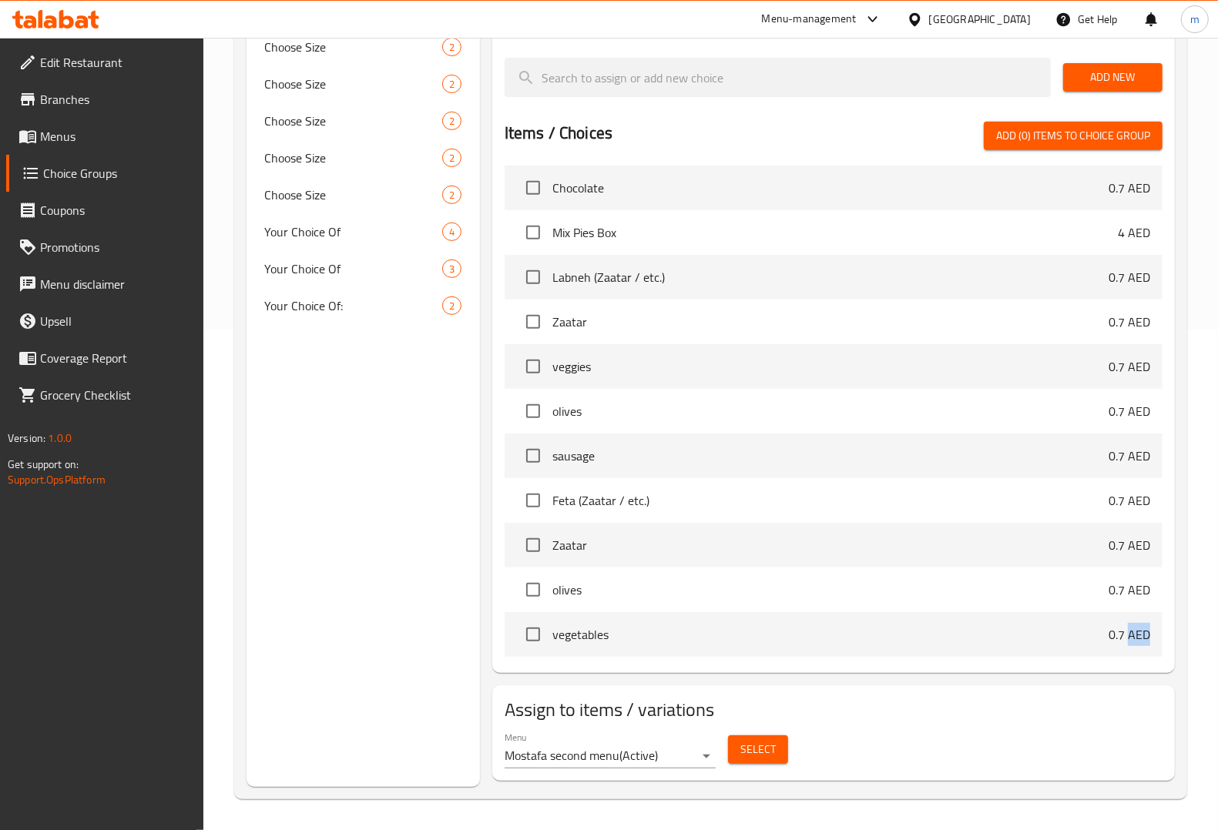
click at [68, 136] on span "Menus" at bounding box center [115, 136] width 151 height 18
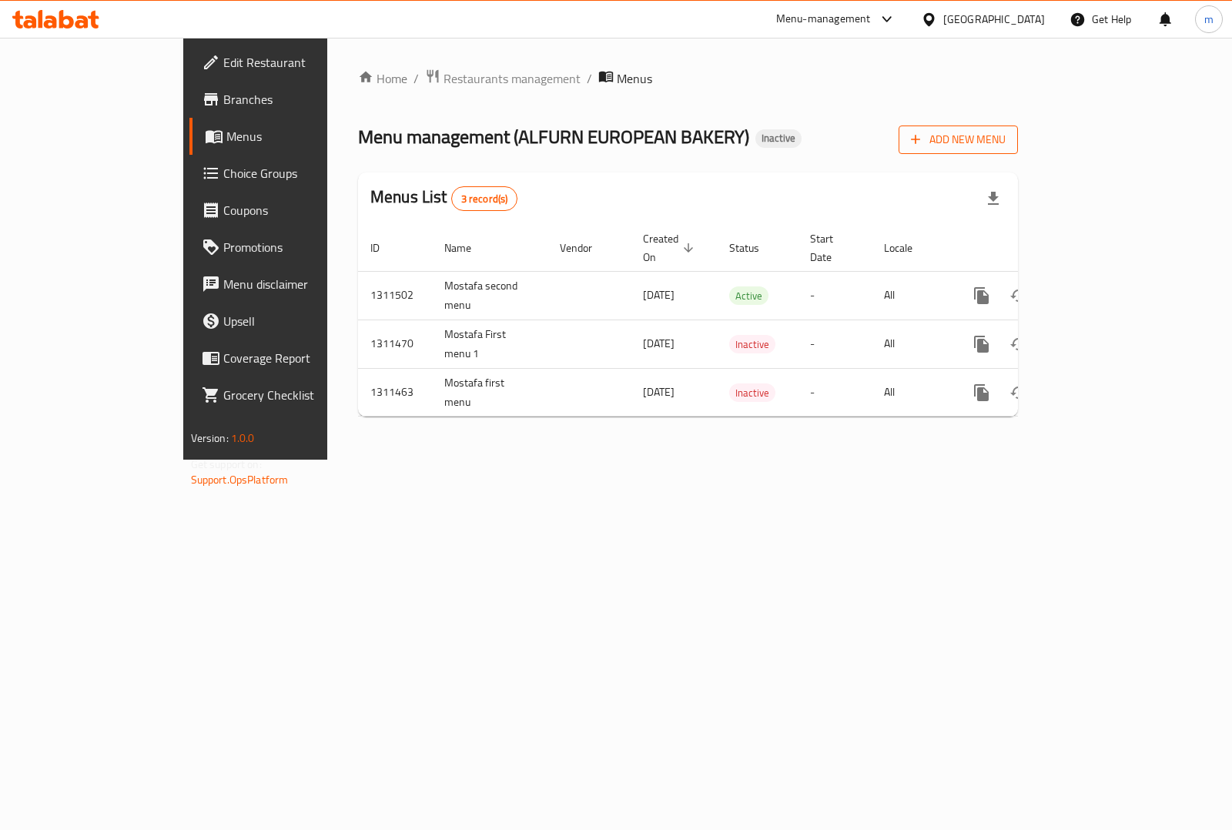
click at [1006, 148] on span "Add New Menu" at bounding box center [958, 139] width 95 height 19
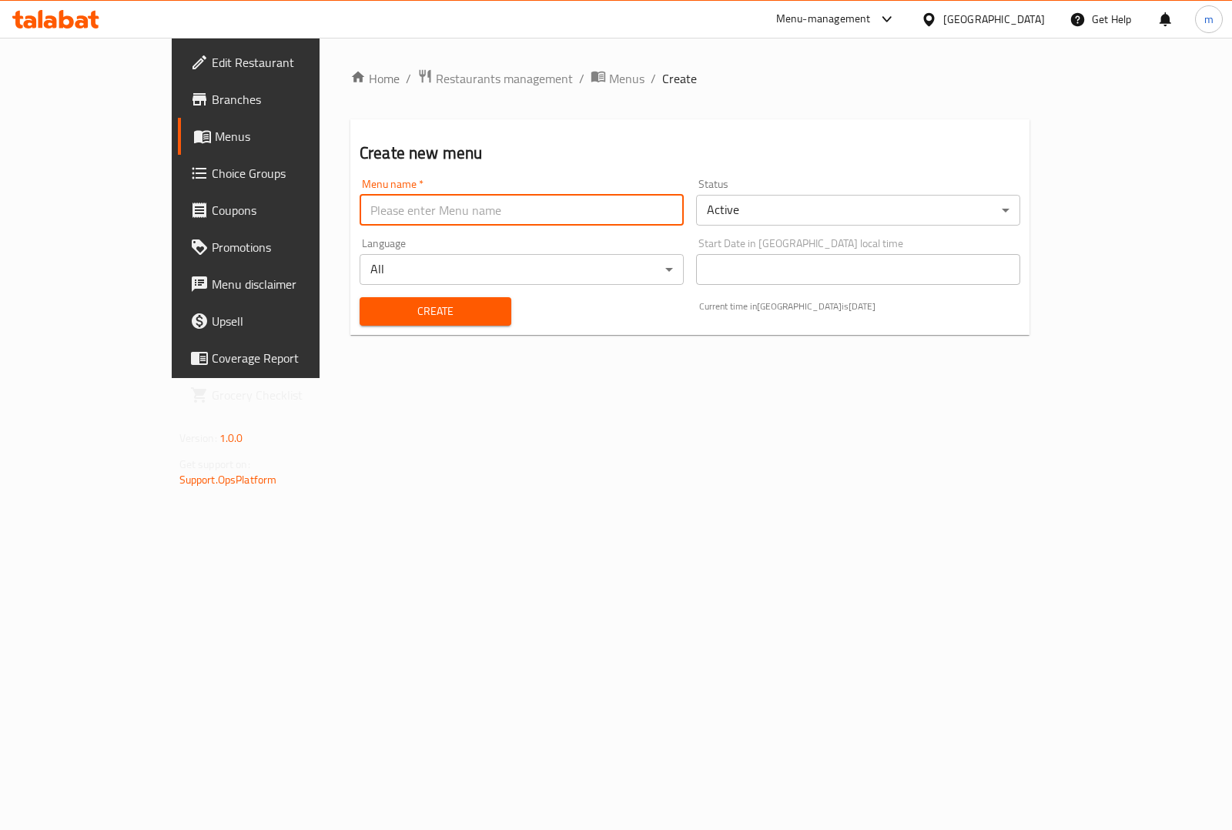
click at [535, 218] on input "text" at bounding box center [522, 210] width 324 height 31
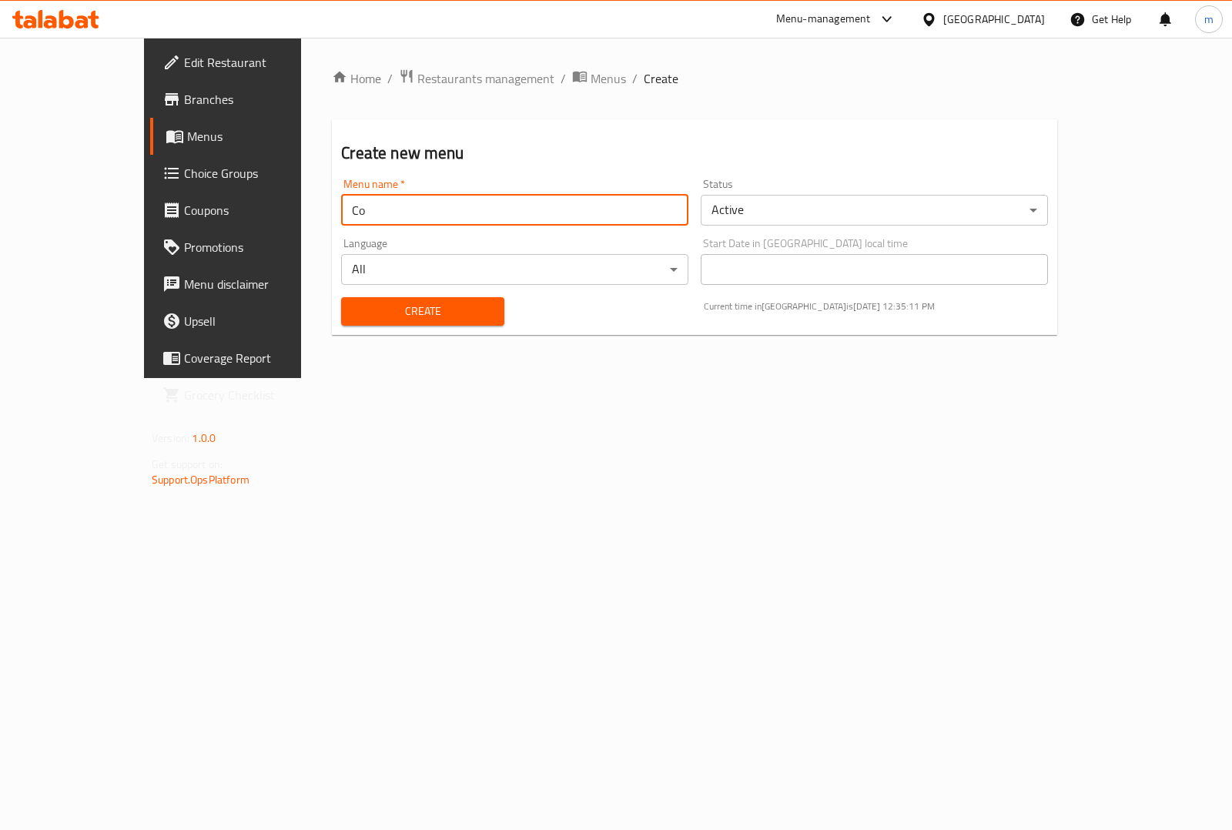
type input "C"
type input "Mostafa correct second menu"
click at [383, 310] on span "Create" at bounding box center [423, 311] width 138 height 19
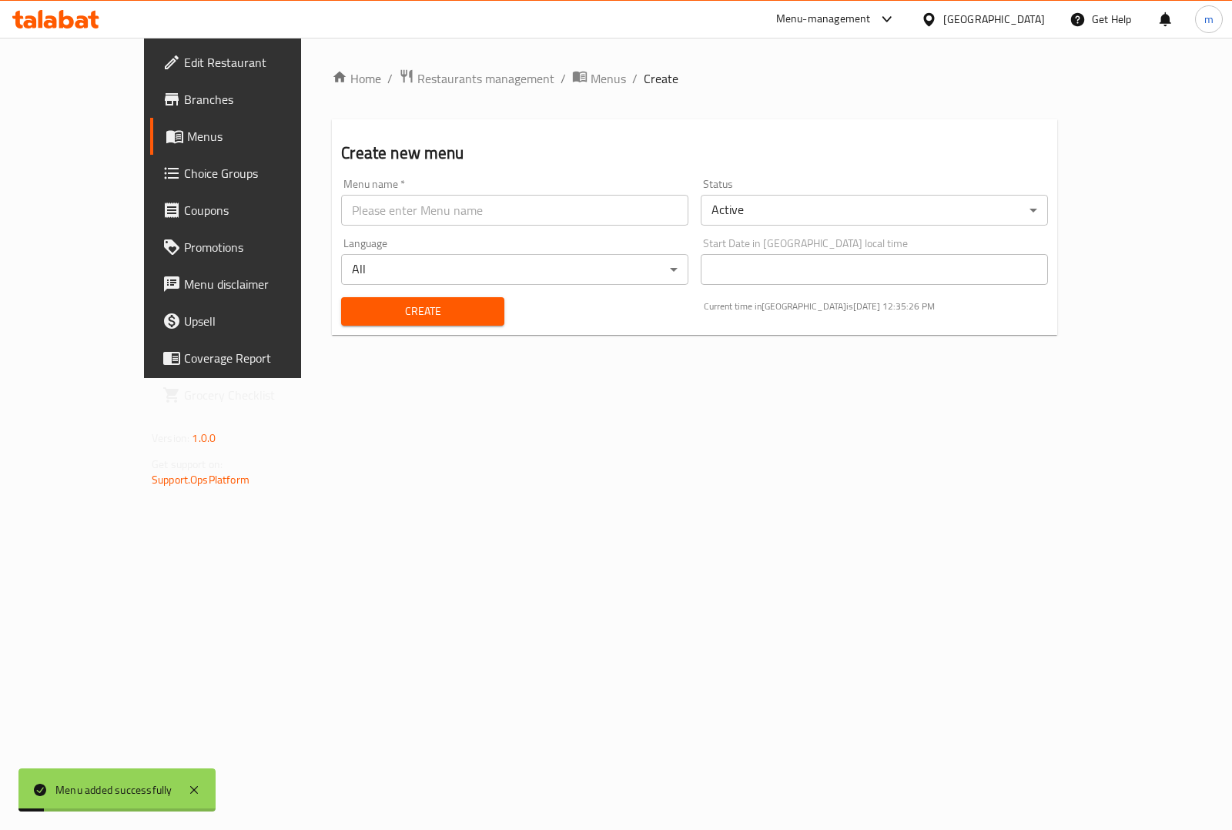
click at [187, 139] on span "Menus" at bounding box center [262, 136] width 150 height 18
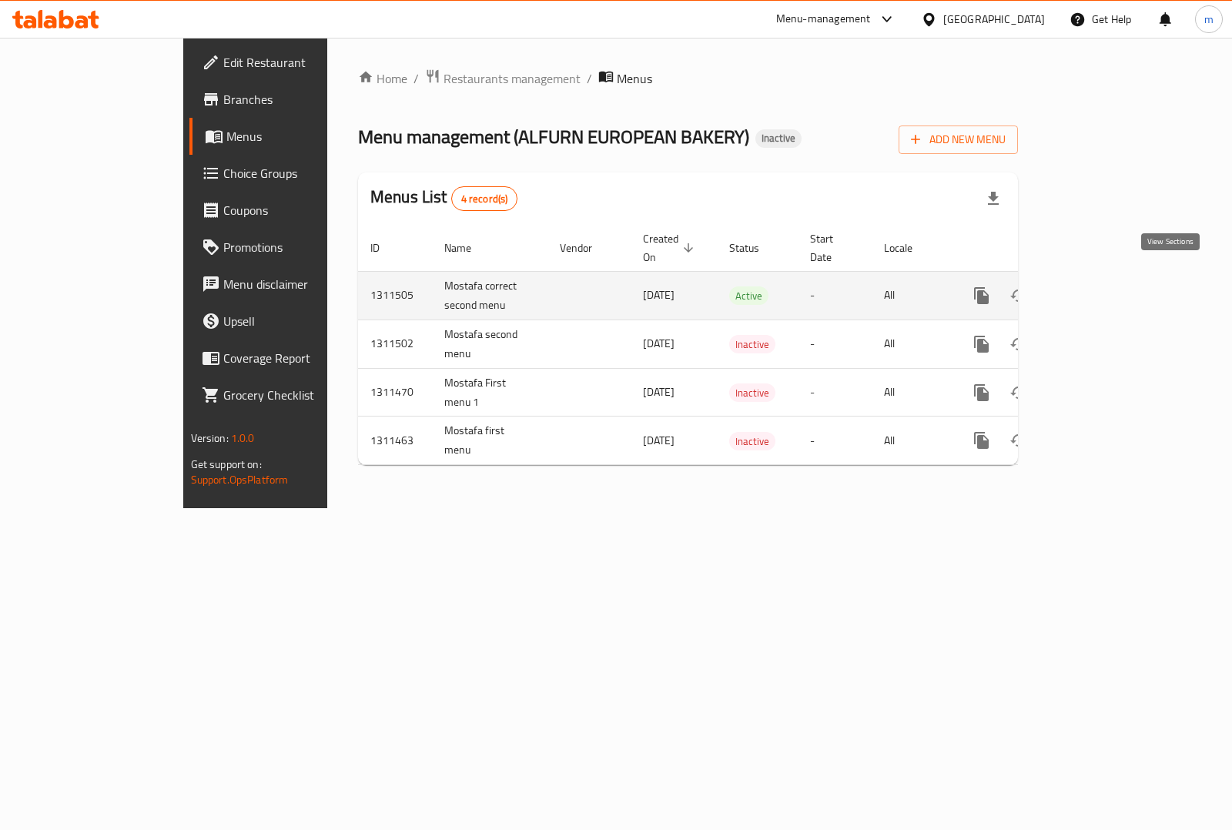
click at [1100, 289] on icon "enhanced table" at bounding box center [1093, 296] width 14 height 14
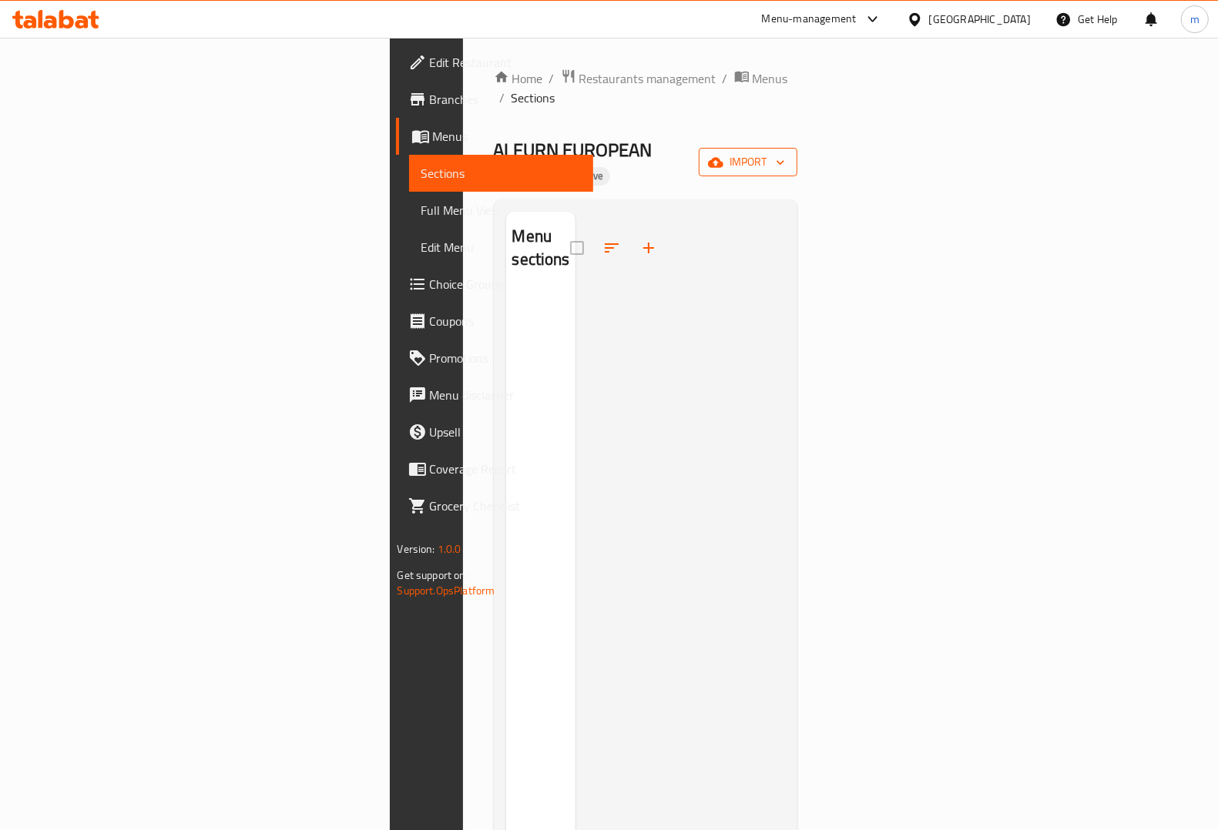
click at [723, 157] on icon "button" at bounding box center [715, 162] width 15 height 10
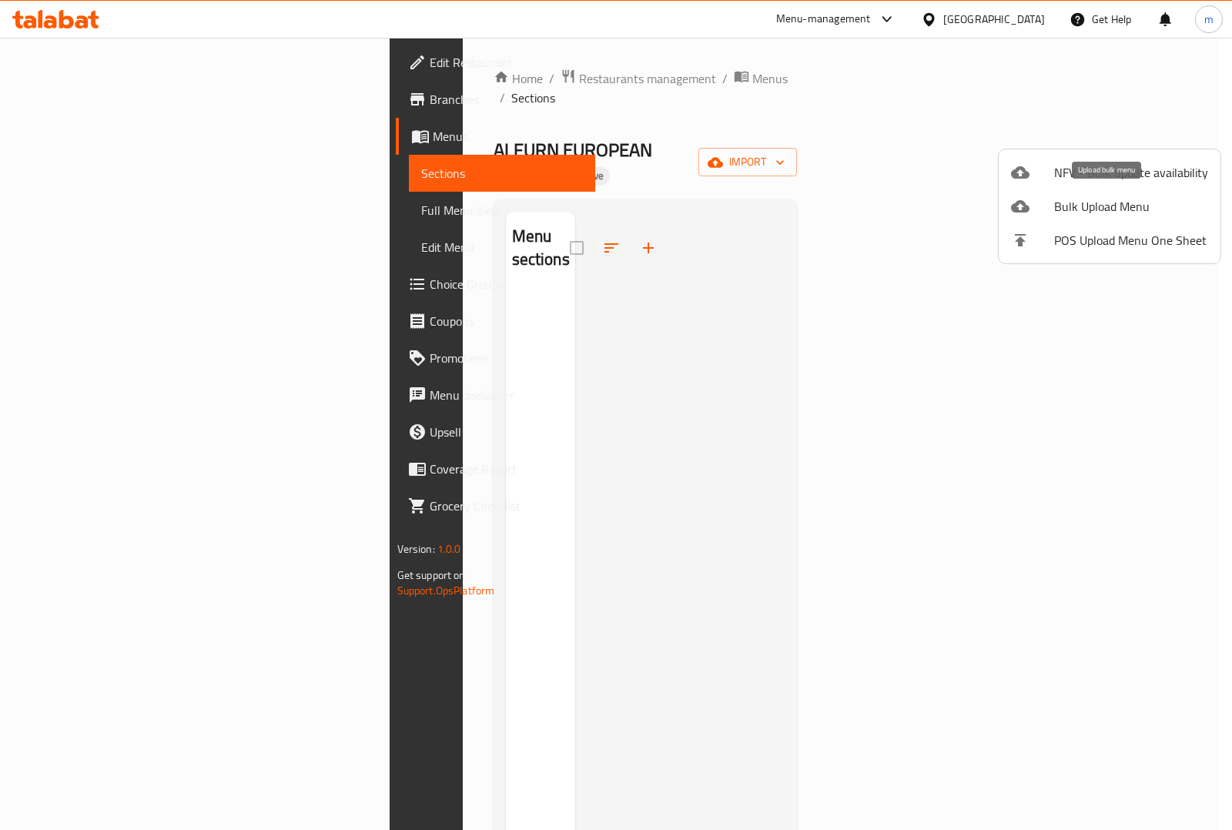
click at [1122, 213] on span "Bulk Upload Menu" at bounding box center [1132, 206] width 154 height 18
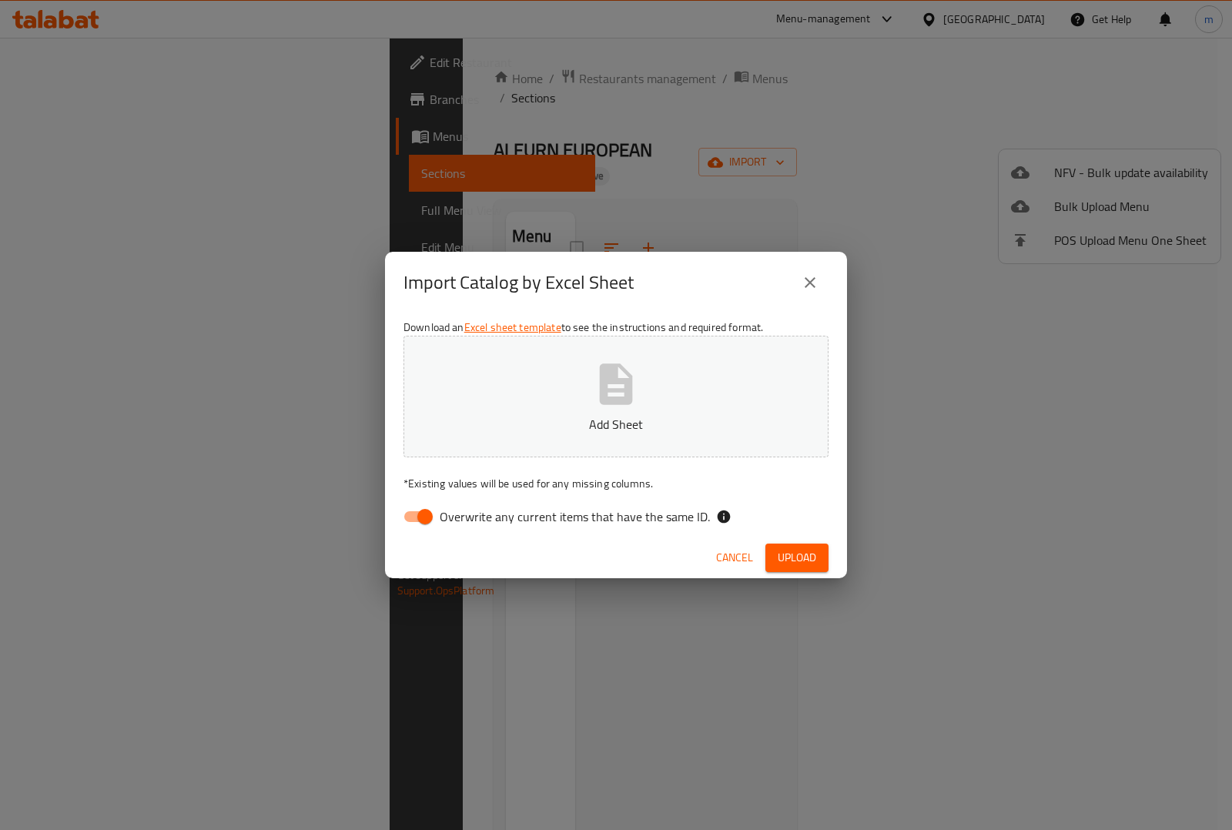
click at [426, 528] on input "Overwrite any current items that have the same ID." at bounding box center [425, 516] width 88 height 29
checkbox input "false"
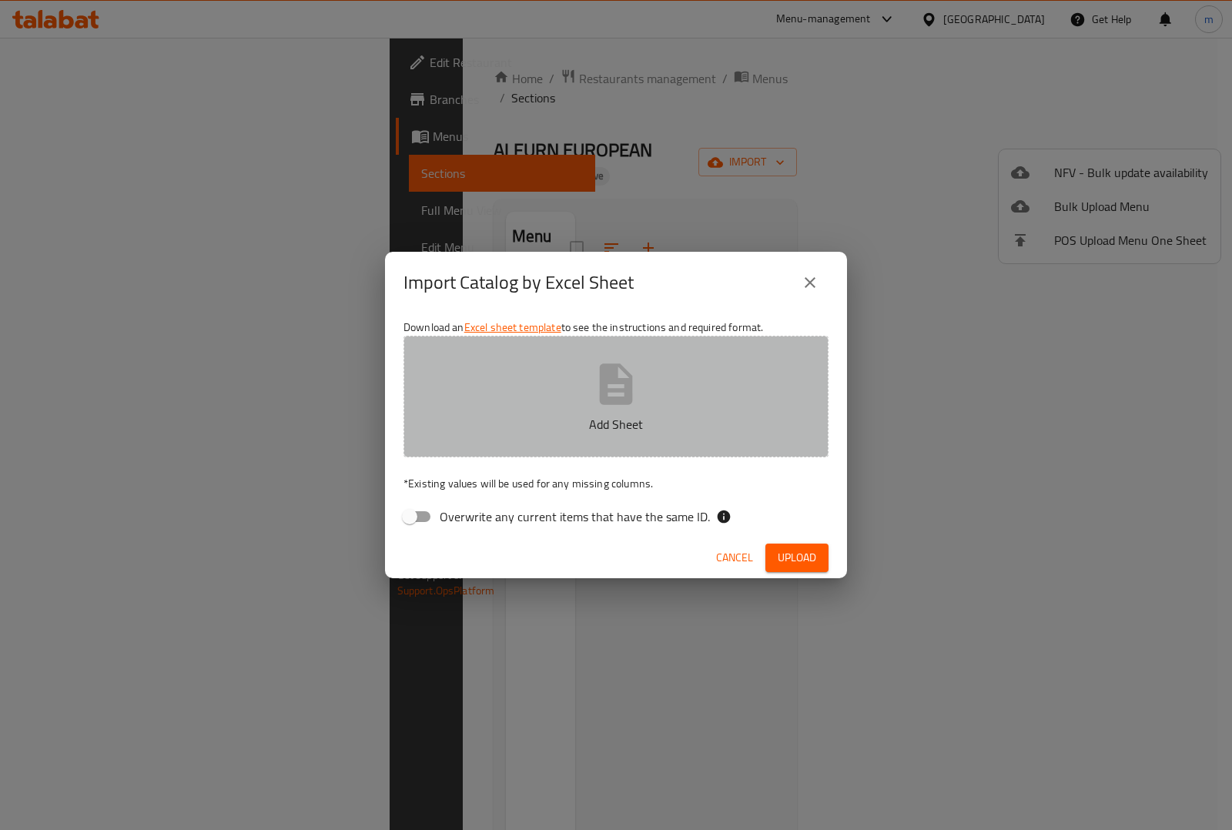
click at [537, 432] on p "Add Sheet" at bounding box center [616, 424] width 377 height 18
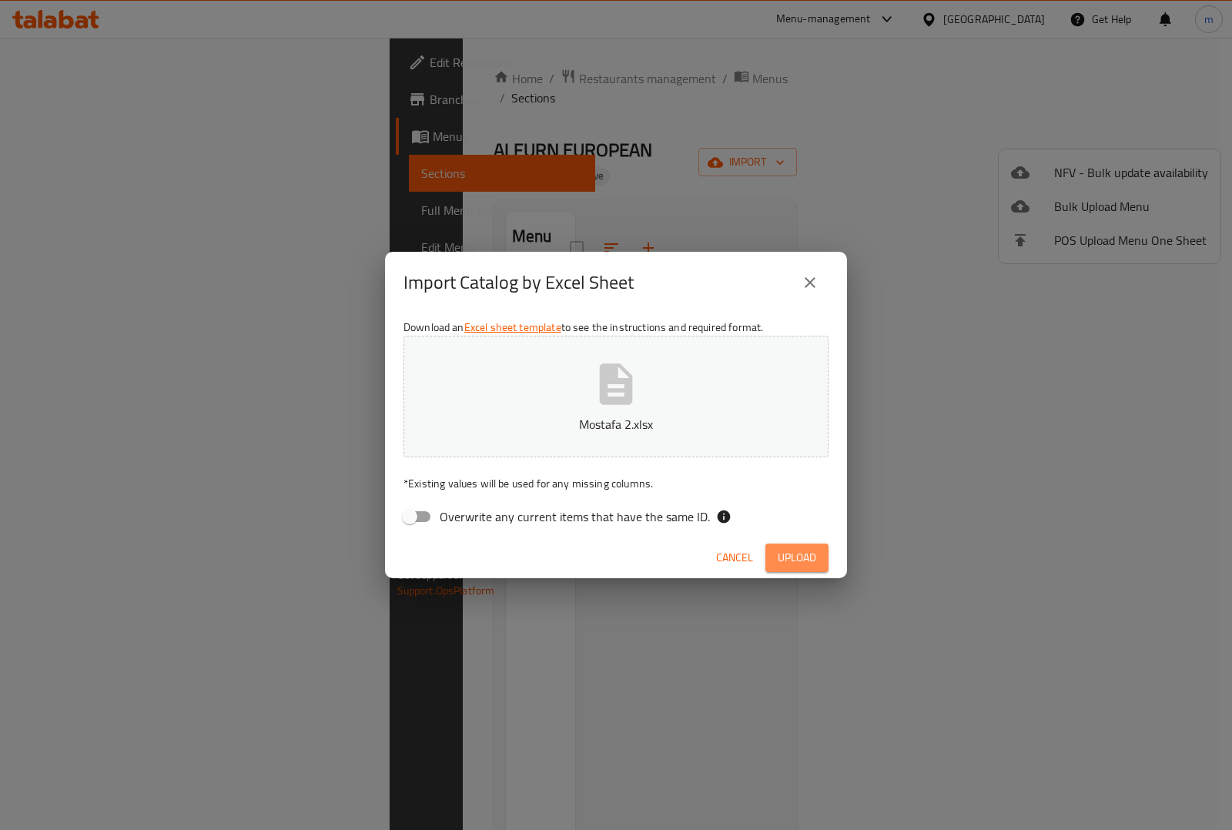
click at [794, 544] on button "Upload" at bounding box center [797, 558] width 63 height 29
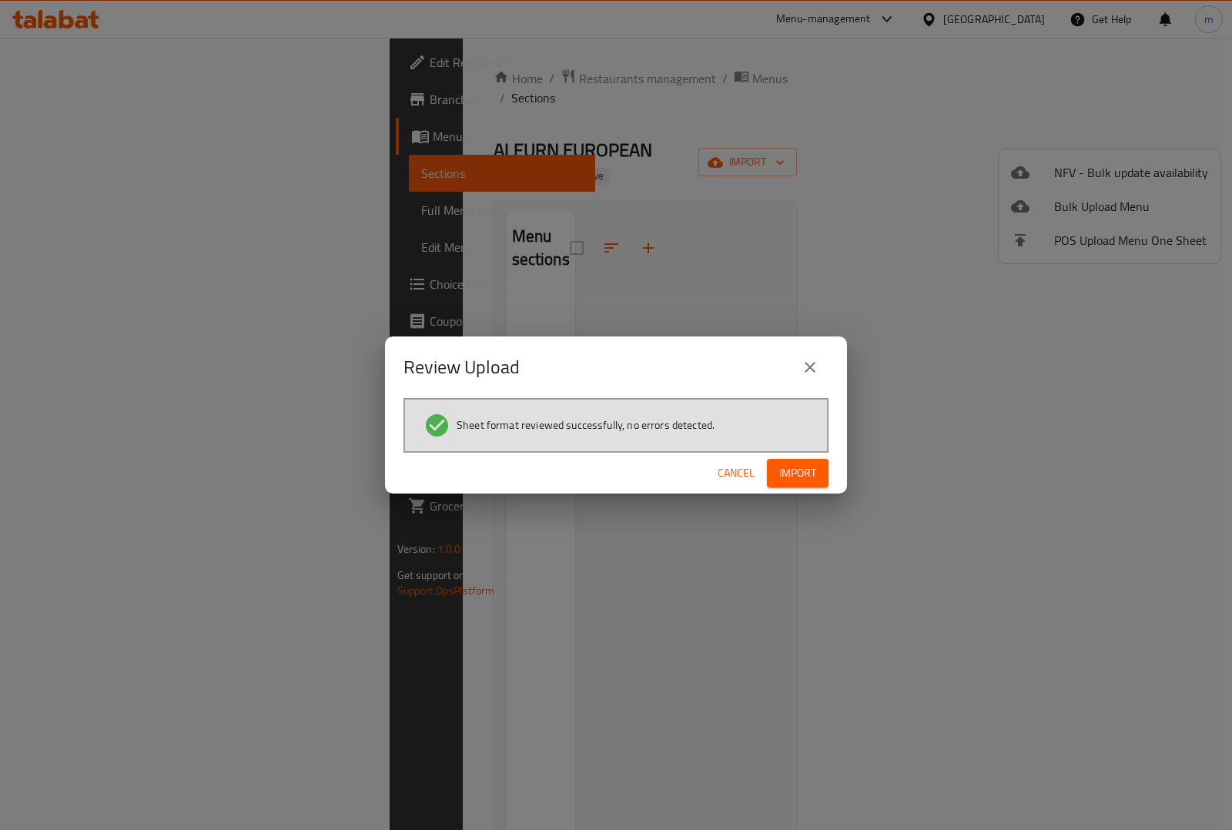
click at [813, 454] on div "Cancel Import" at bounding box center [616, 473] width 462 height 41
click at [817, 467] on span "Import" at bounding box center [798, 473] width 37 height 19
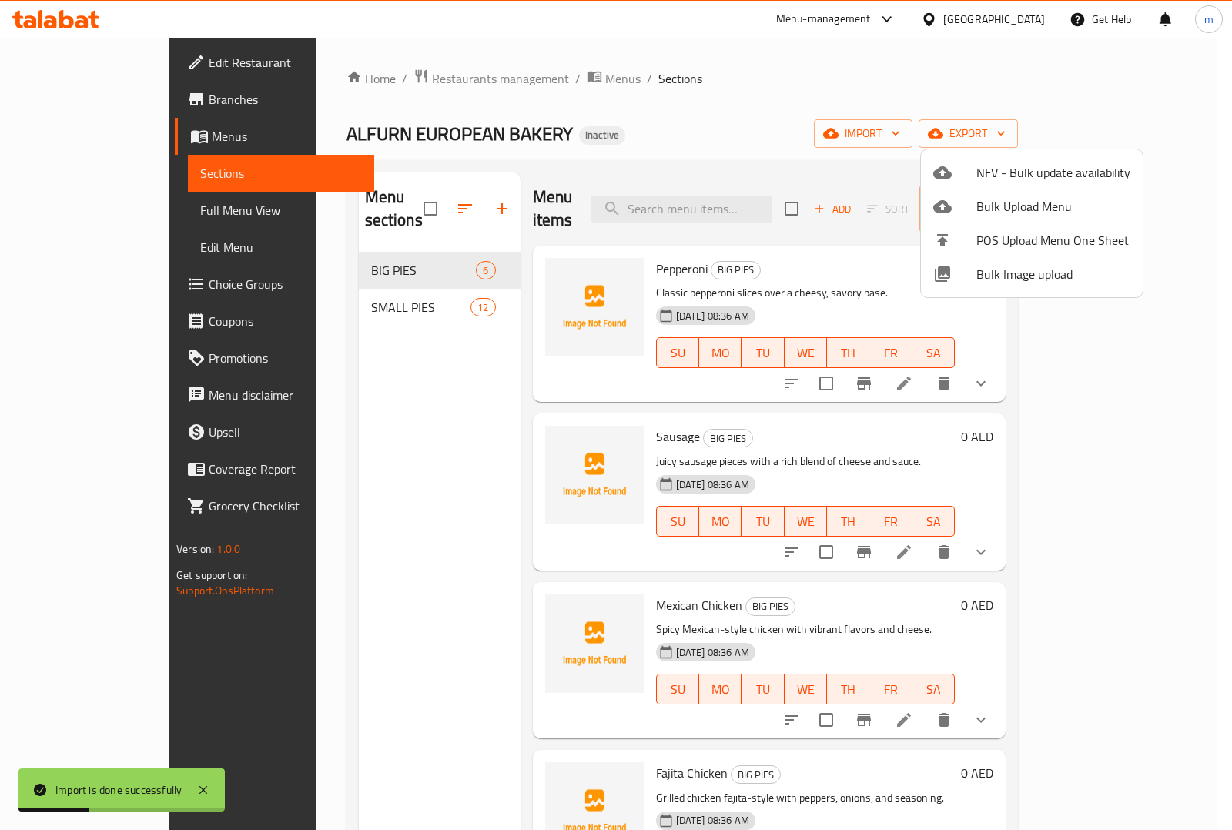
click at [86, 206] on div at bounding box center [616, 415] width 1232 height 830
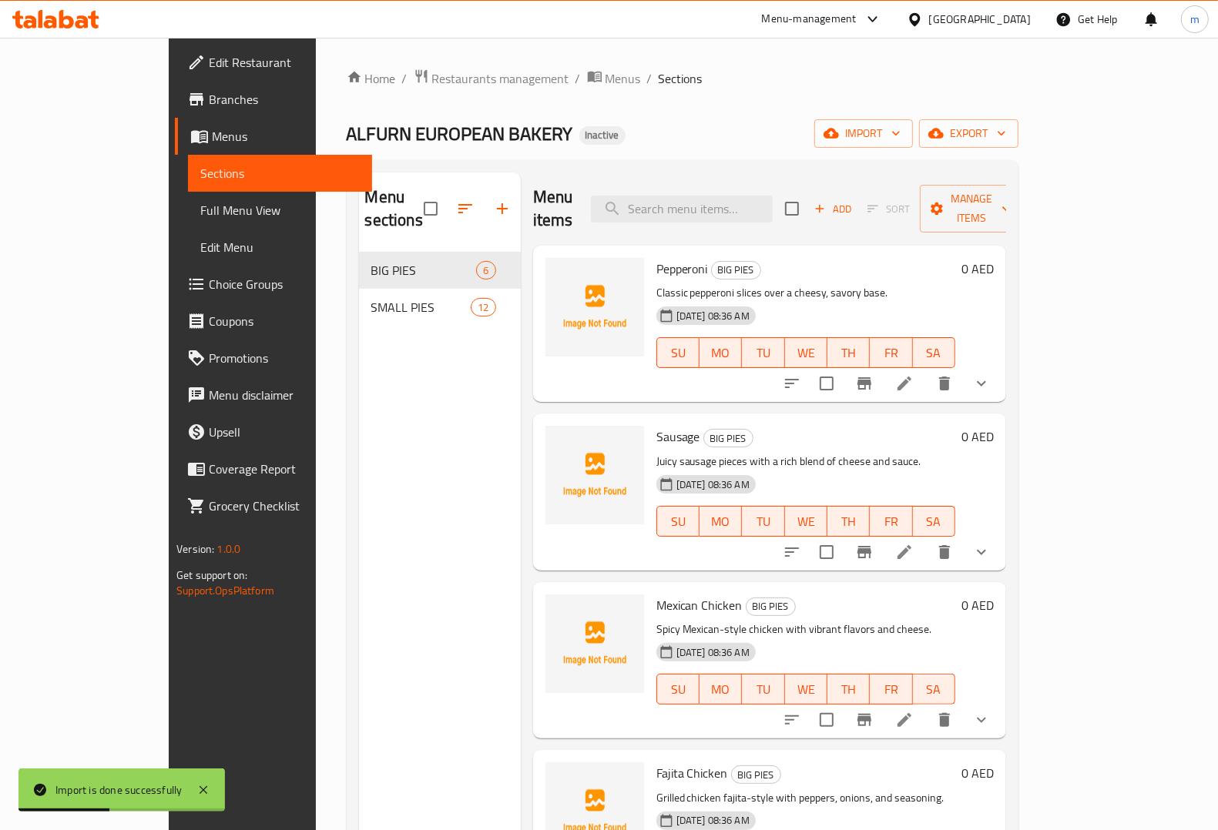
click at [200, 206] on span "Full Menu View" at bounding box center [279, 210] width 159 height 18
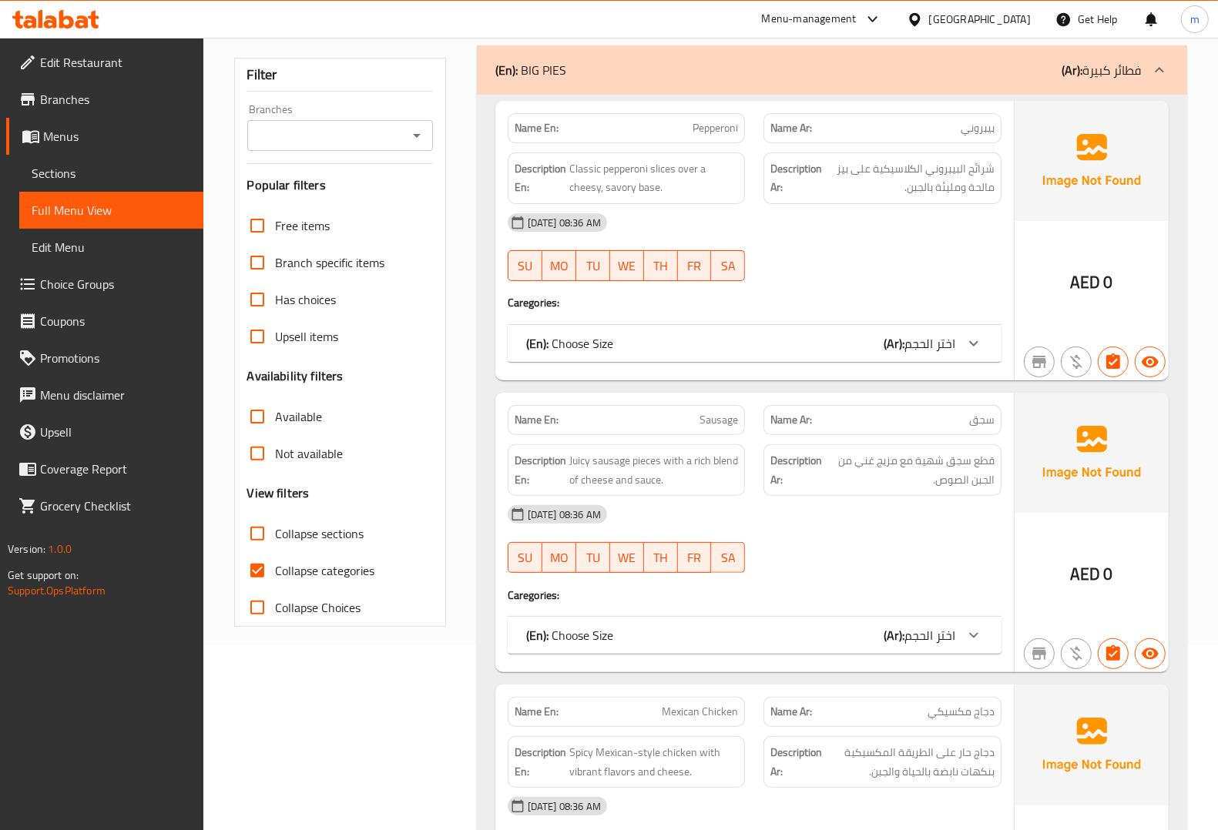
scroll to position [193, 0]
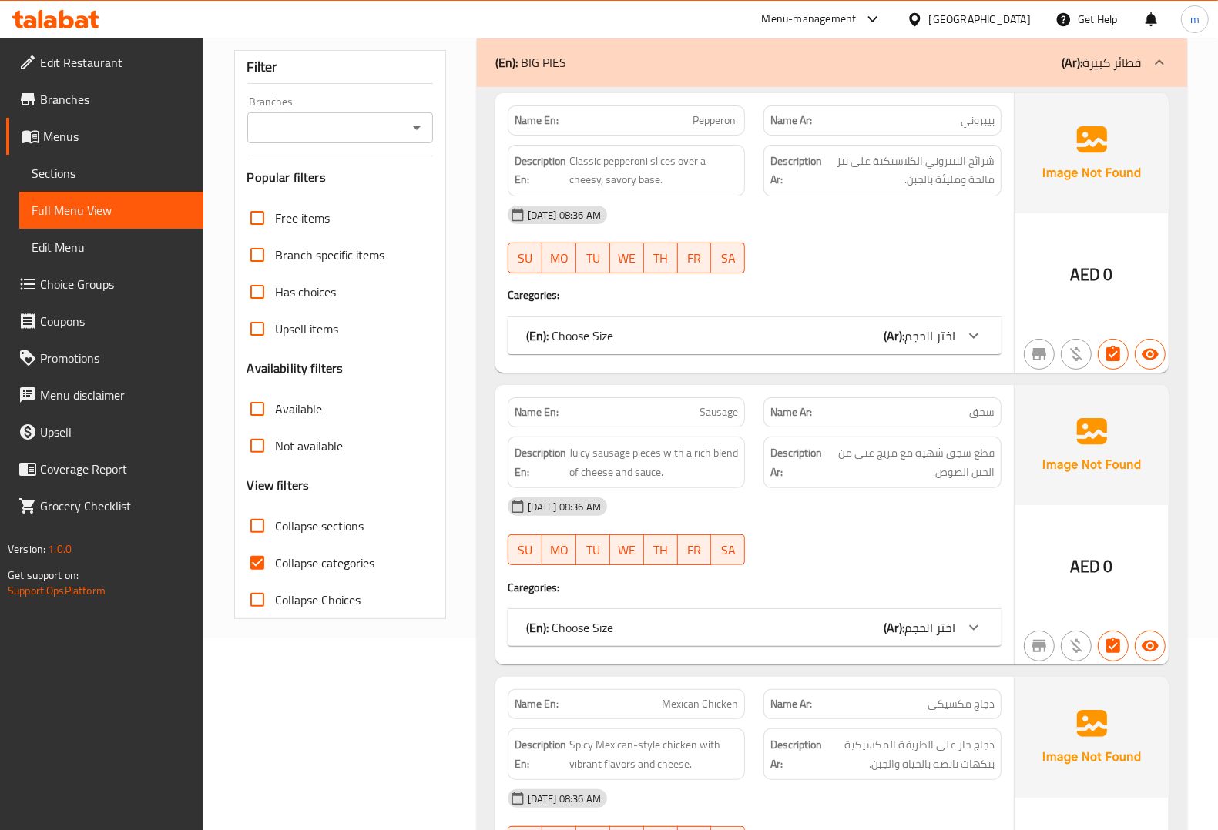
click at [263, 559] on input "Collapse categories" at bounding box center [257, 563] width 37 height 37
checkbox input "false"
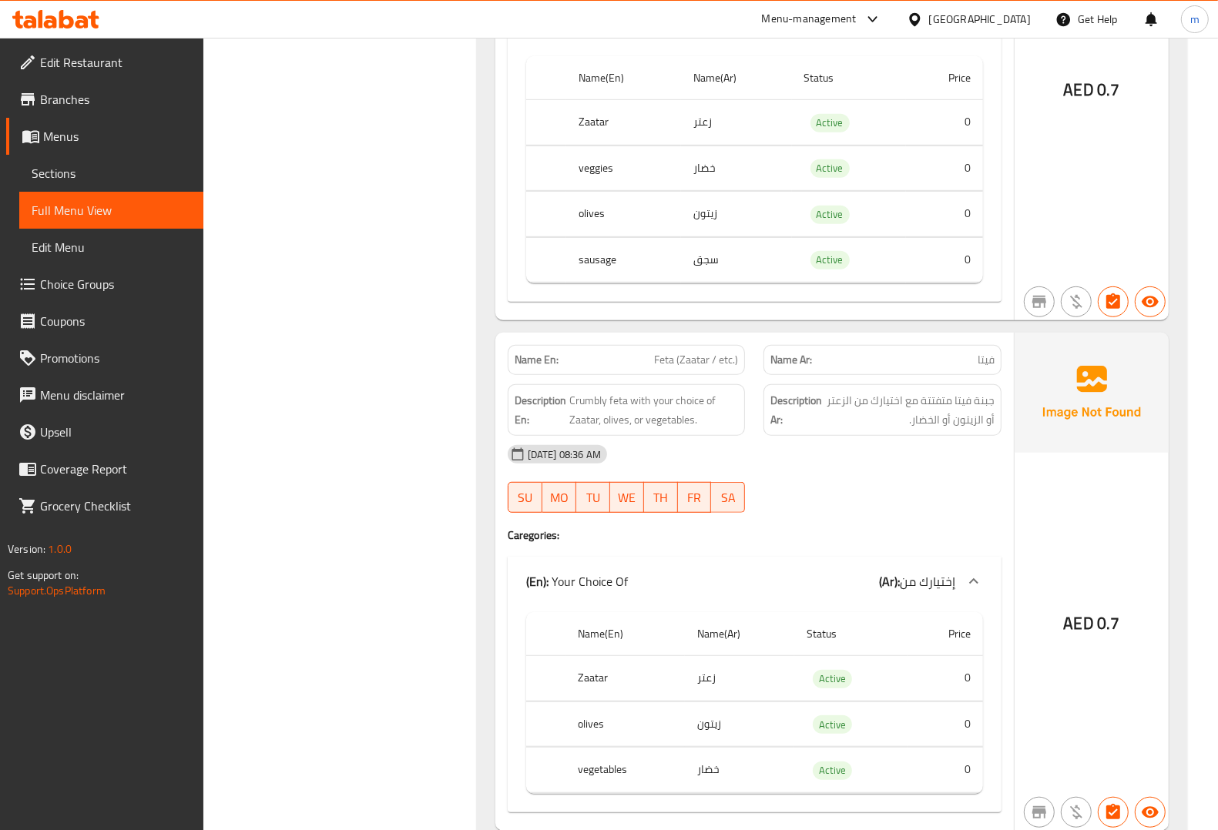
scroll to position [5585, 0]
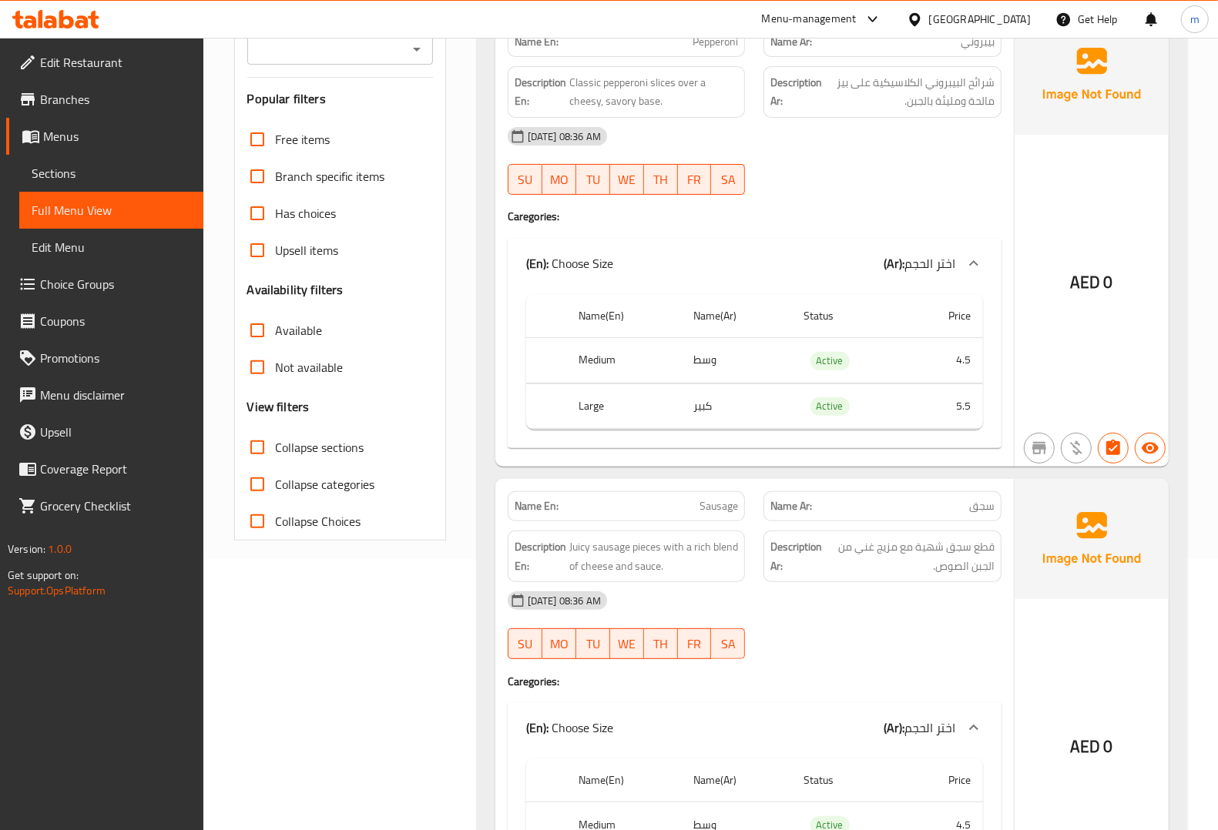
scroll to position [0, 0]
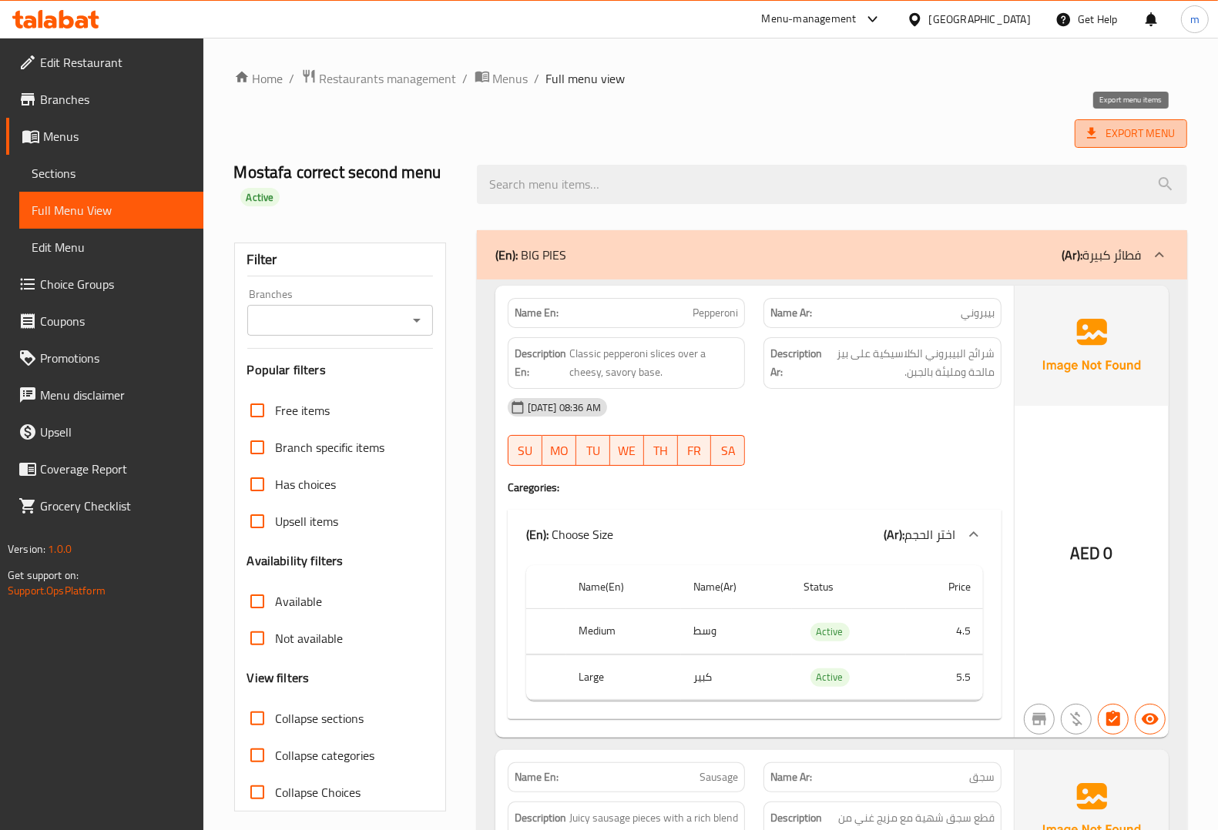
click at [1107, 132] on span "Export Menu" at bounding box center [1131, 133] width 88 height 19
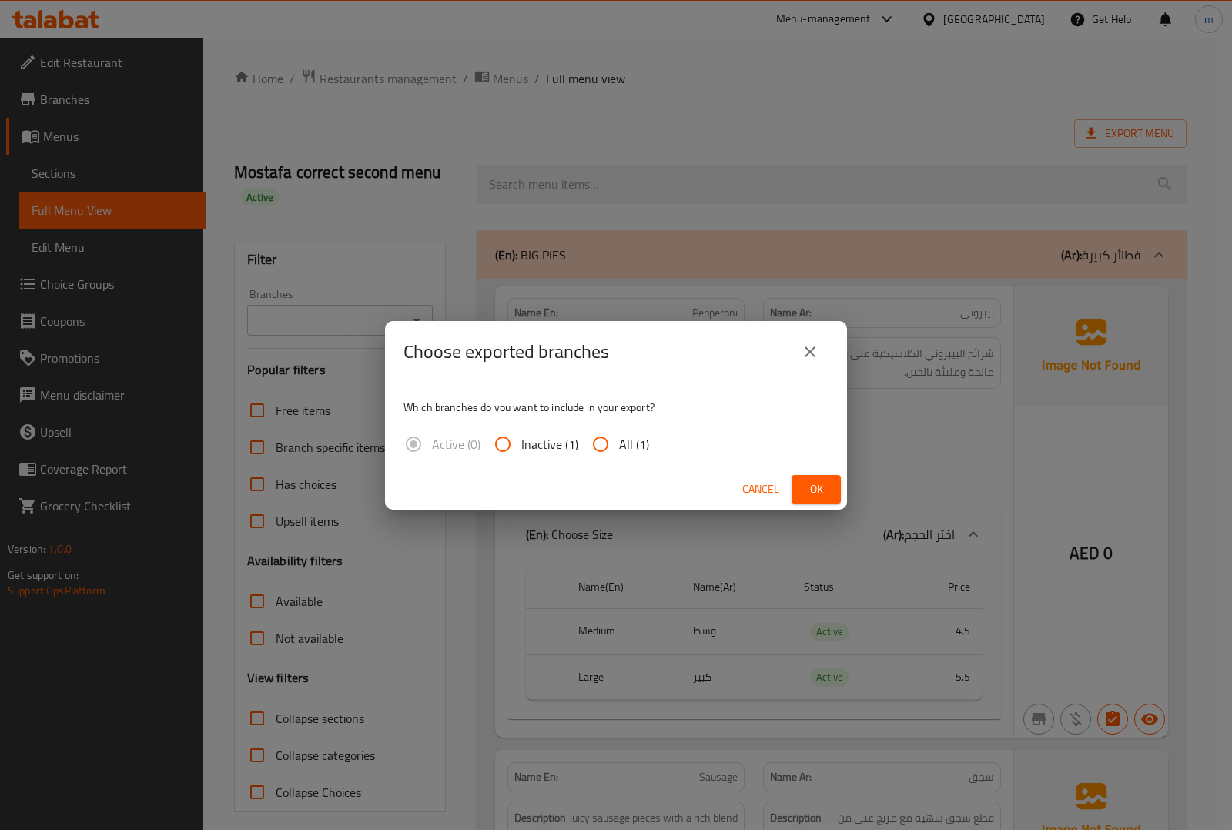
click at [614, 443] on input "All (1)" at bounding box center [600, 444] width 37 height 37
radio input "true"
click at [815, 487] on span "Ok" at bounding box center [816, 489] width 25 height 19
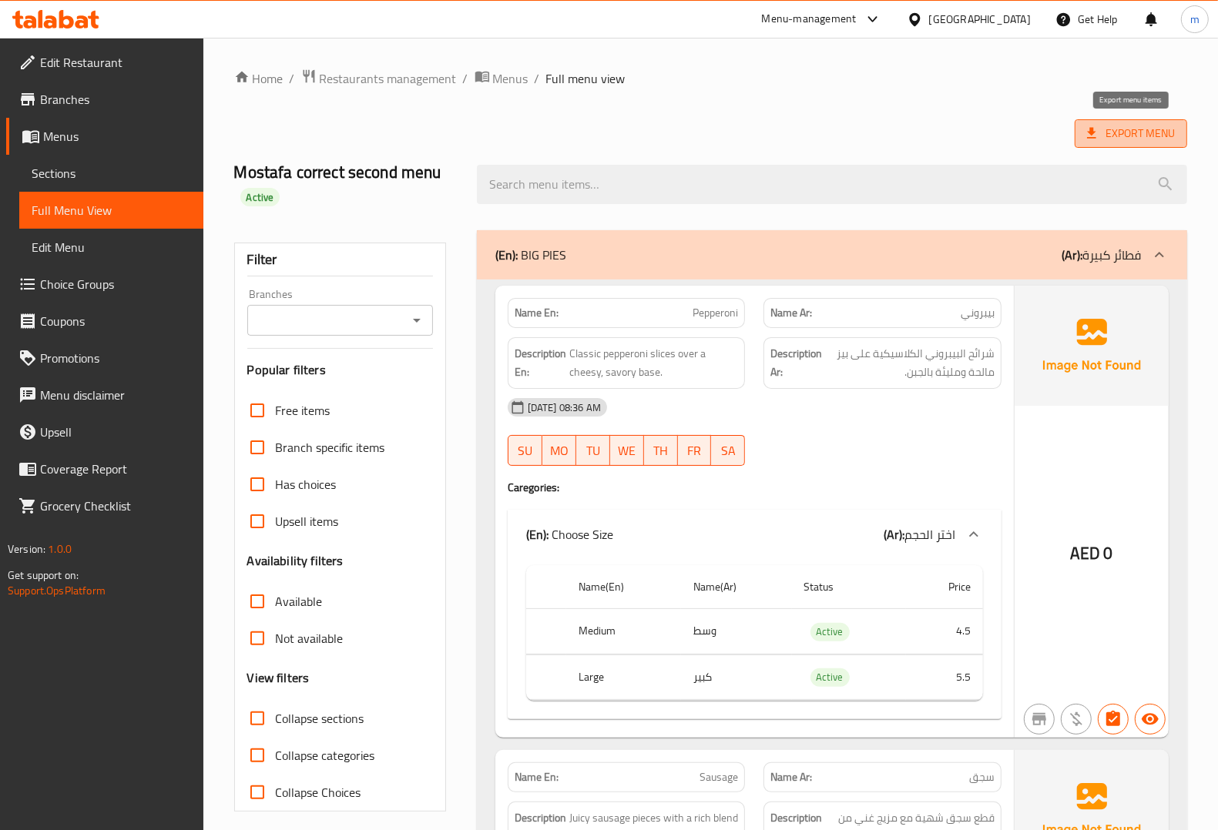
click at [1132, 139] on span "Export Menu" at bounding box center [1131, 133] width 88 height 19
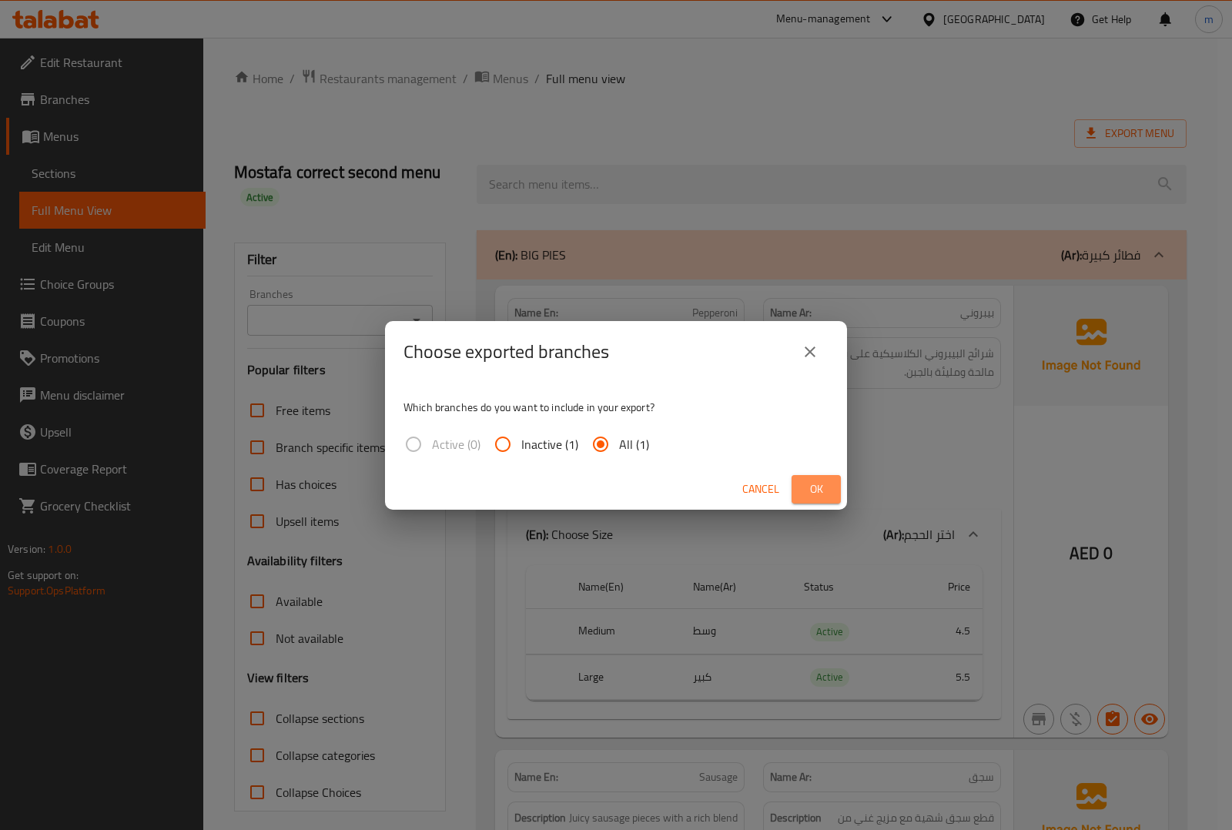
click at [810, 489] on span "Ok" at bounding box center [816, 489] width 25 height 19
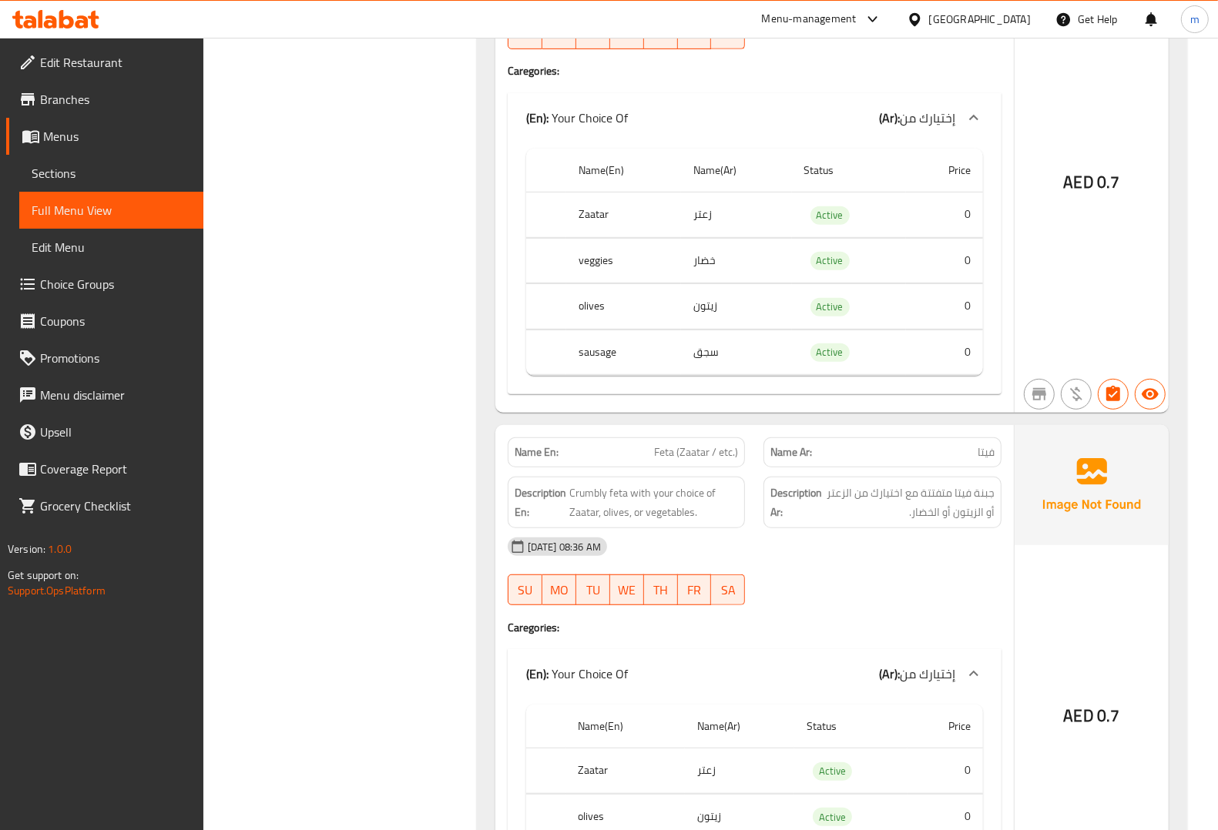
scroll to position [5585, 0]
